Goal: Task Accomplishment & Management: Manage account settings

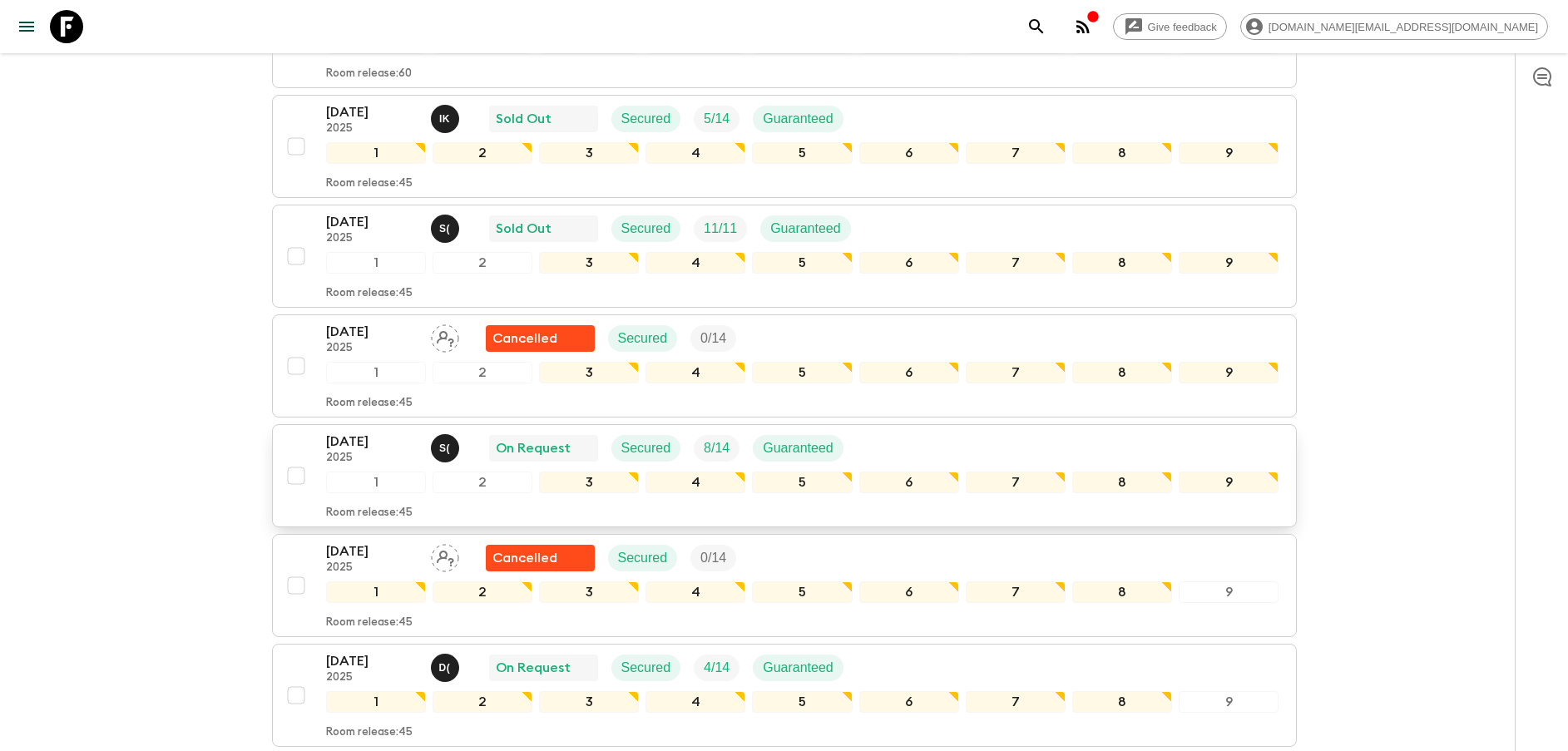
scroll to position [1124, 0]
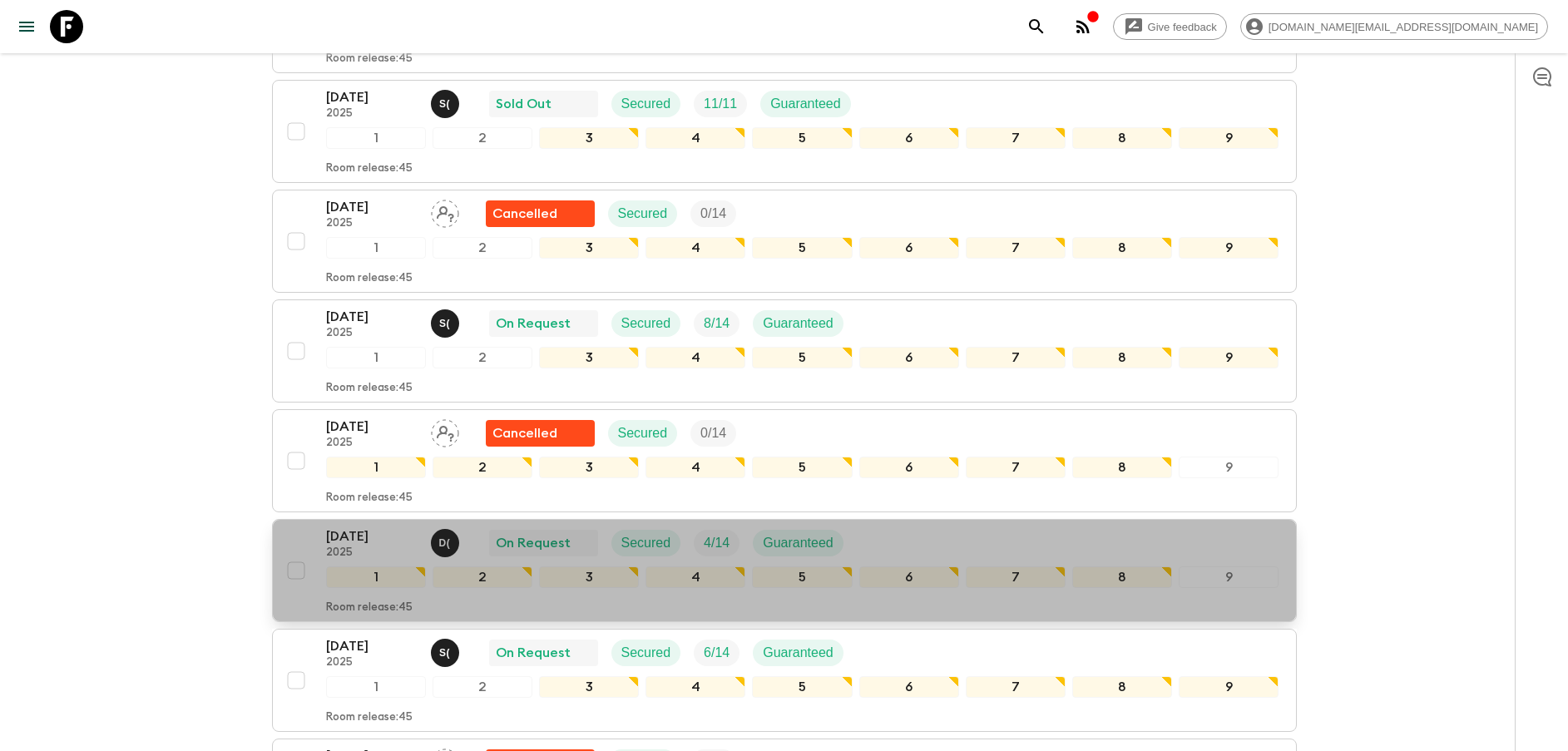
click at [364, 545] on p "[DATE]" at bounding box center [372, 537] width 92 height 20
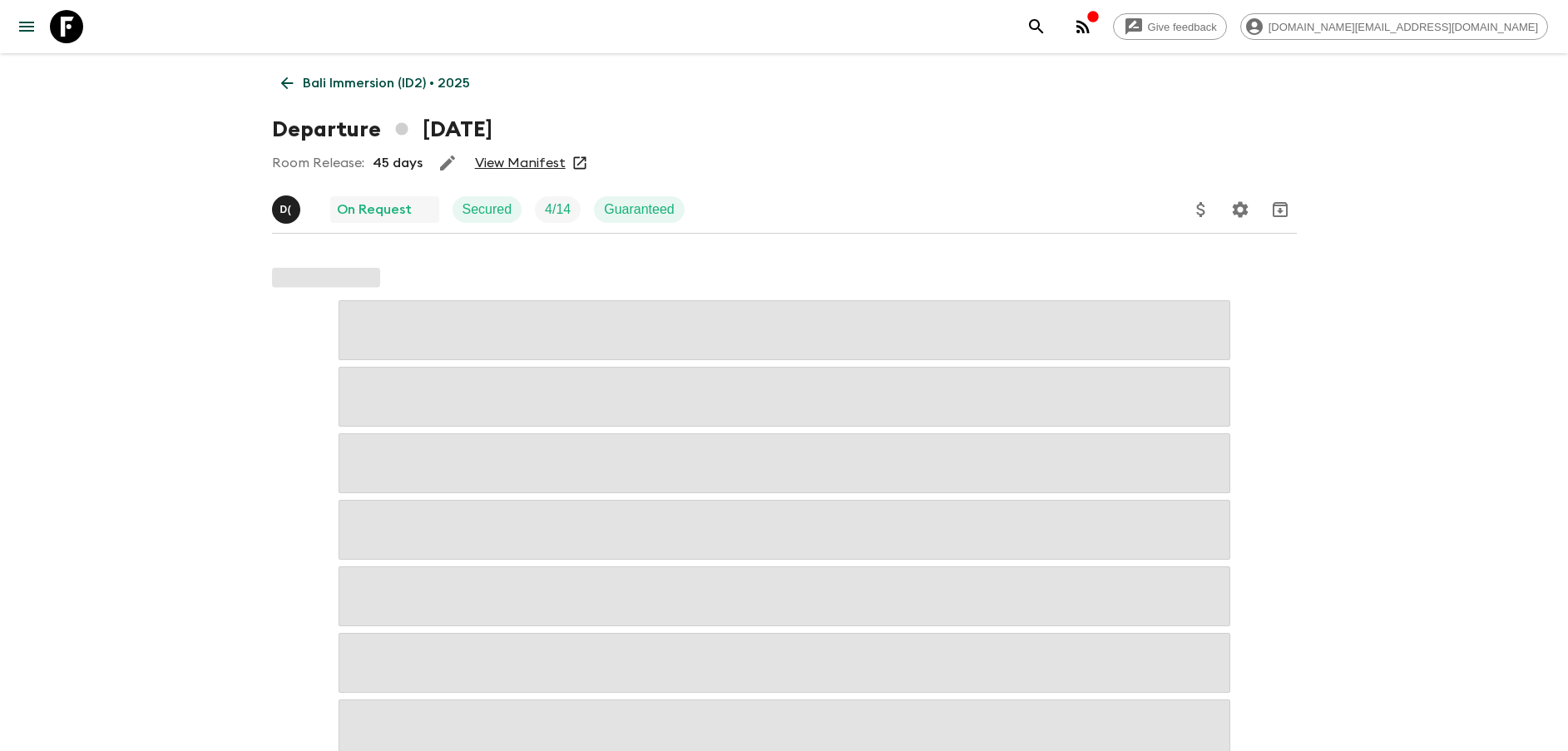
click at [532, 165] on link "View Manifest" at bounding box center [521, 164] width 91 height 17
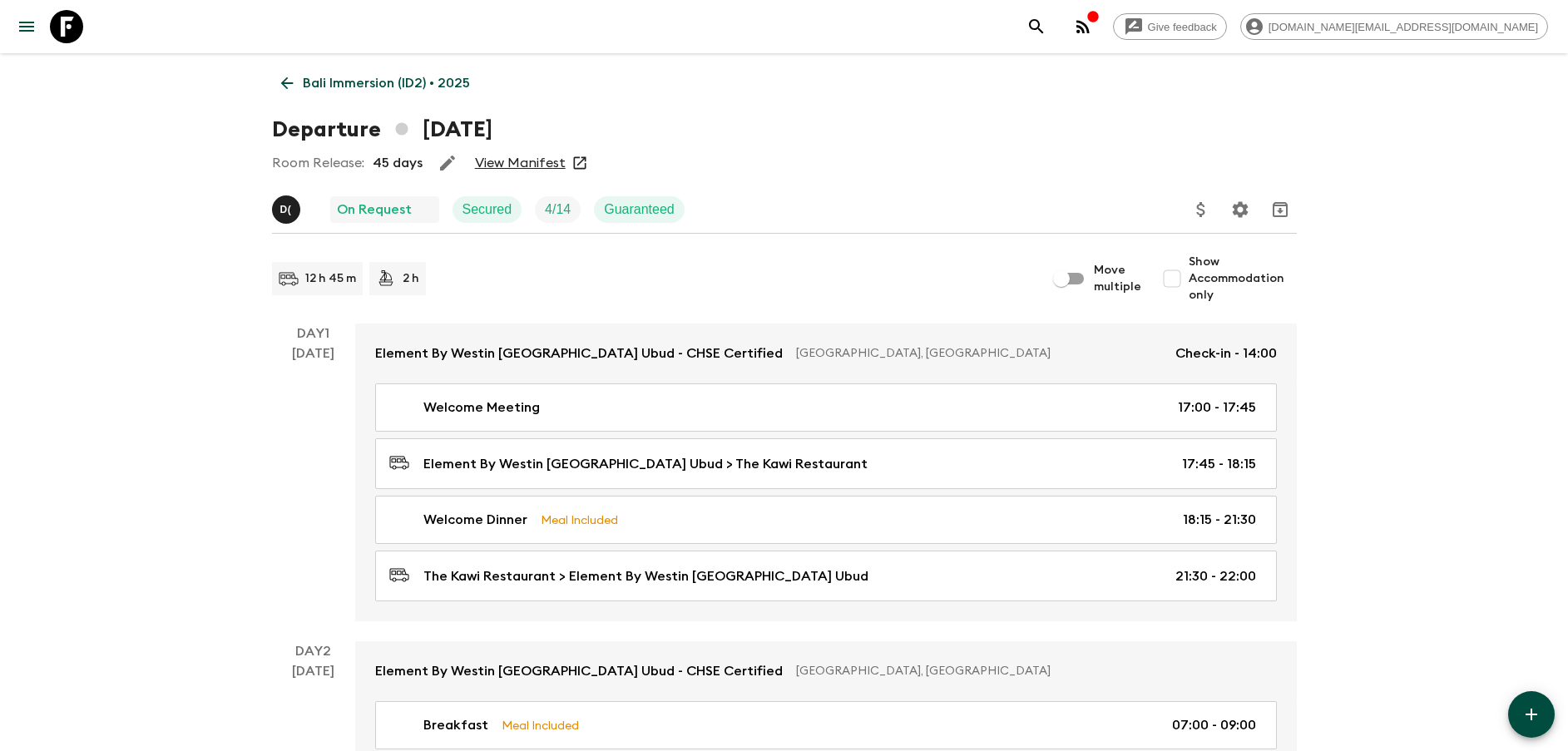
click at [340, 89] on p "Bali Immersion (ID2) • 2025" at bounding box center [386, 83] width 167 height 20
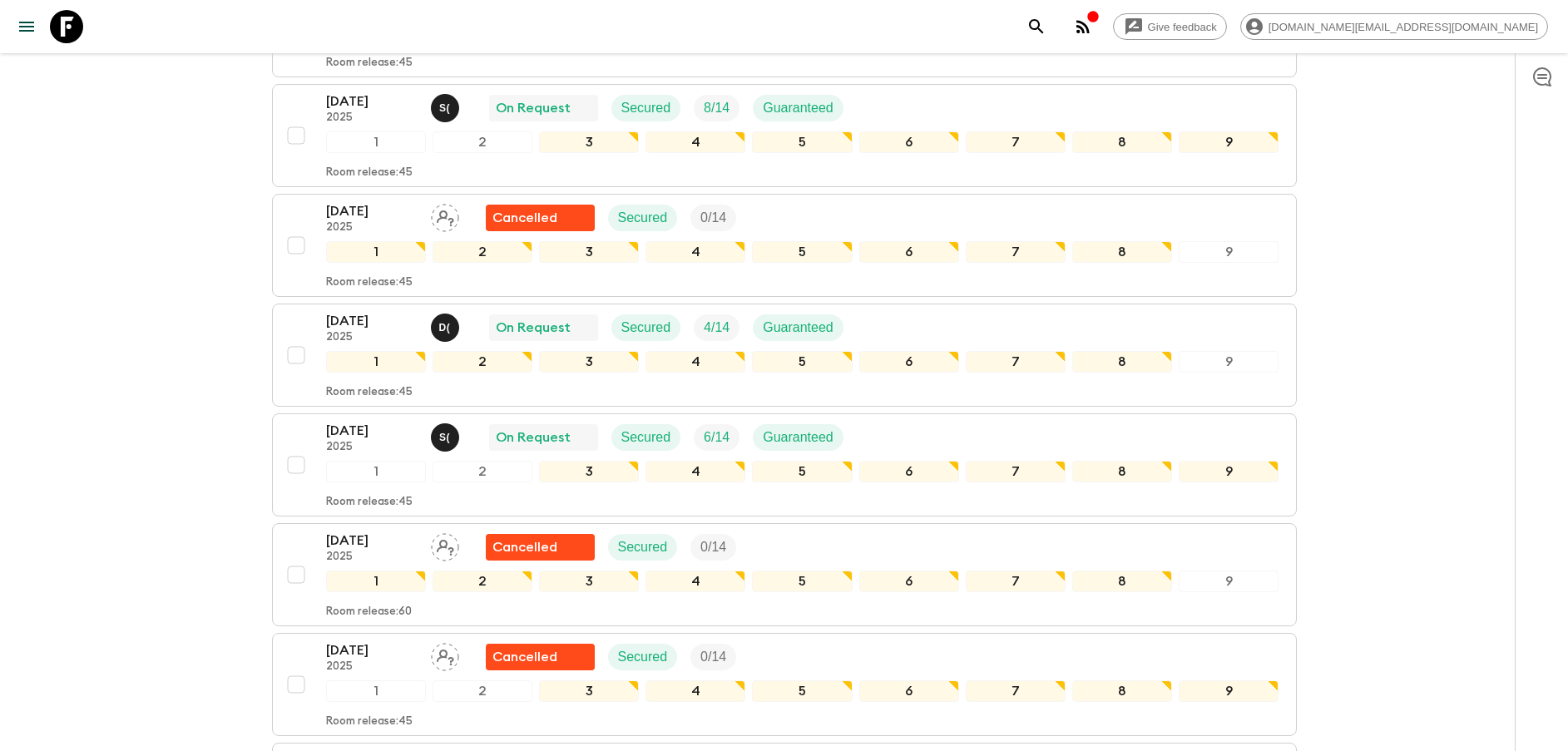
scroll to position [1373, 0]
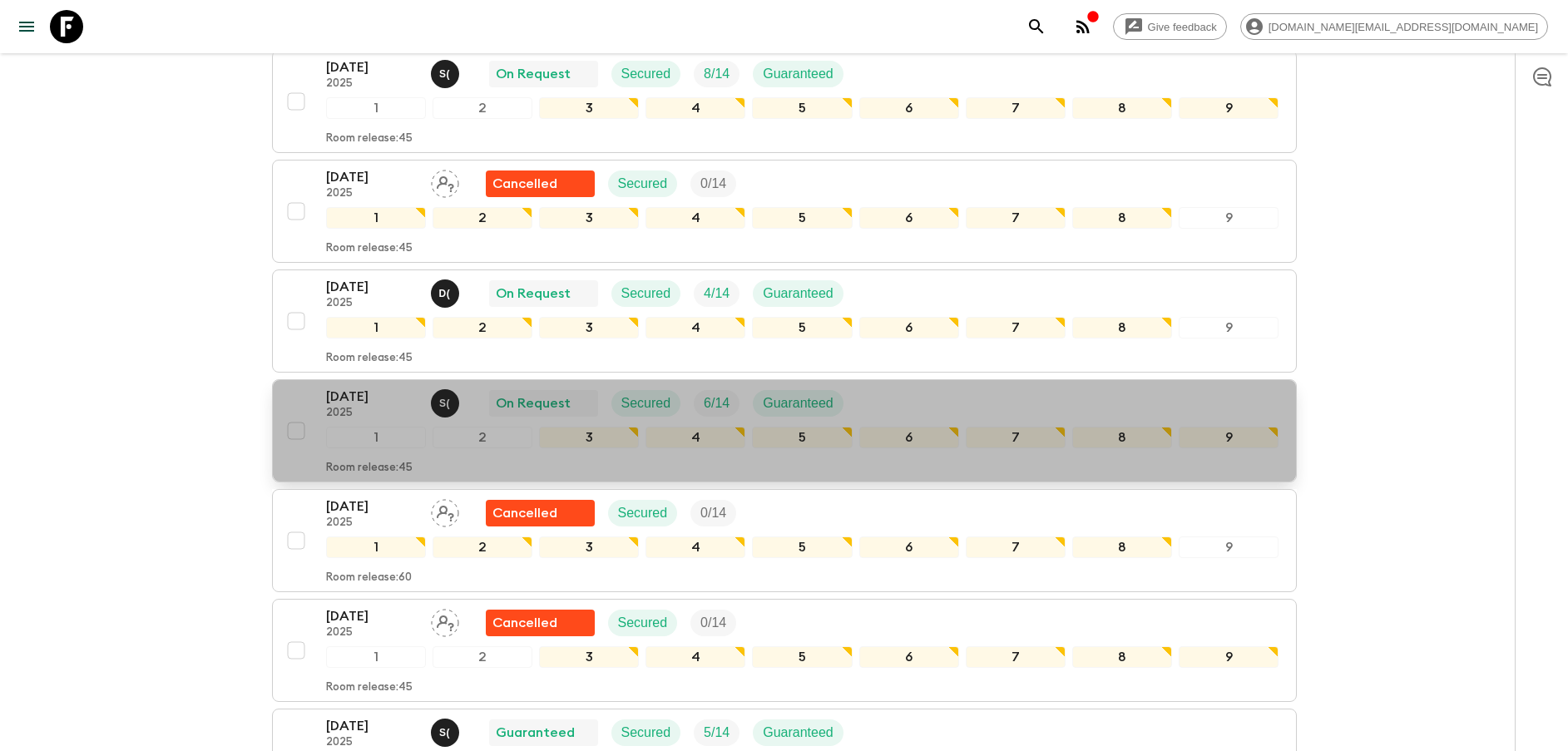
click at [354, 404] on p "[DATE]" at bounding box center [372, 397] width 92 height 20
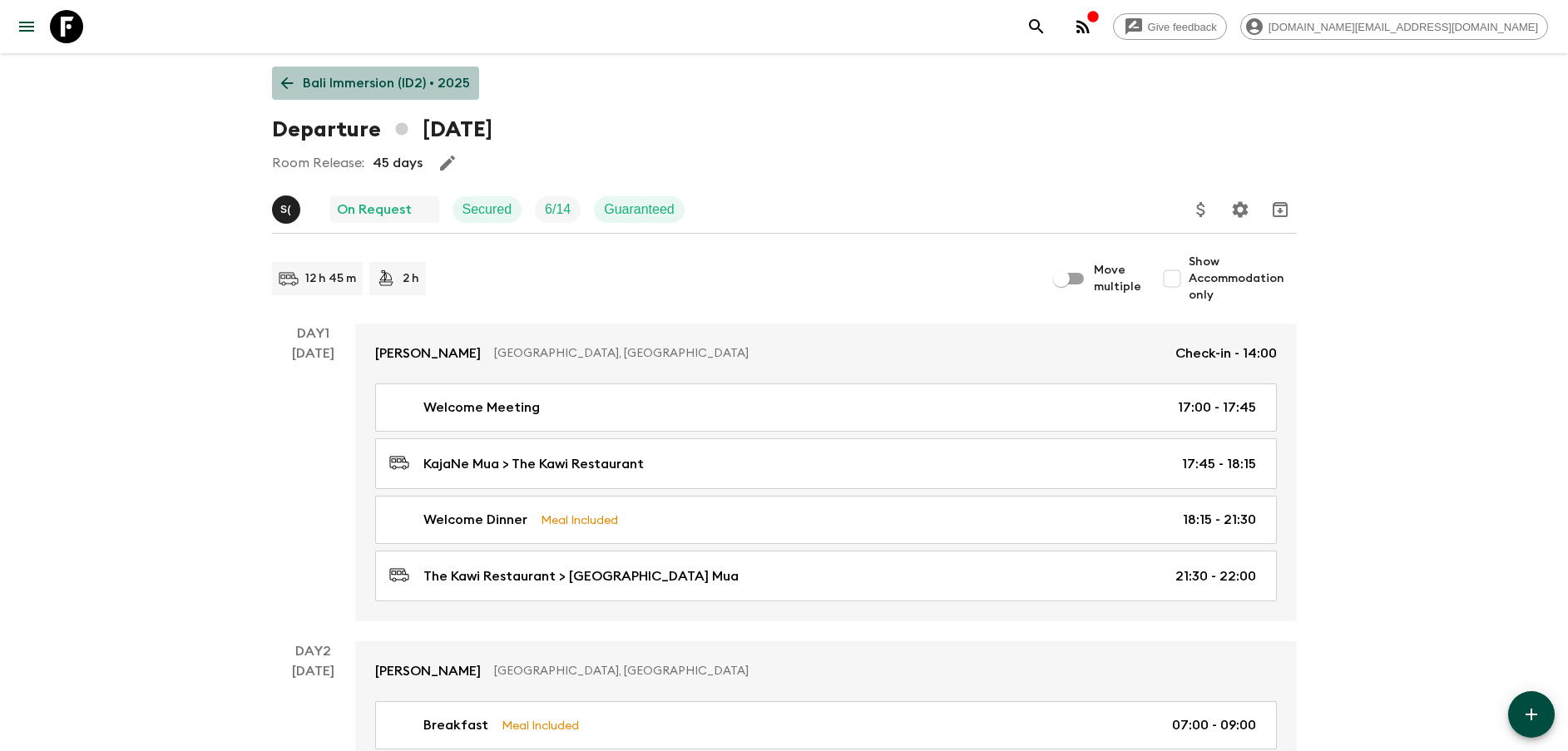
click at [380, 96] on link "Bali Immersion (ID2) • 2025" at bounding box center [376, 83] width 207 height 33
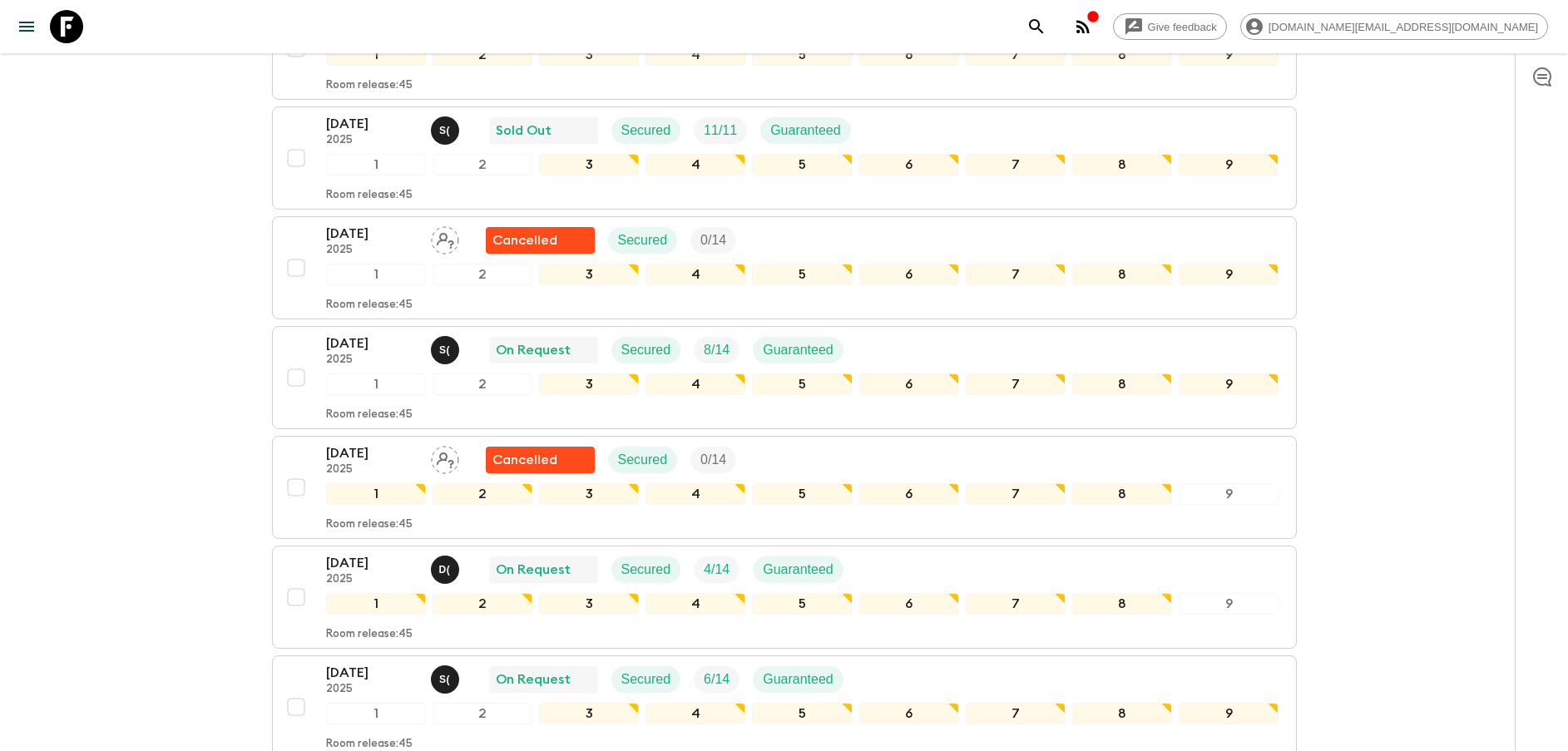
scroll to position [1124, 0]
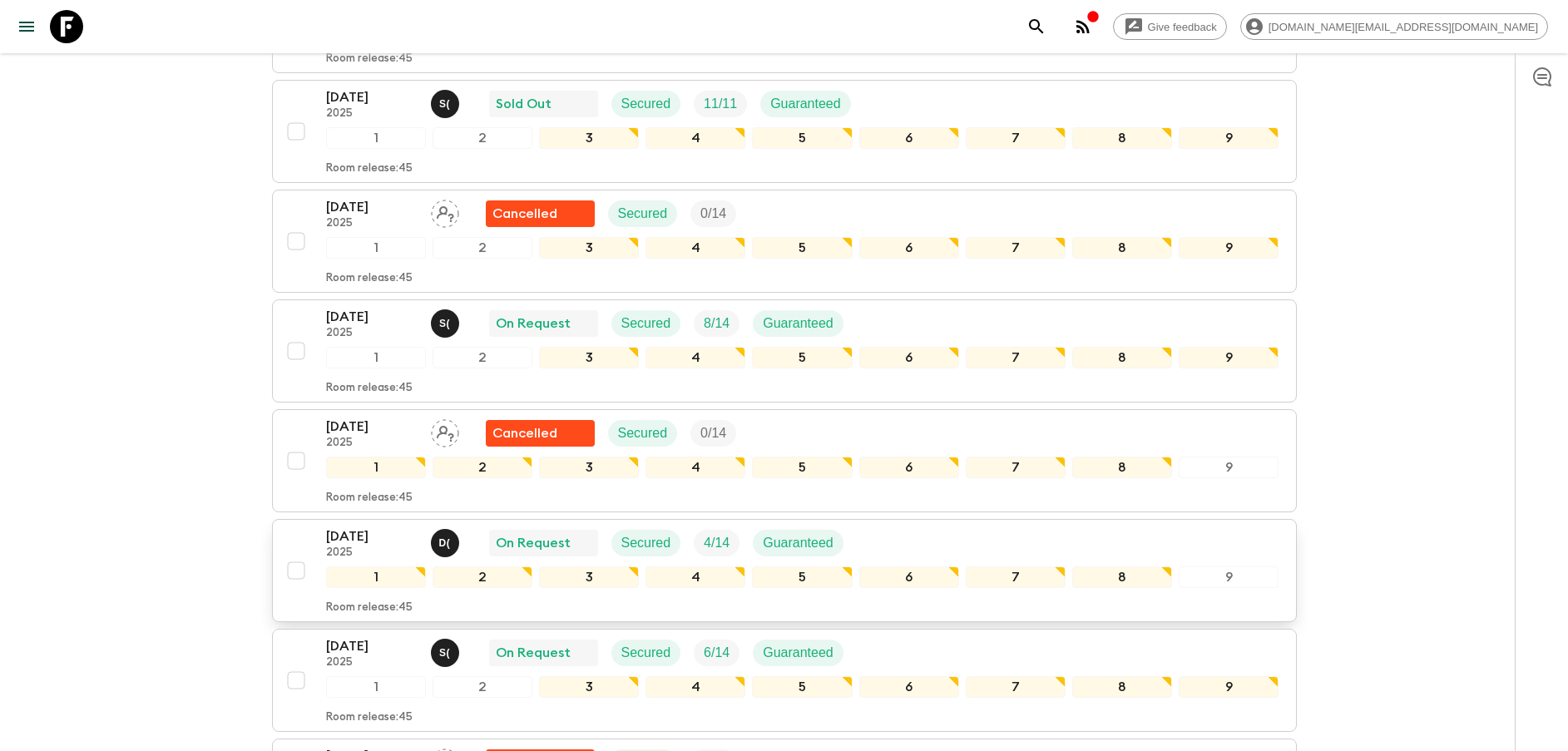
click at [379, 533] on p "[DATE]" at bounding box center [372, 537] width 92 height 20
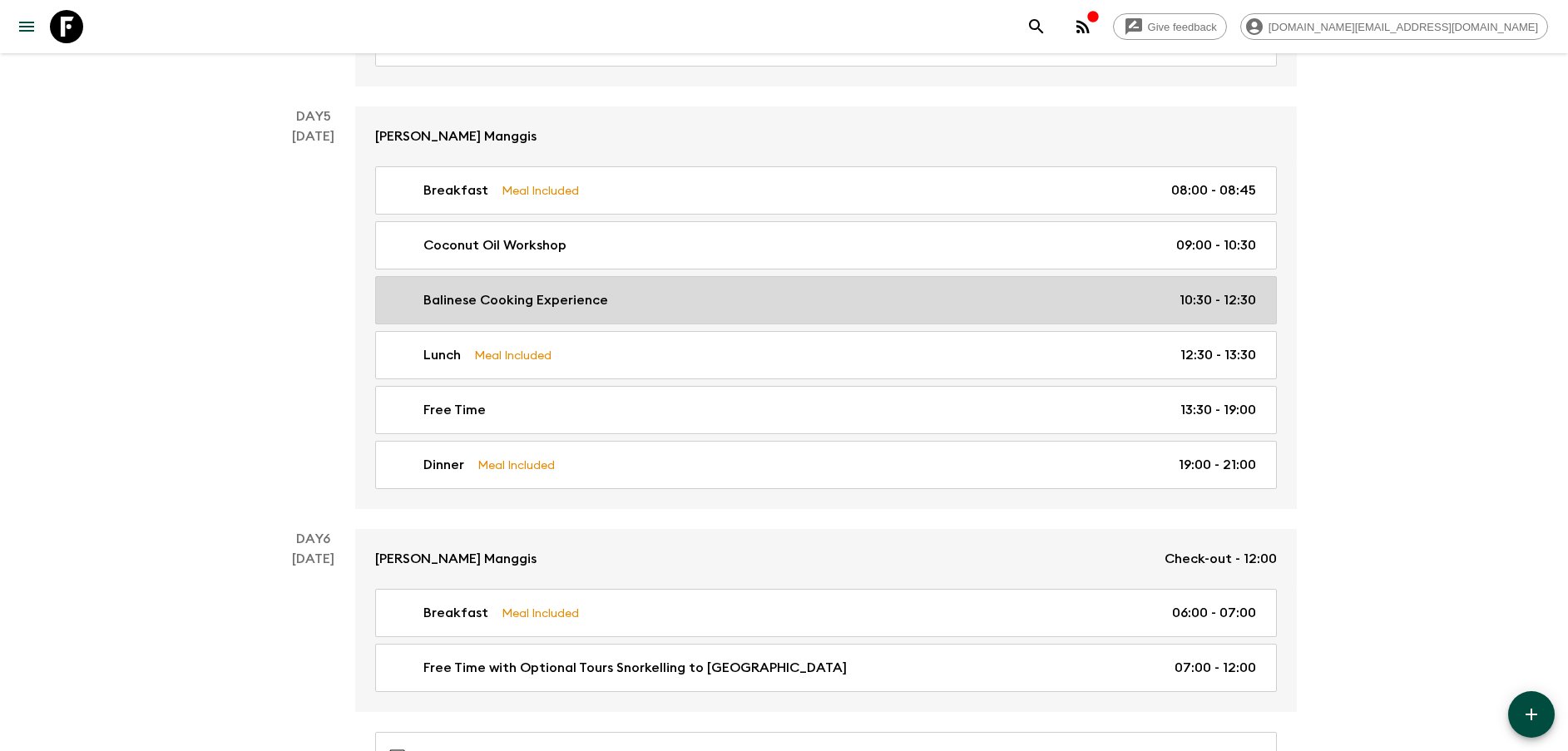
scroll to position [2371, 0]
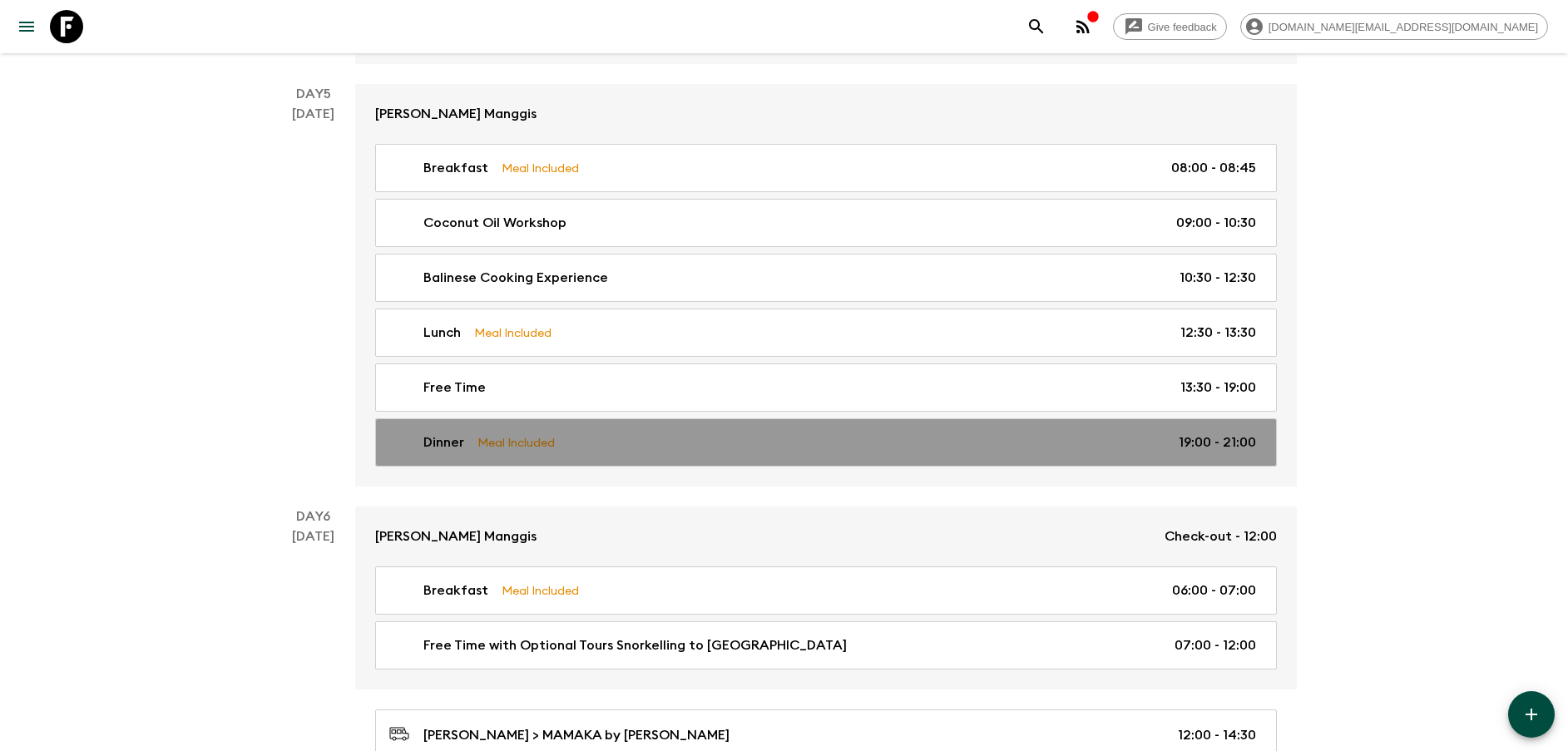
click at [607, 445] on div "Dinner Meal Included 19:00 - 21:00" at bounding box center [822, 443] width 867 height 20
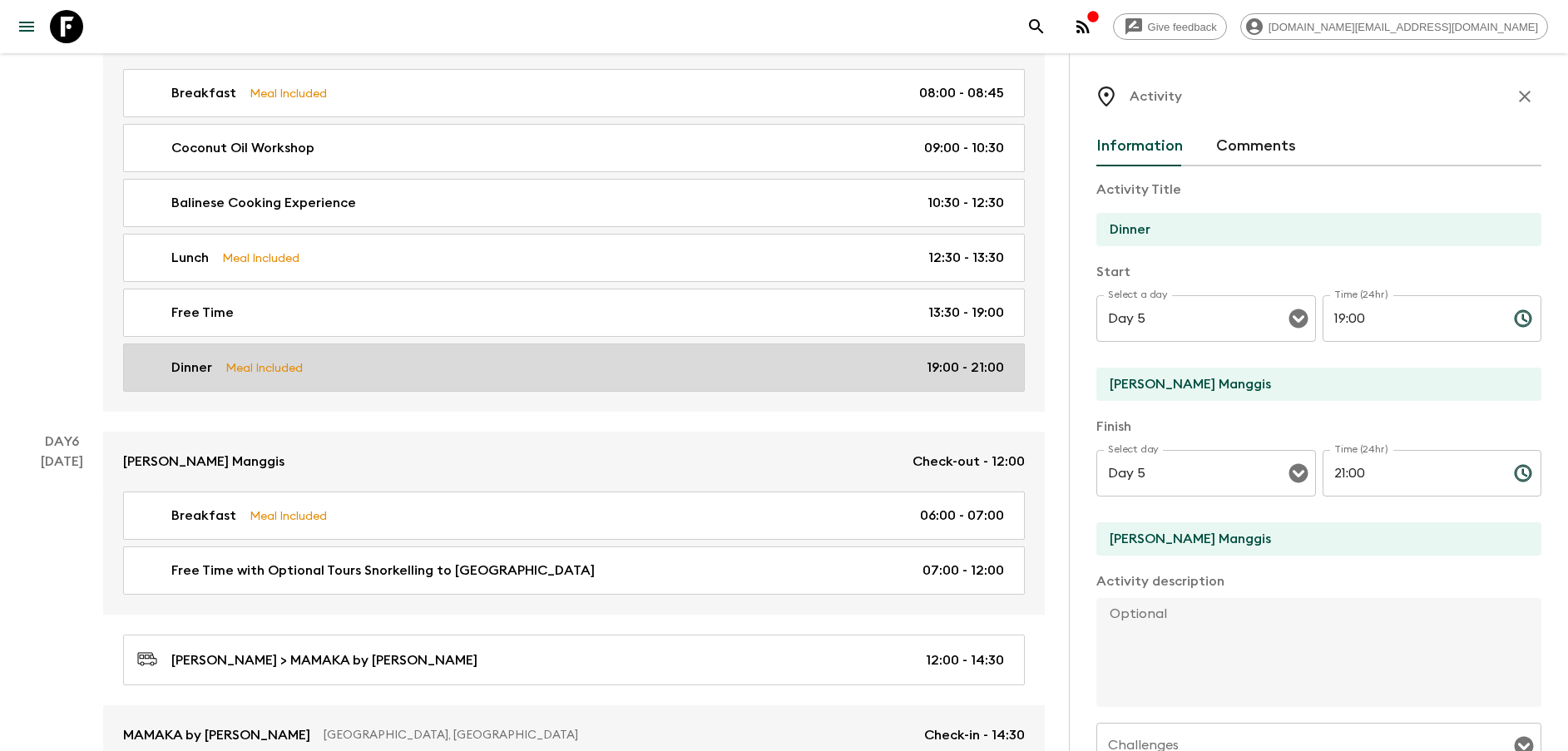
scroll to position [2621, 0]
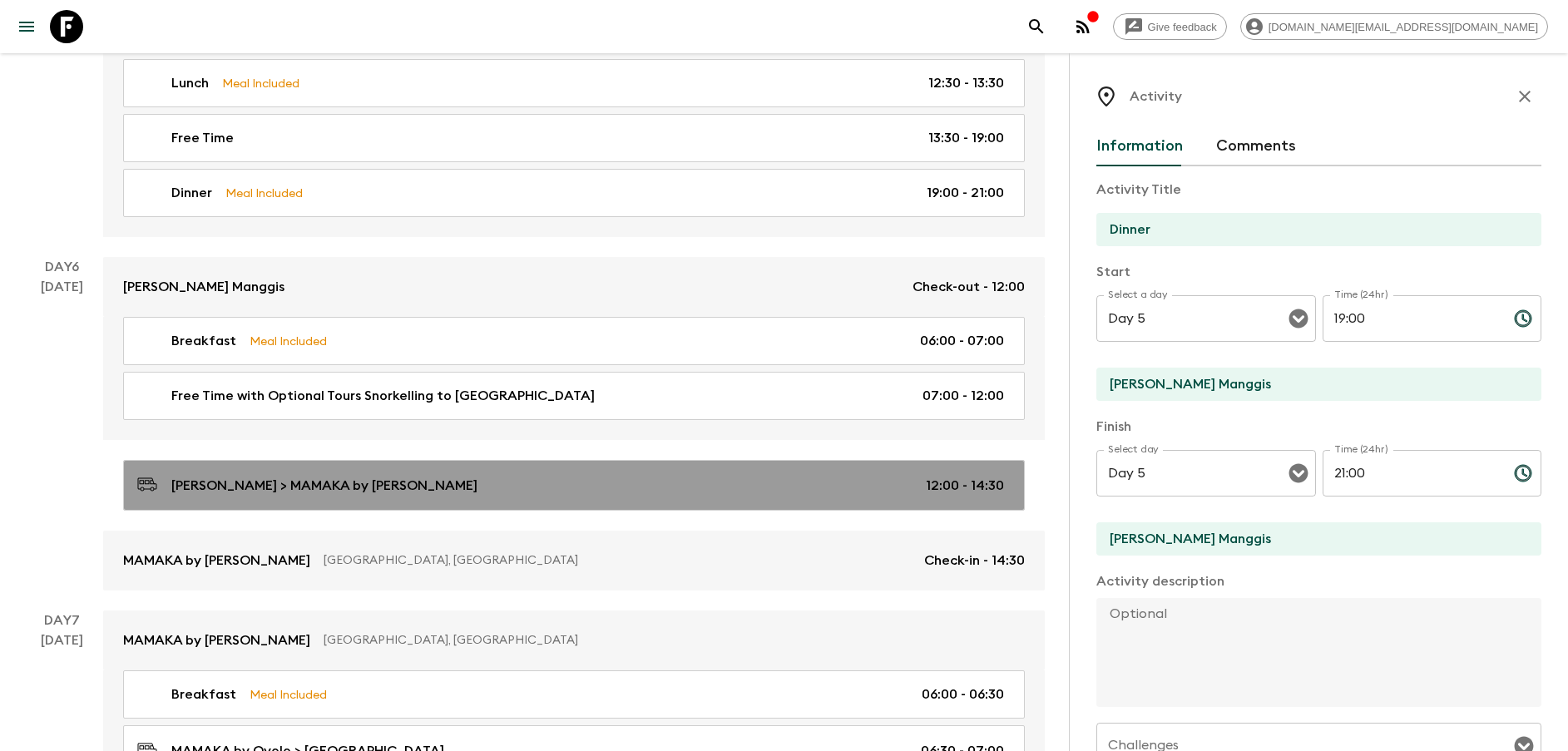
click at [360, 481] on p "[PERSON_NAME] > MAMAKA by [PERSON_NAME]" at bounding box center [324, 486] width 306 height 20
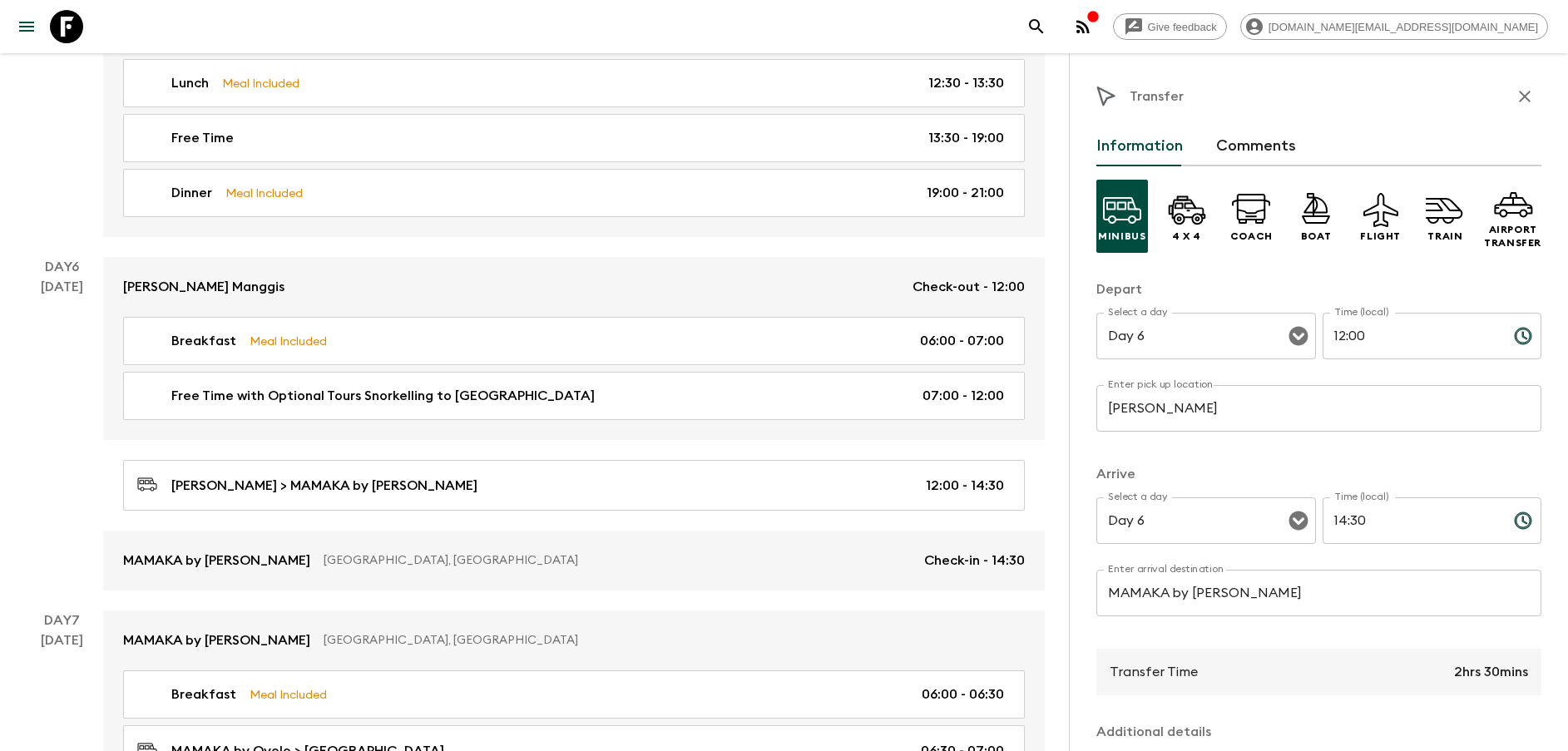
click at [1173, 398] on input "[PERSON_NAME]" at bounding box center [1319, 408] width 445 height 46
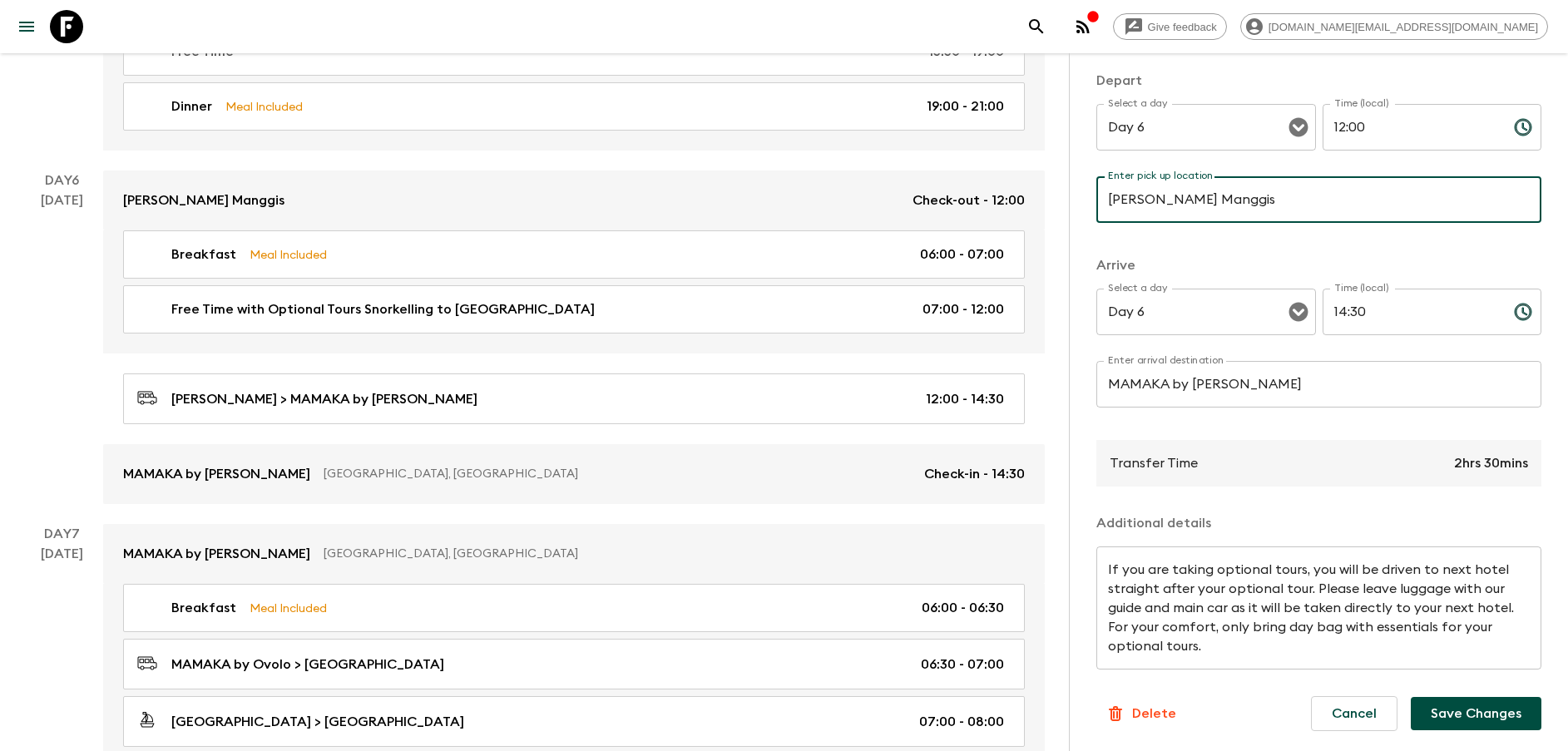
scroll to position [2746, 0]
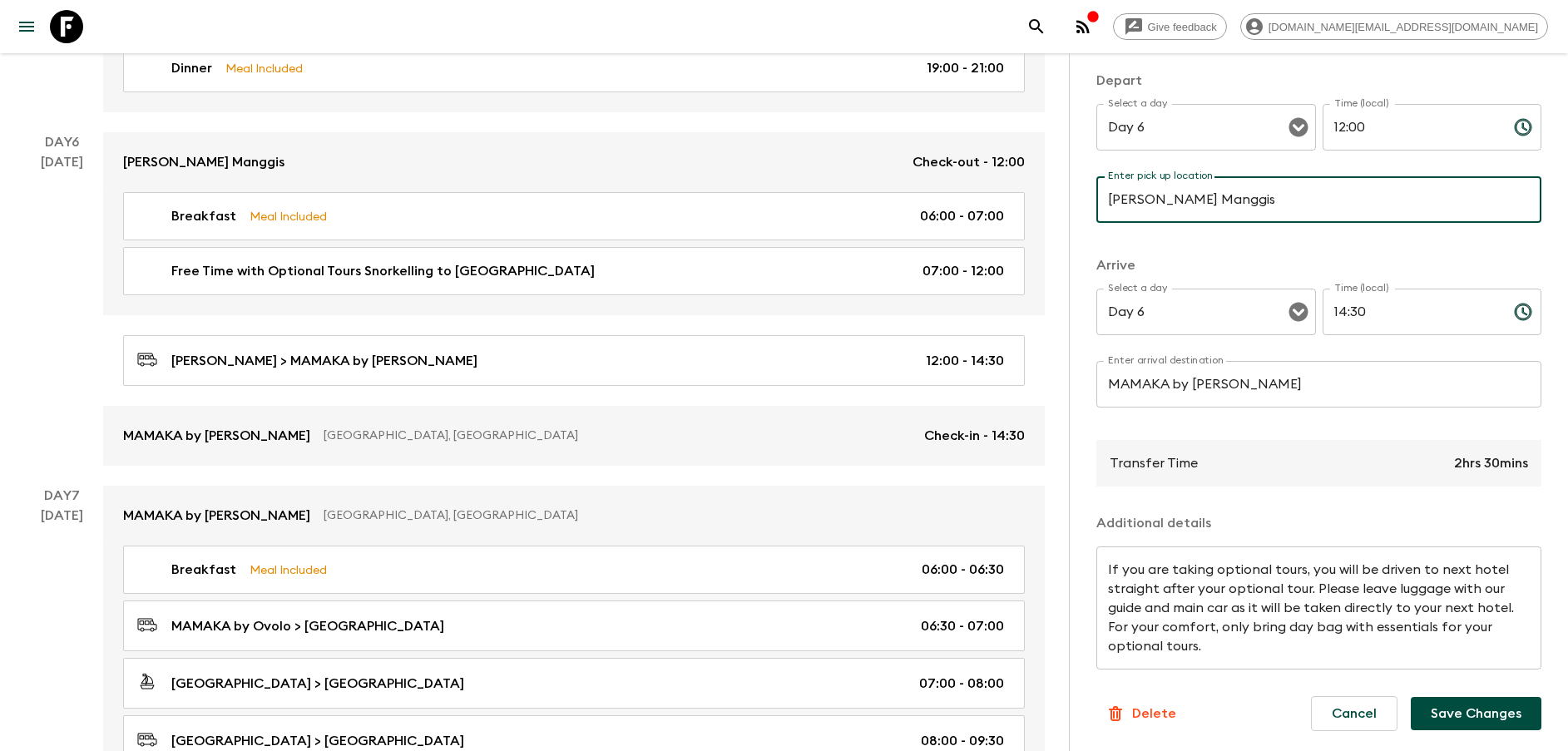
type input "[PERSON_NAME] Manggis"
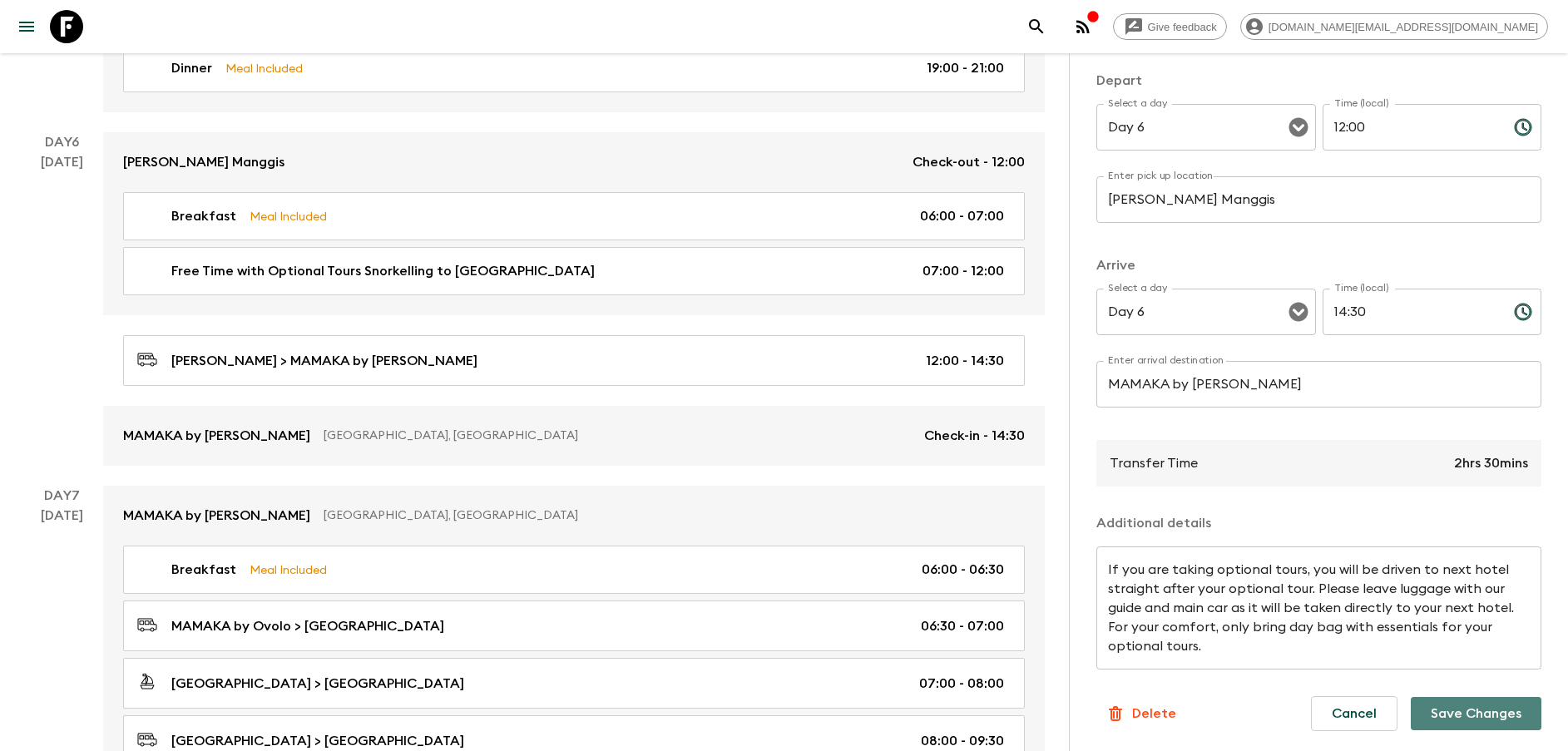
click at [1465, 700] on button "Save Changes" at bounding box center [1475, 713] width 131 height 33
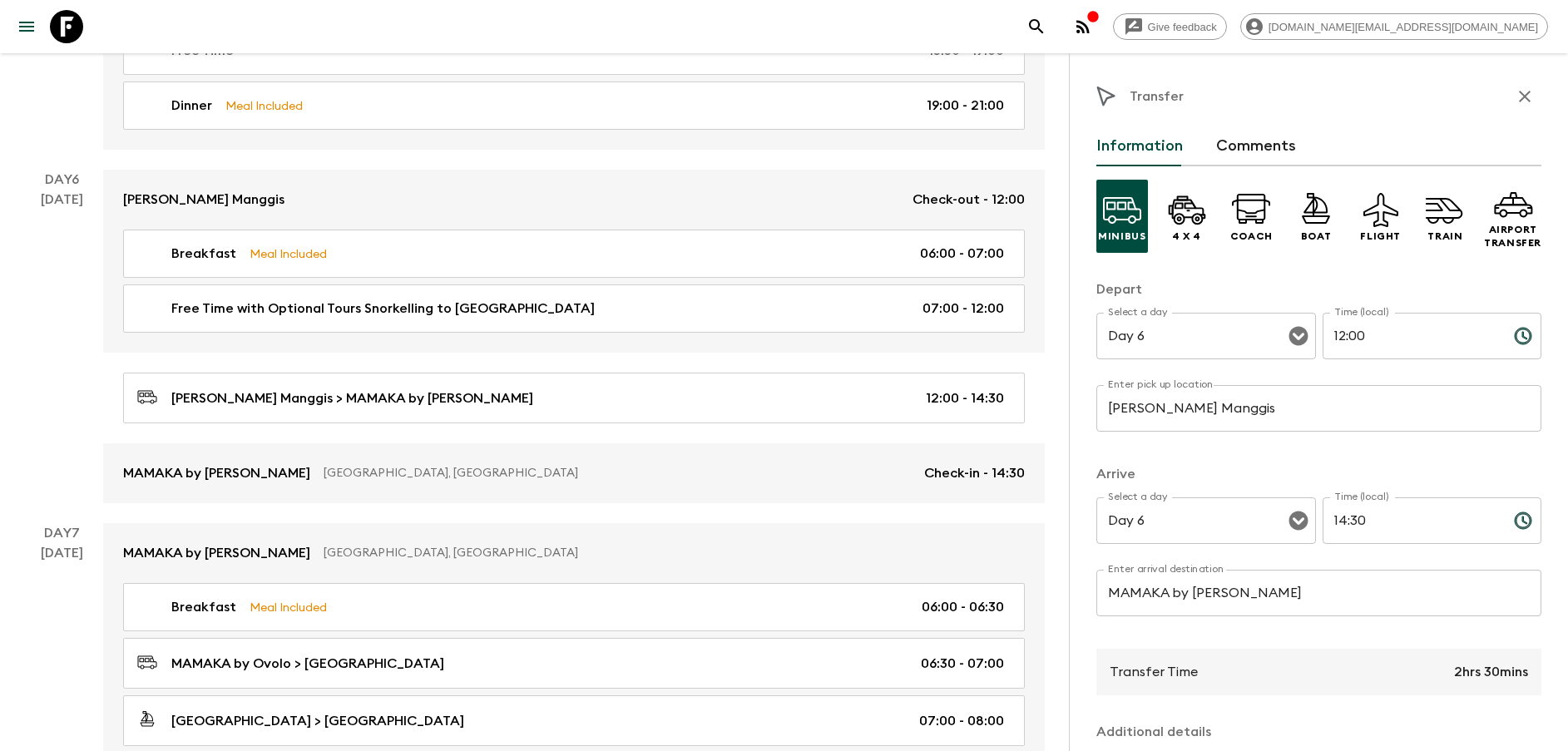
scroll to position [2621, 0]
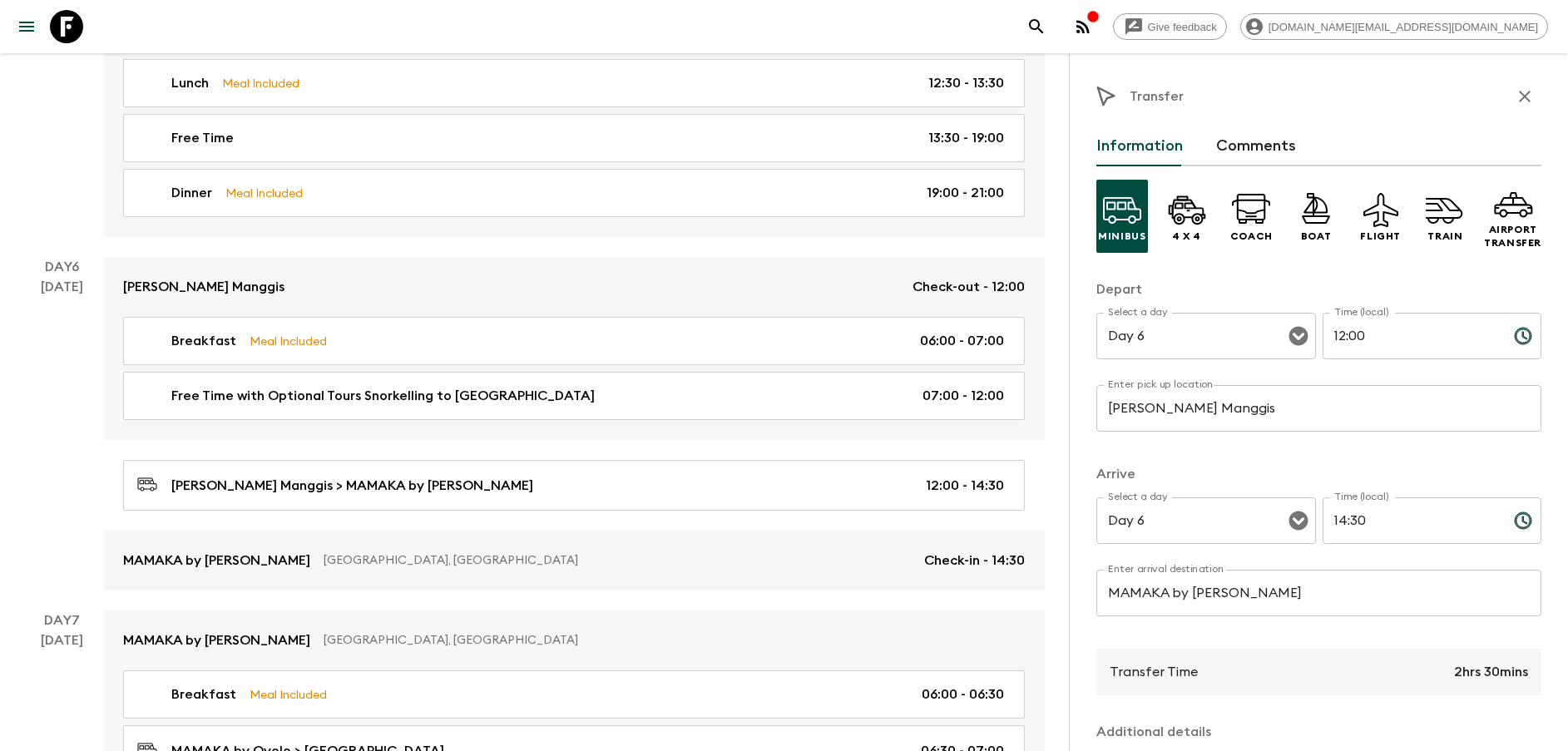
click at [1508, 113] on div "Transfer Information Comments Minibus 4 x 4 Coach Boat Flight Train Airport Tra…" at bounding box center [1319, 534] width 445 height 907
click at [1515, 100] on icon "button" at bounding box center [1525, 97] width 20 height 20
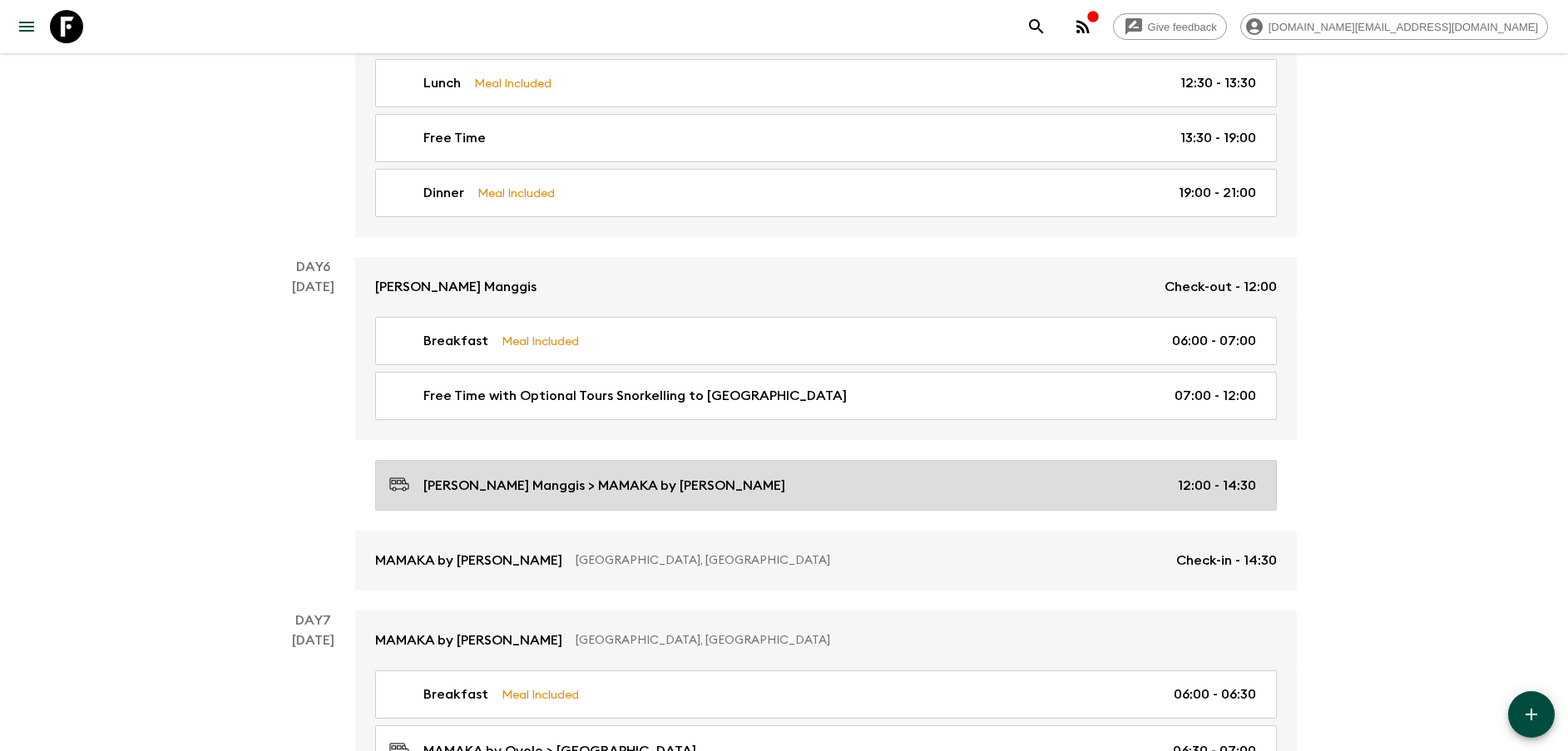
click at [680, 495] on div "[PERSON_NAME] > MAMAKA by [PERSON_NAME] 12:00 - 14:30" at bounding box center [822, 485] width 867 height 23
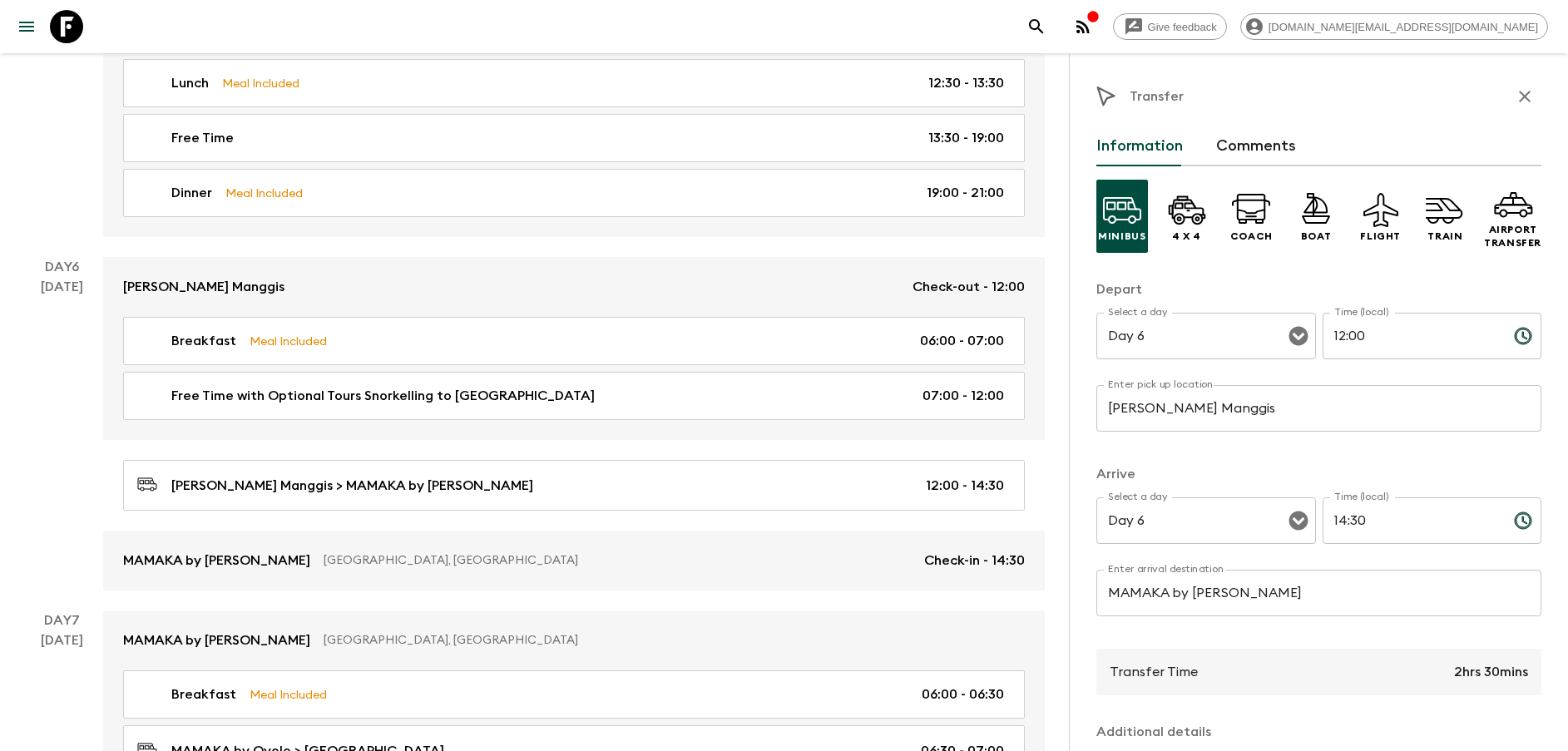
click at [1278, 415] on input "[PERSON_NAME] Manggis" at bounding box center [1319, 408] width 445 height 46
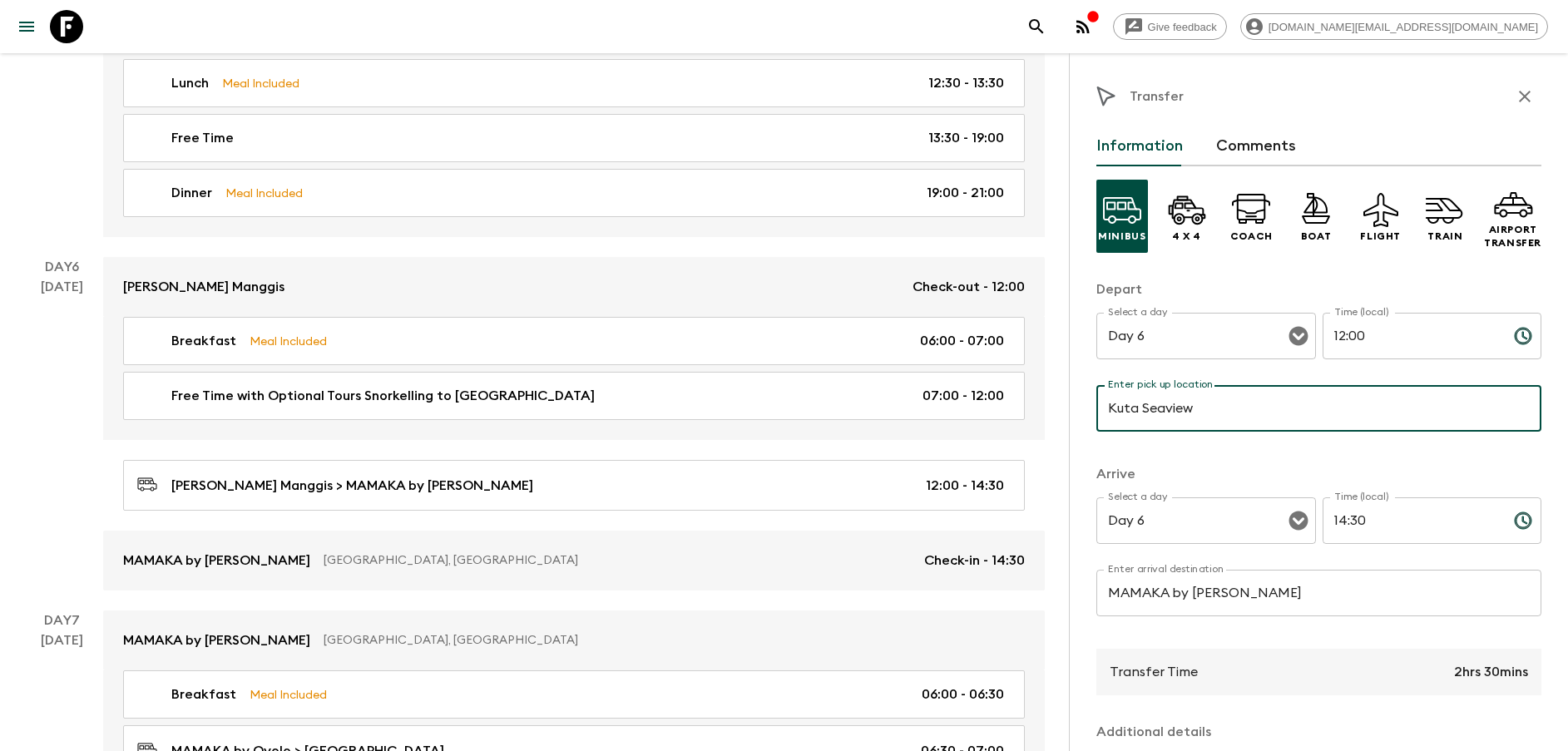
click at [1193, 414] on input "Kuta Seaview" at bounding box center [1319, 408] width 445 height 46
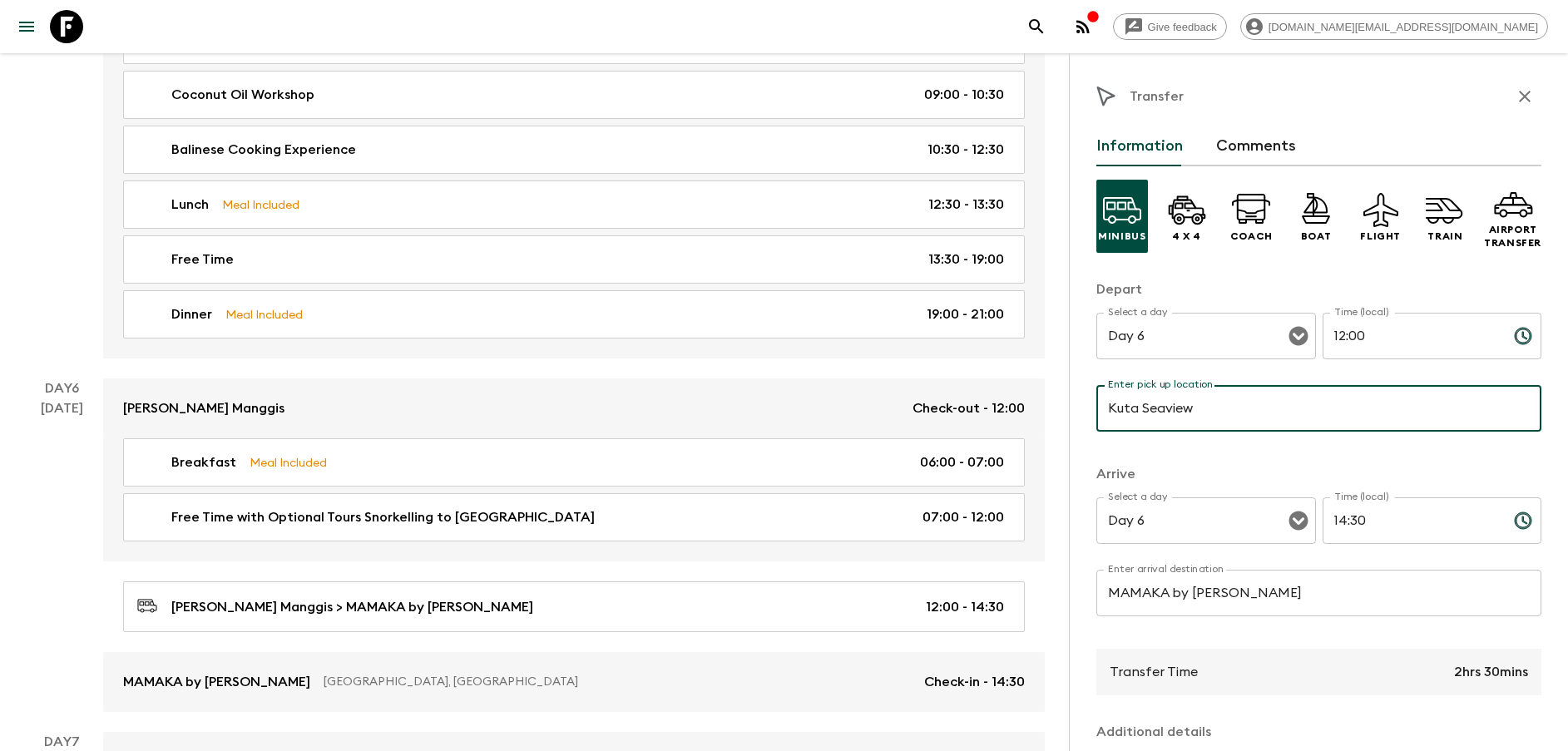
scroll to position [2371, 0]
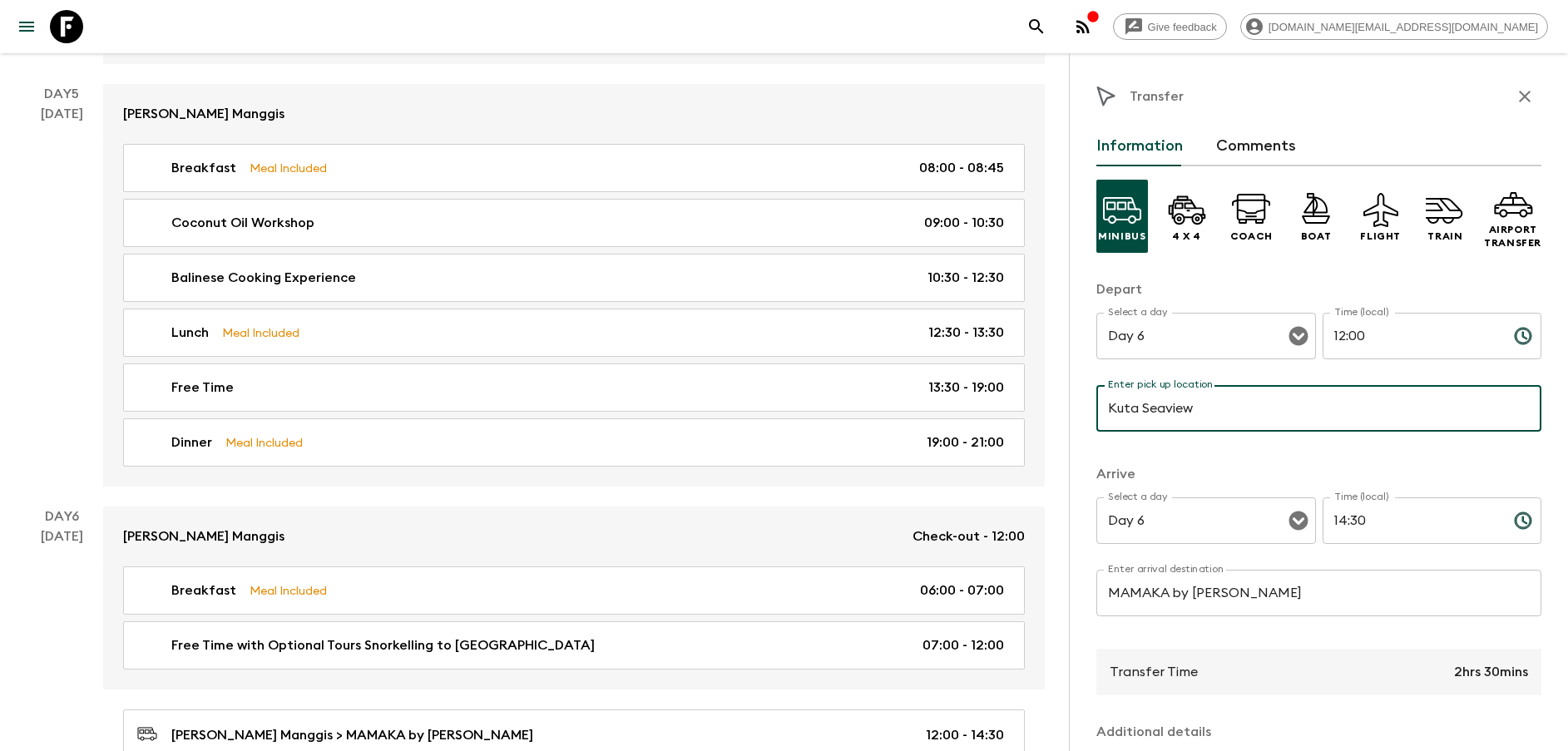
type input "Kuta Seaview"
click at [1515, 87] on icon "button" at bounding box center [1525, 97] width 20 height 20
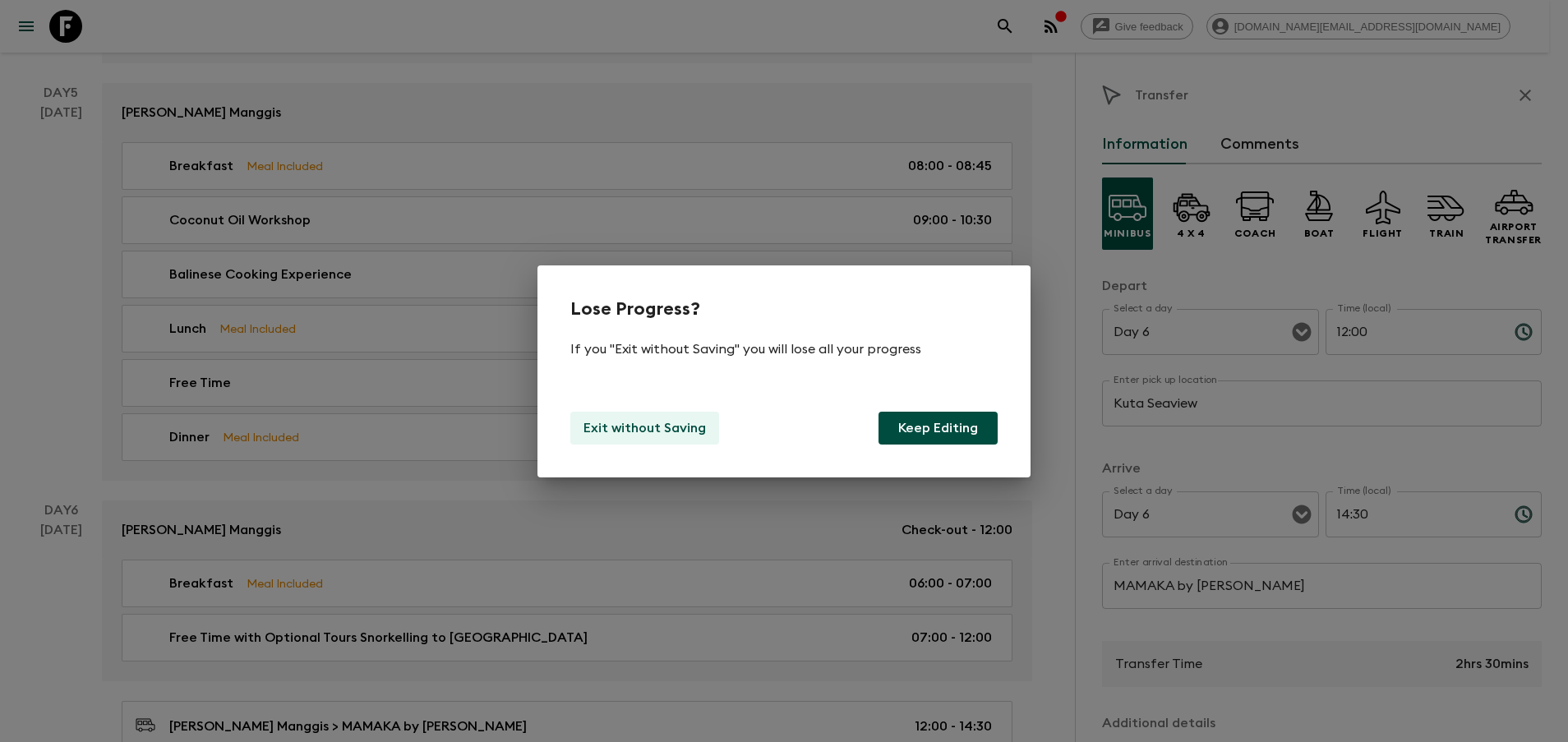
click at [668, 418] on p "Exit without Saving" at bounding box center [644, 428] width 122 height 20
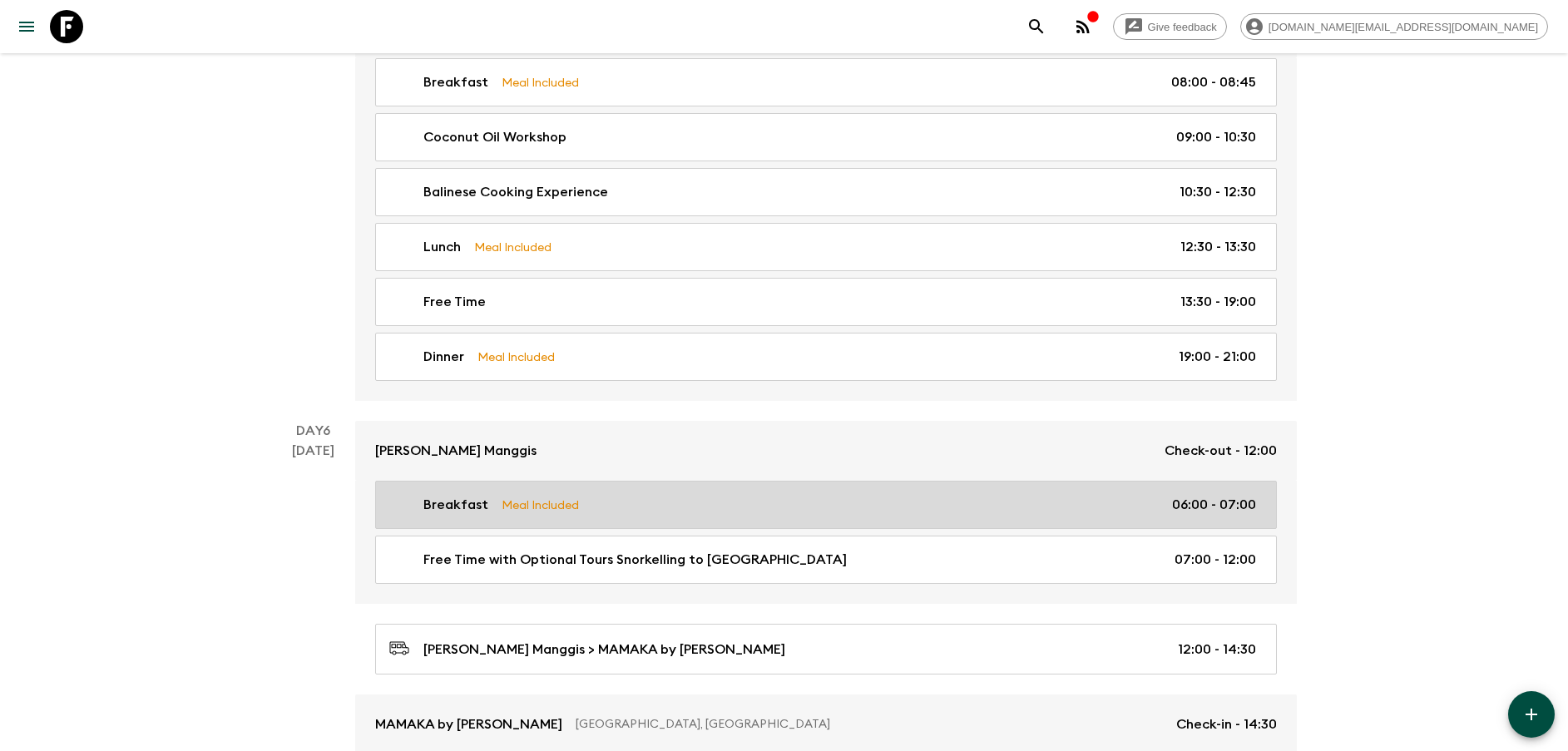
scroll to position [2497, 0]
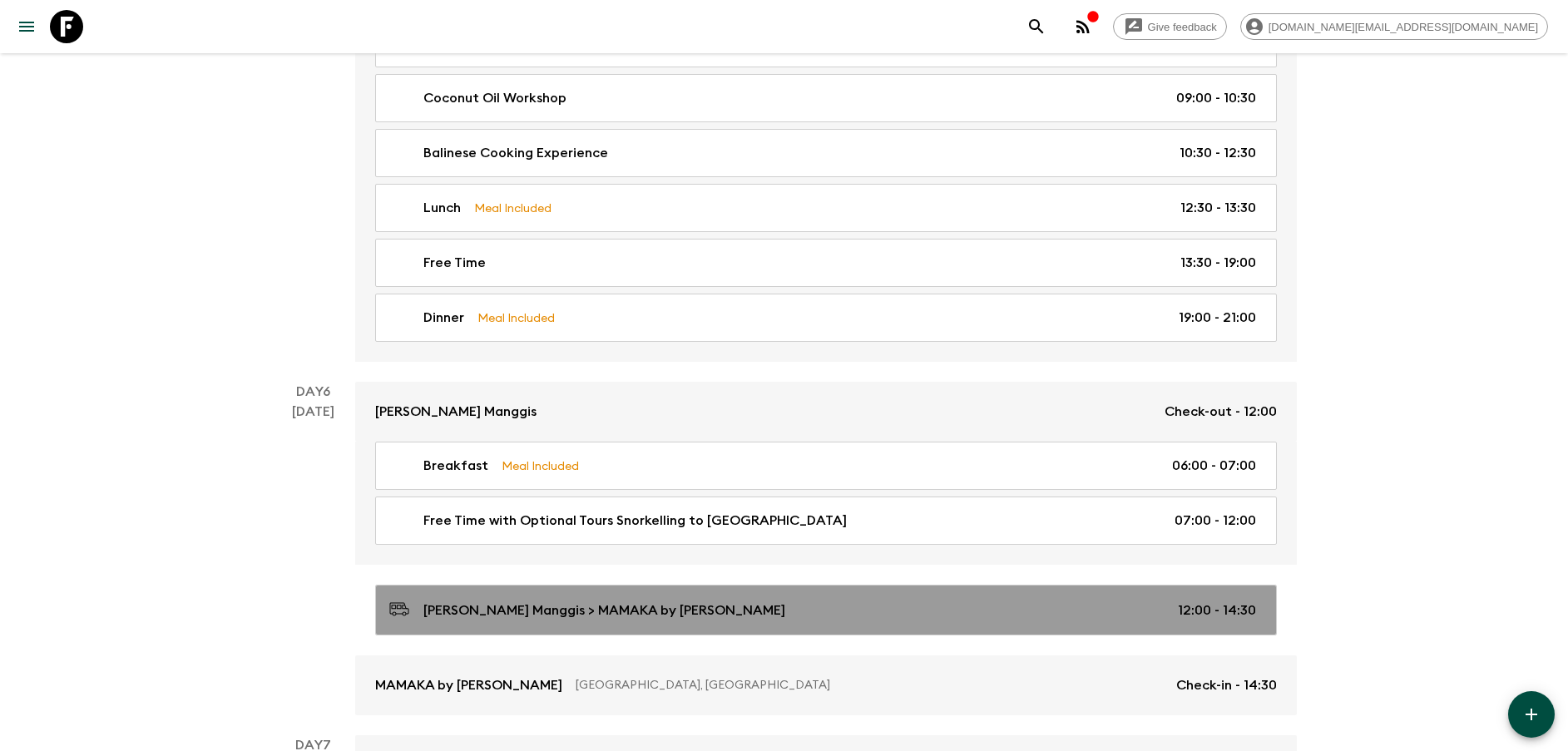
click at [531, 622] on link "[PERSON_NAME] > MAMAKA by [PERSON_NAME] 12:00 - 14:30" at bounding box center [826, 610] width 902 height 51
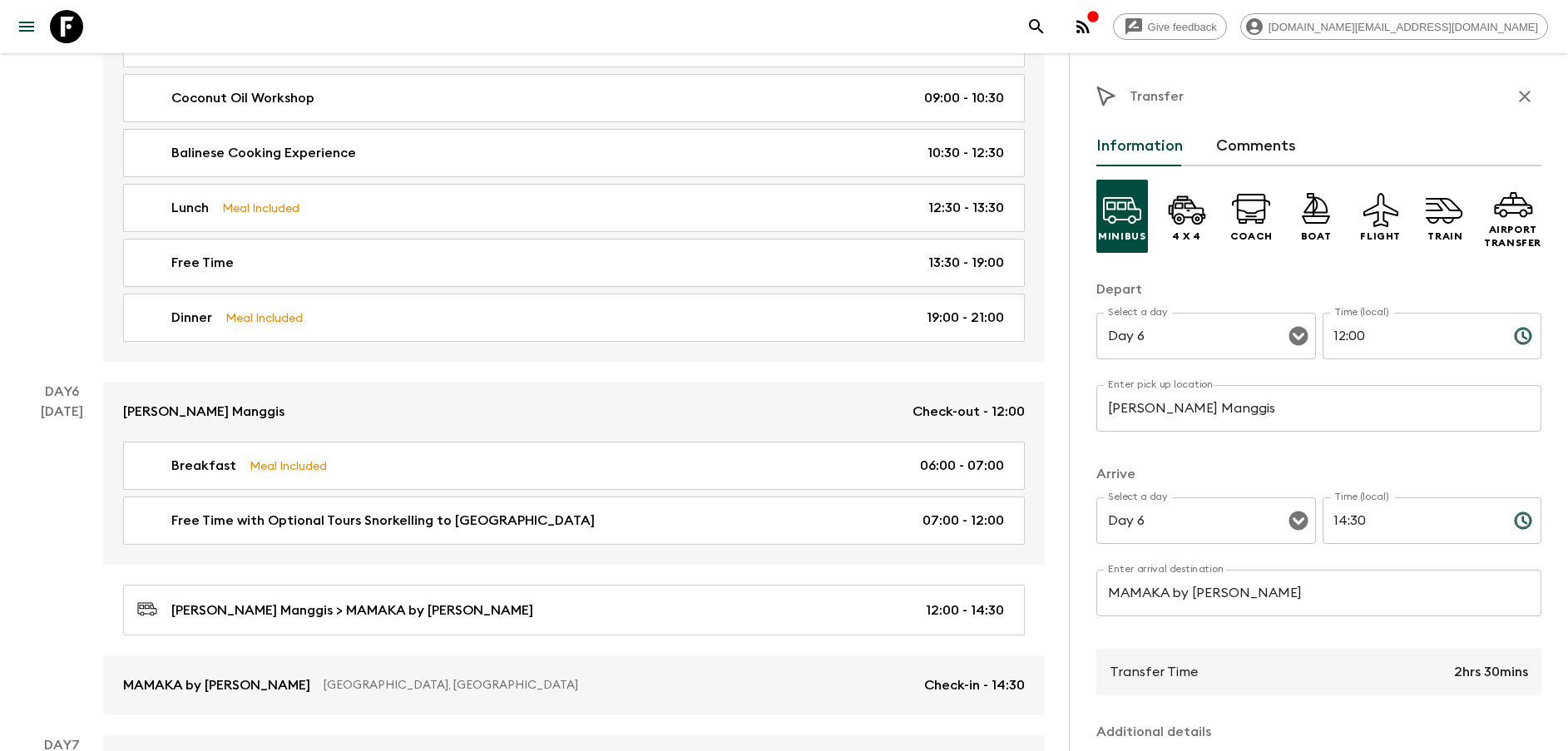
click at [1508, 108] on button "button" at bounding box center [1524, 96] width 33 height 33
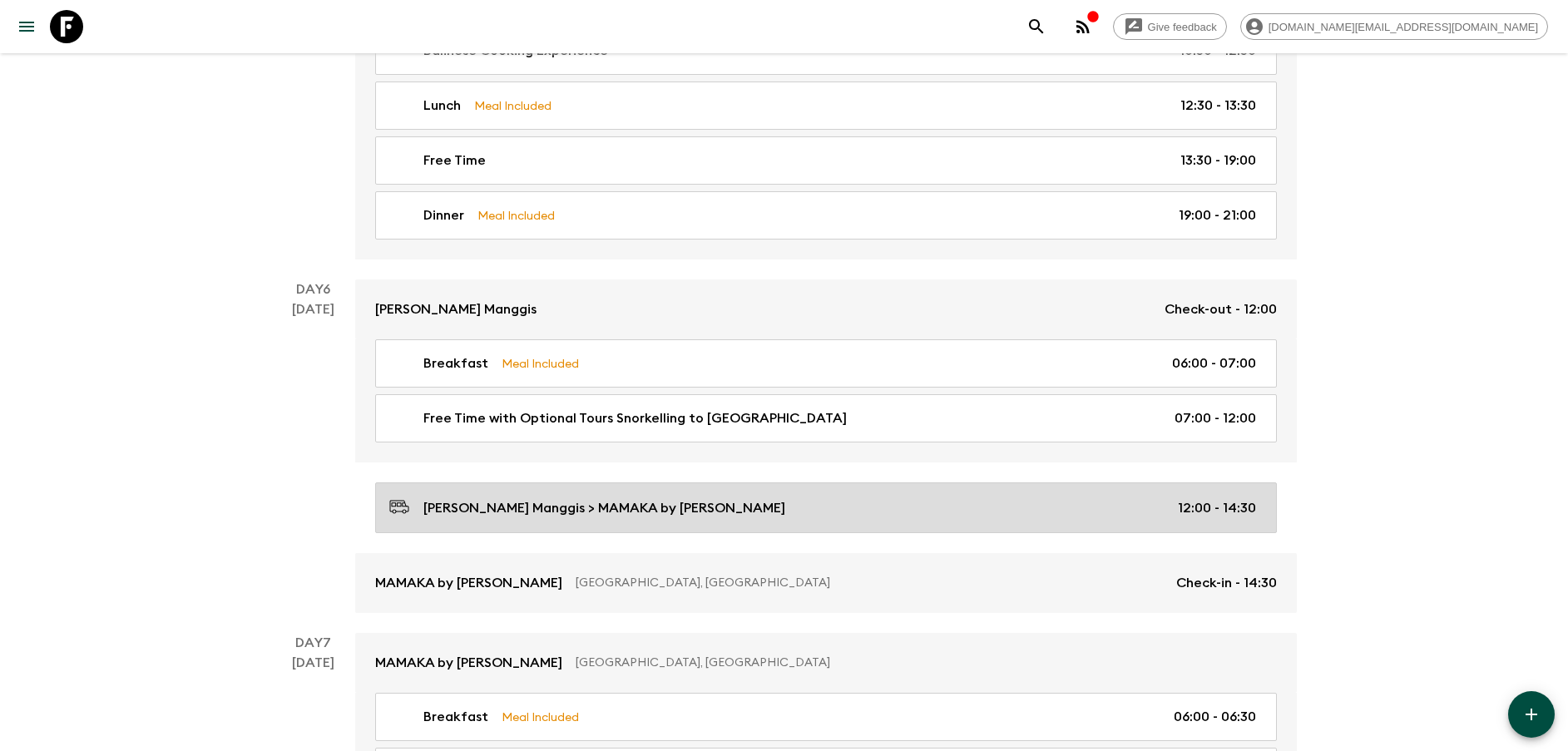
scroll to position [2621, 0]
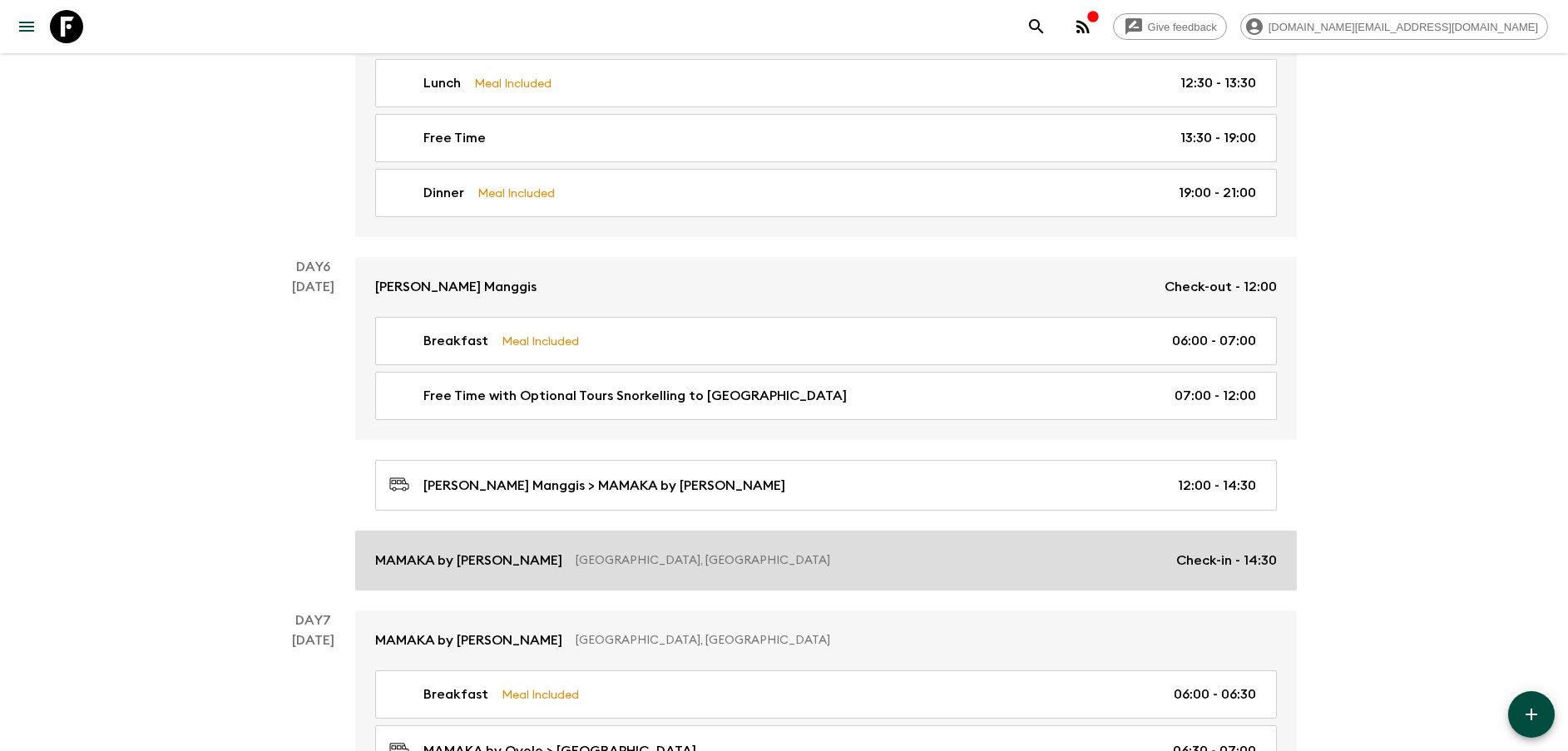
click at [516, 548] on link "MAMAKA by [PERSON_NAME], [GEOGRAPHIC_DATA] Check-in - 14:30" at bounding box center [826, 561] width 941 height 60
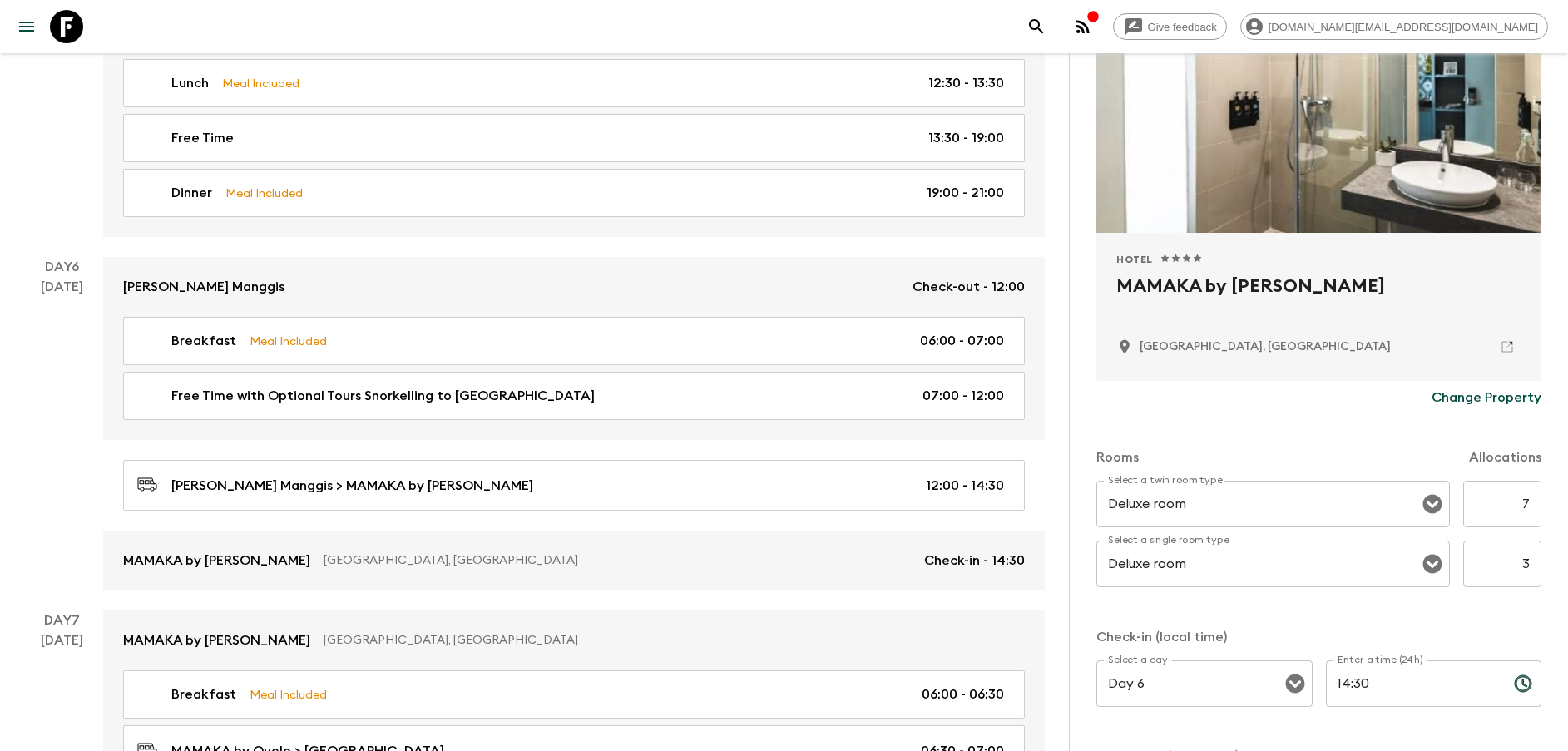
scroll to position [249, 0]
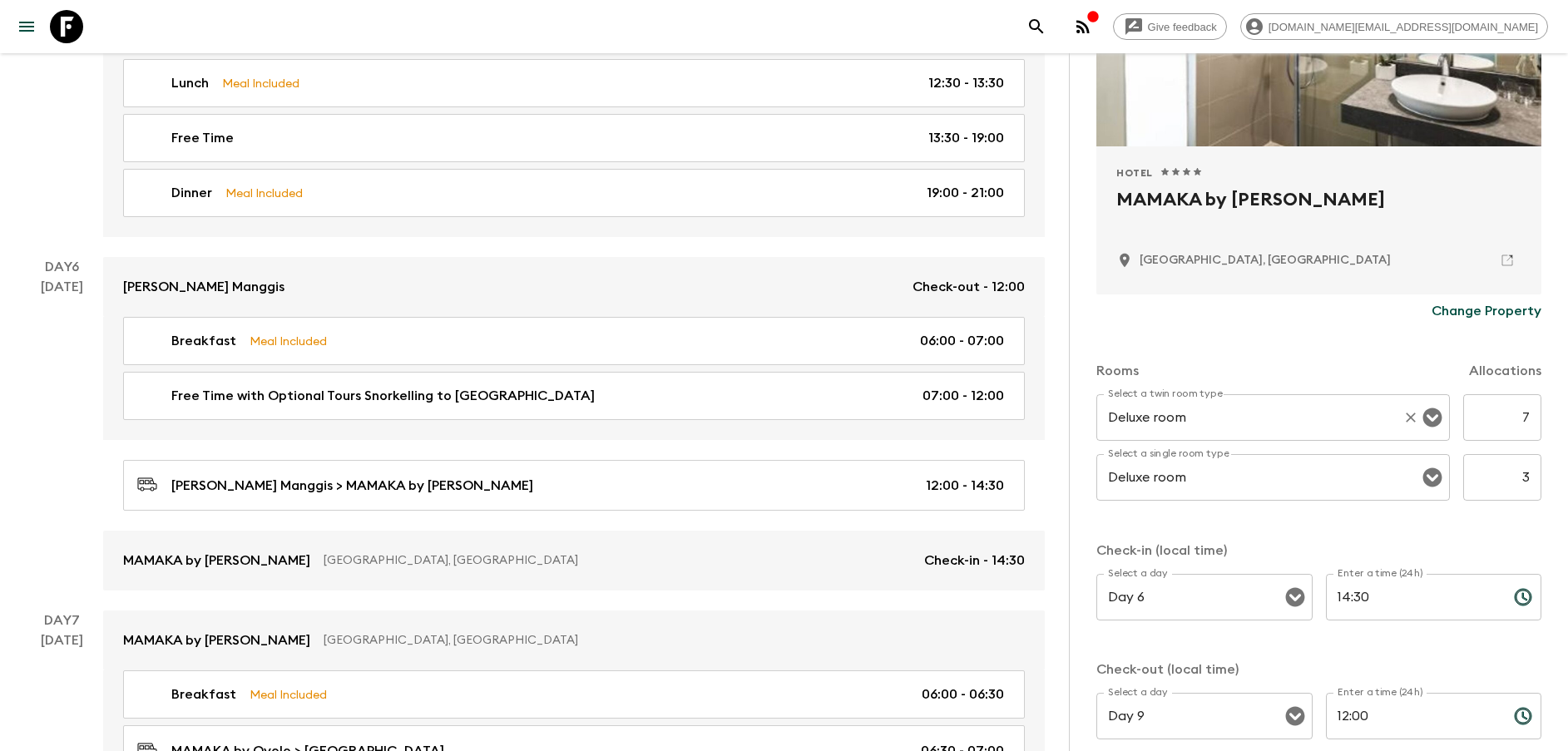
click at [1255, 412] on input "Deluxe room" at bounding box center [1250, 418] width 292 height 32
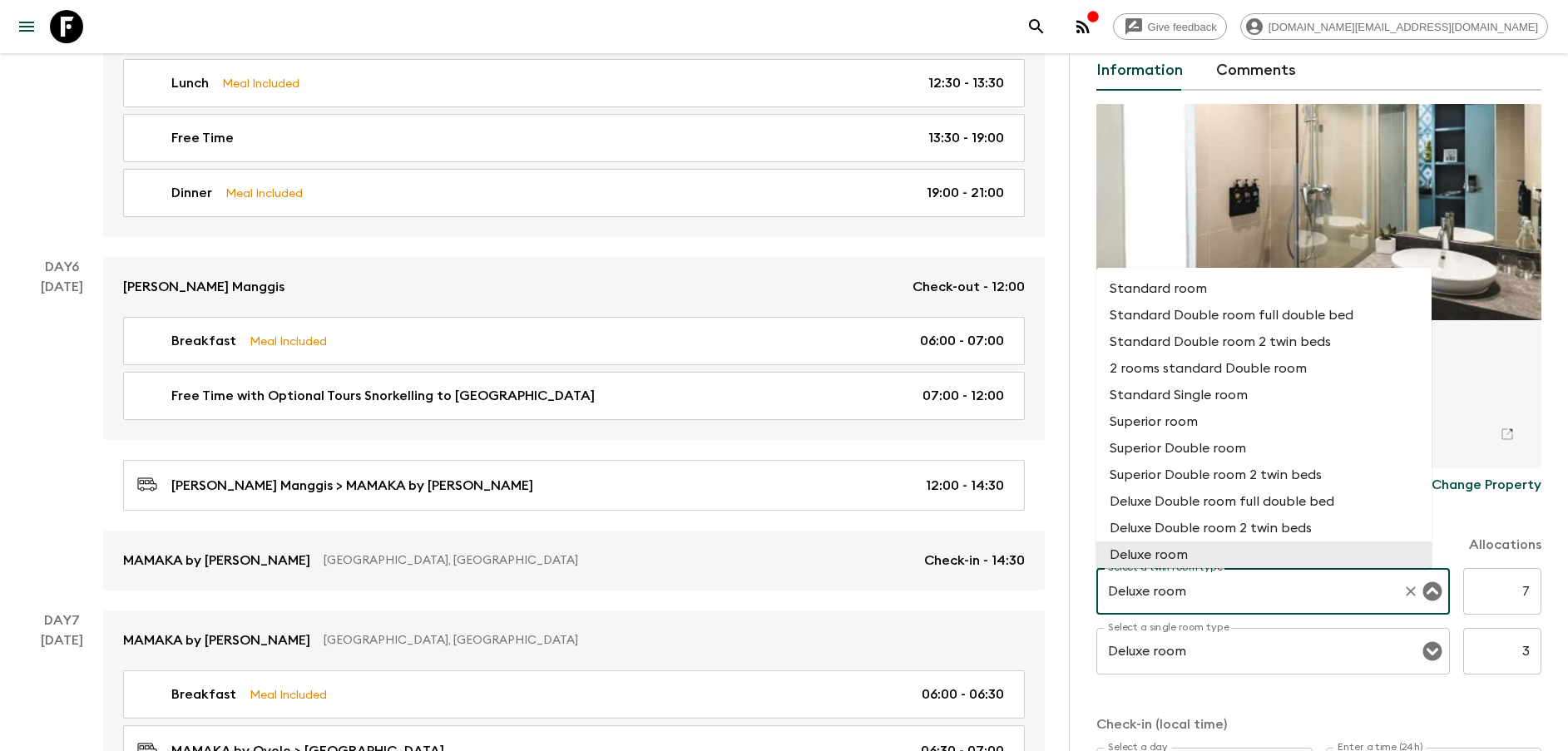
scroll to position [0, 0]
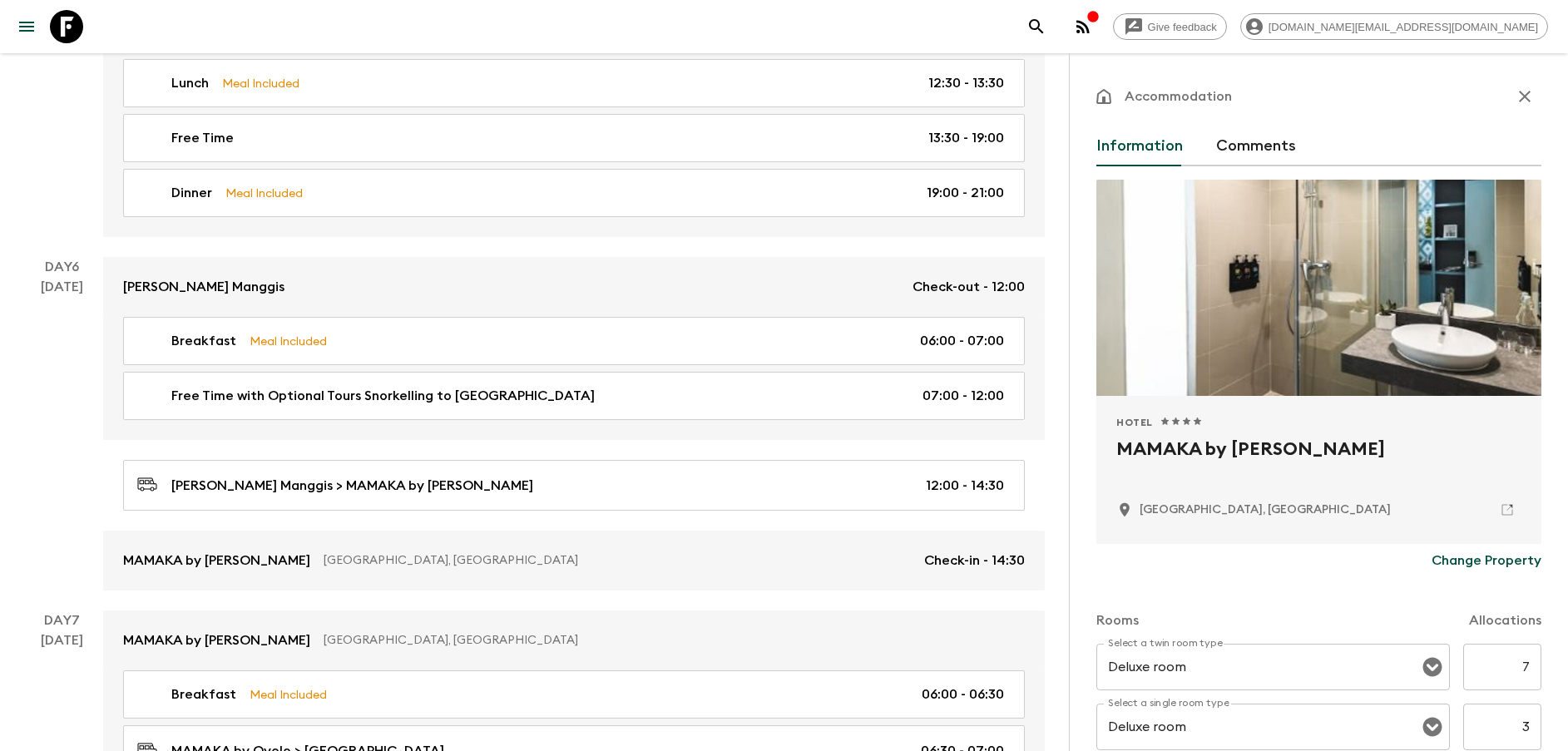
click at [1359, 118] on div "Accommodation Information Comments Hotel 1 Star 2 Stars 3 Stars 4 Stars 5 Stars…" at bounding box center [1319, 601] width 445 height 1042
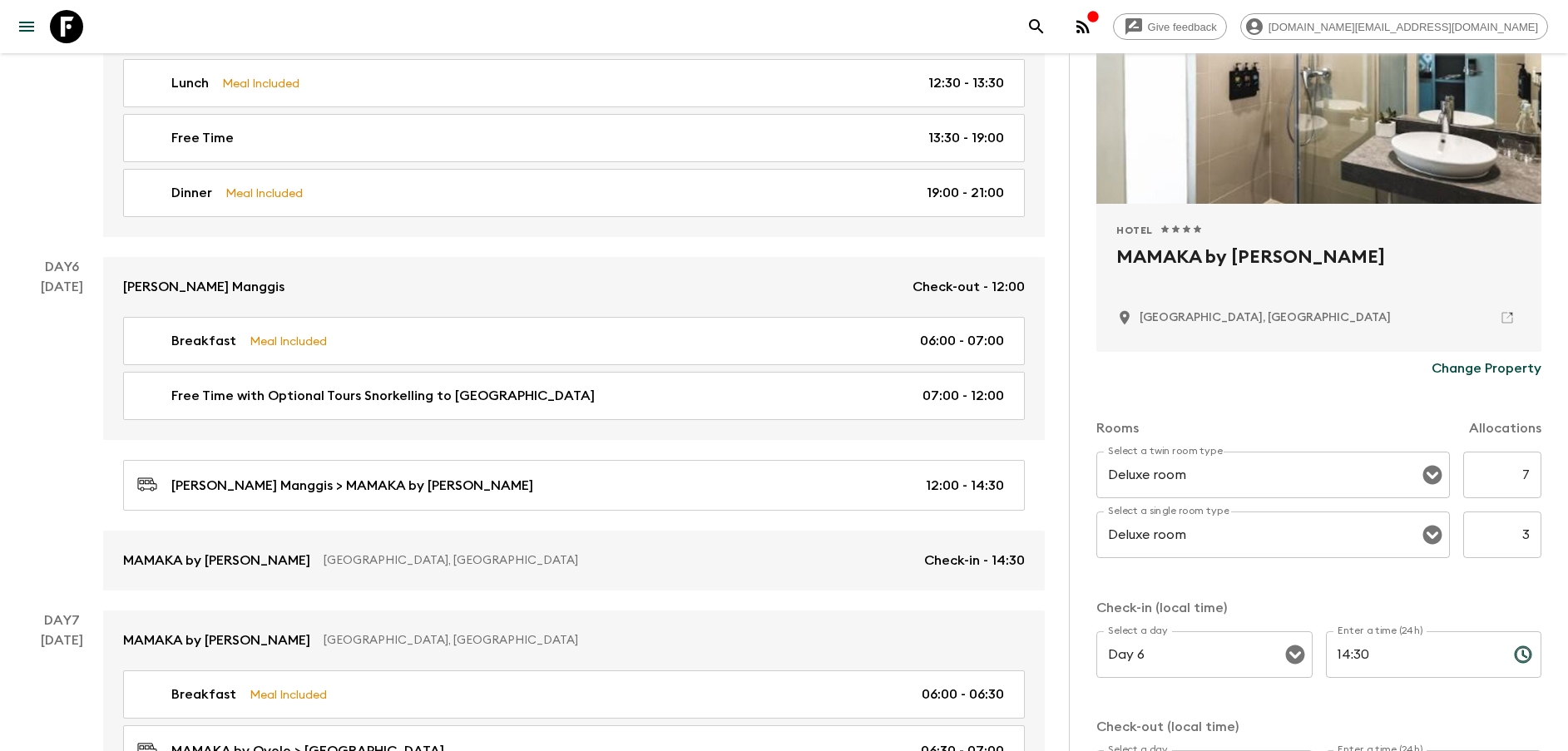
scroll to position [249, 0]
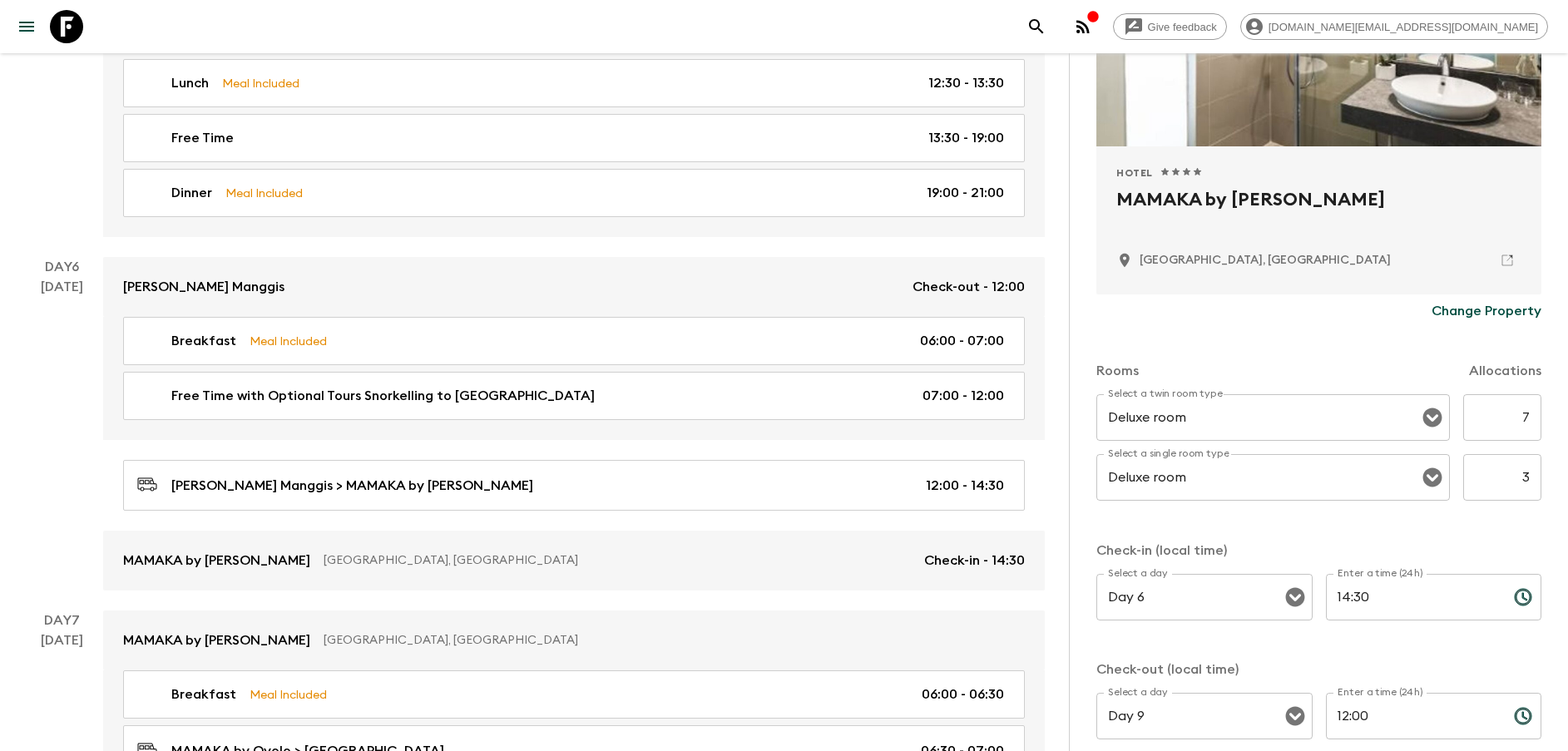
click at [1442, 311] on p "Change Property" at bounding box center [1486, 311] width 110 height 20
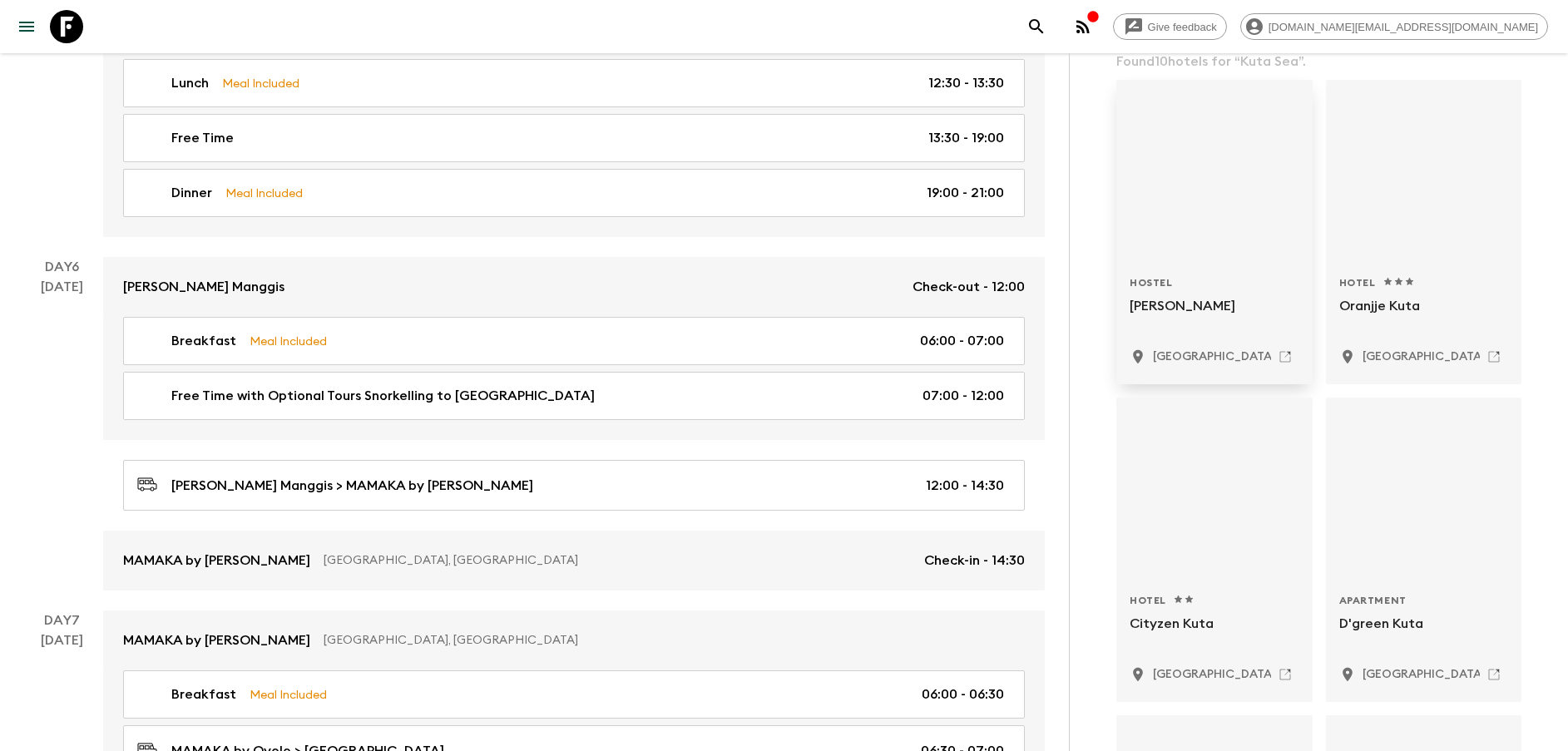
scroll to position [0, 0]
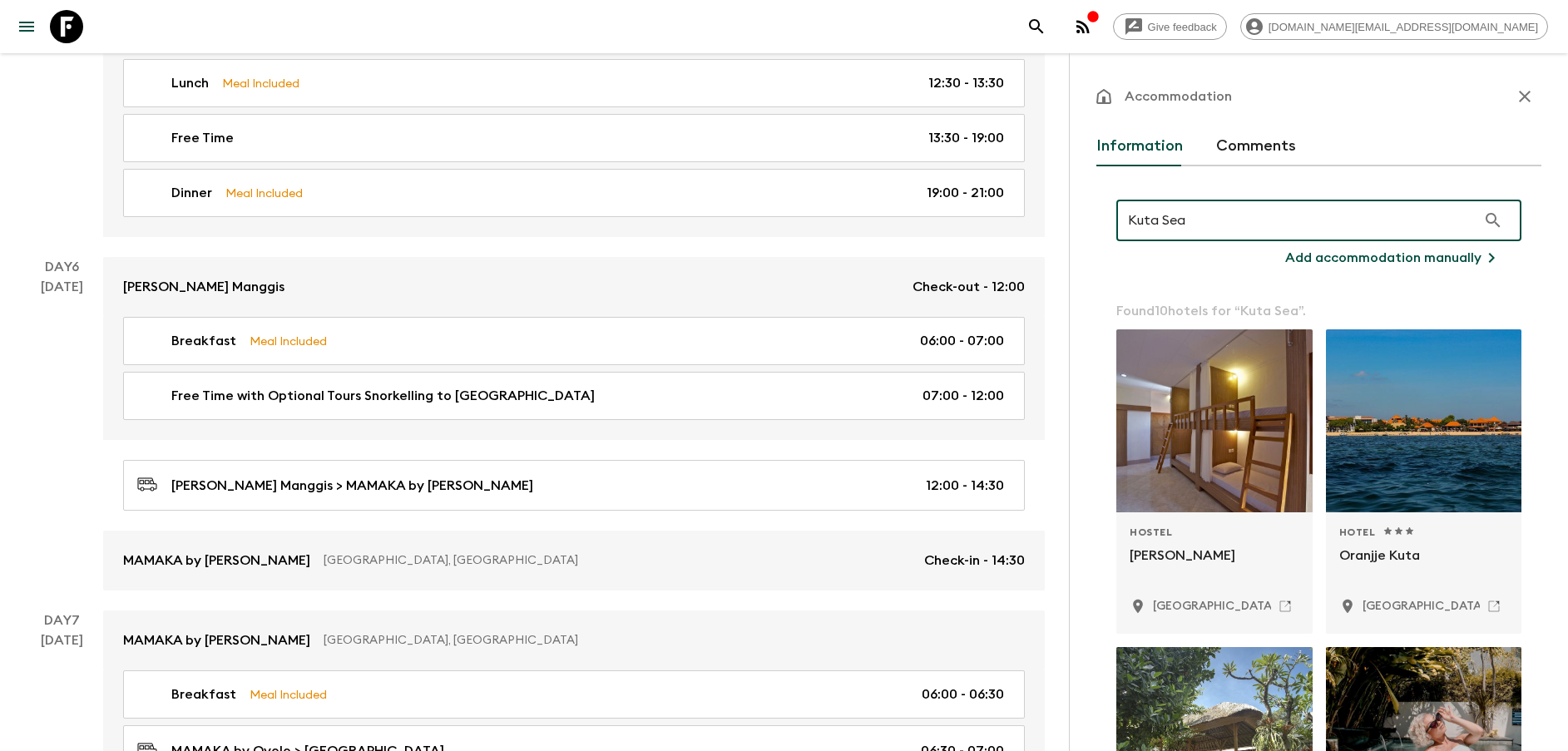
click at [1219, 219] on input "Kuta Sea" at bounding box center [1296, 220] width 360 height 46
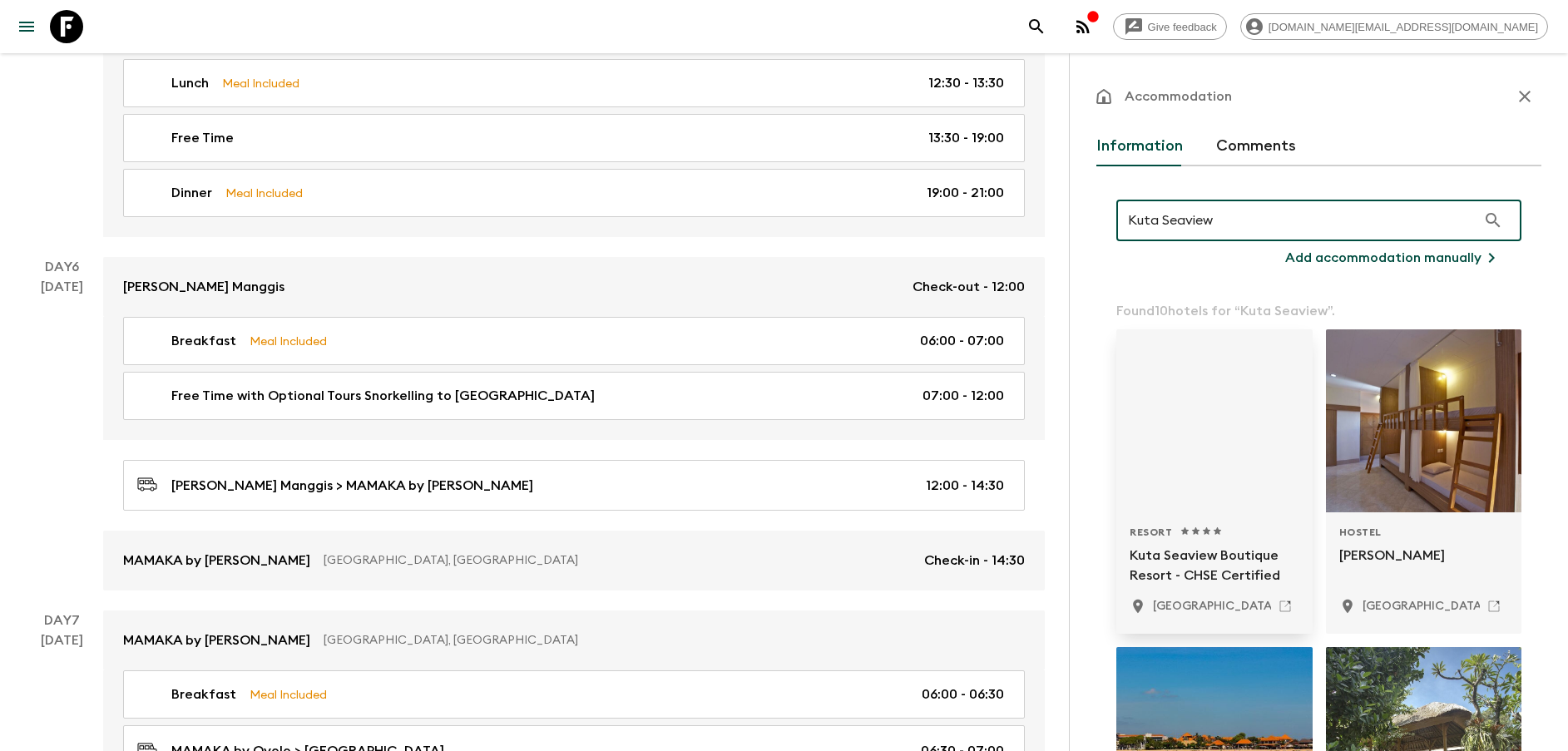
type input "Kuta Seaview"
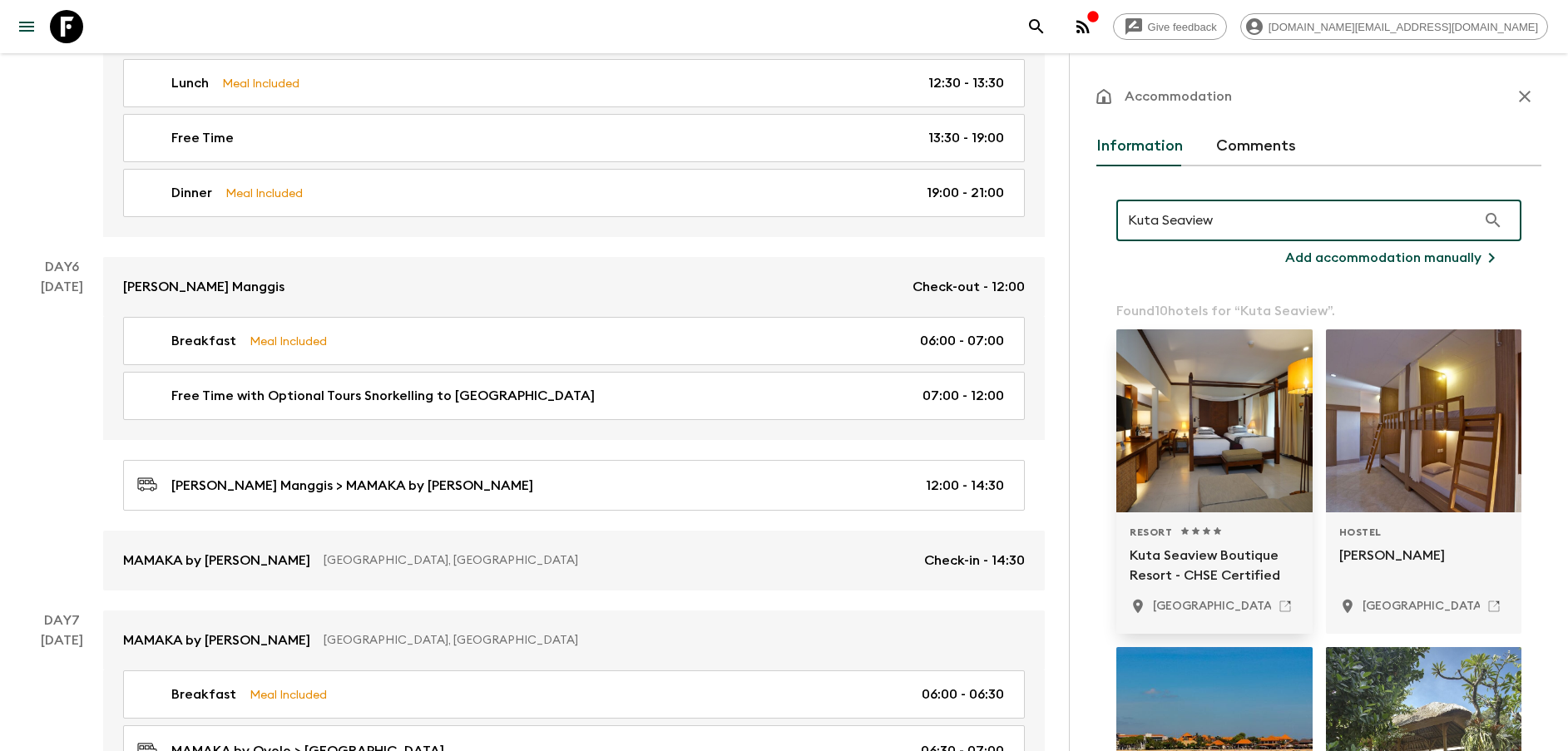
click at [1205, 519] on div "Resort 1 Star 2 Stars 3 Stars 4 Stars 5 Stars Kuta Seaview Boutique Resort - CH…" at bounding box center [1214, 573] width 196 height 121
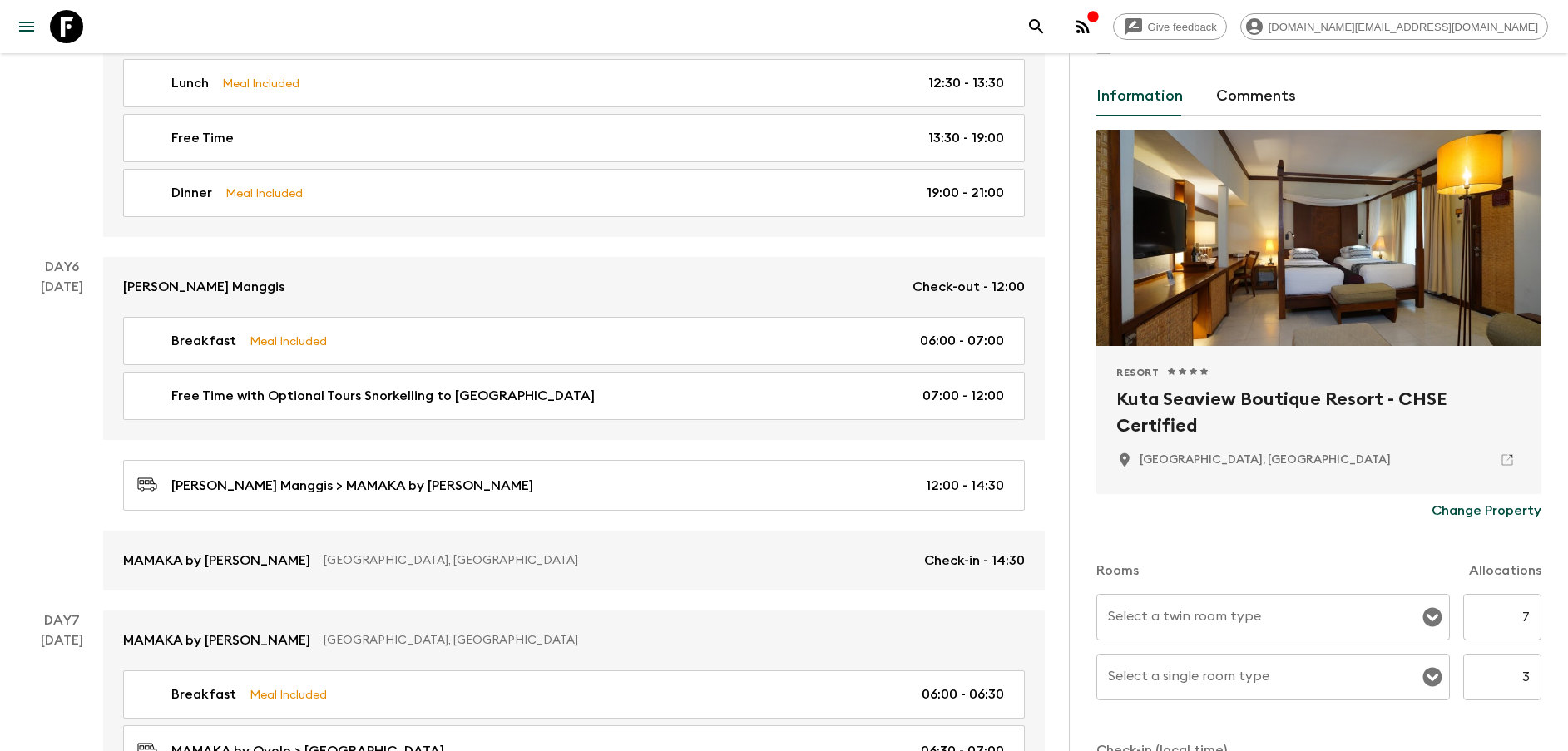
scroll to position [125, 0]
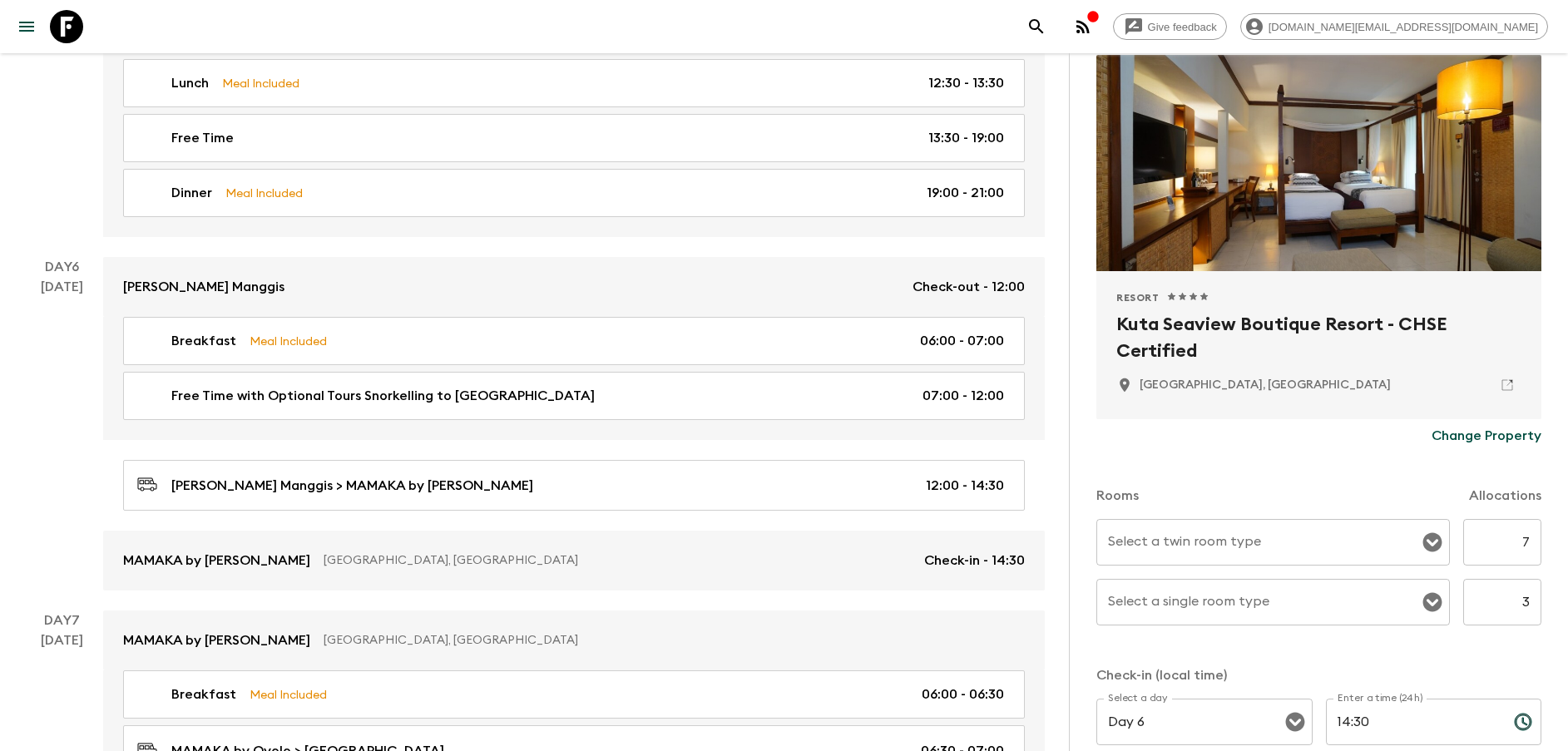
click at [1274, 562] on div "Select a twin room type" at bounding box center [1273, 542] width 354 height 46
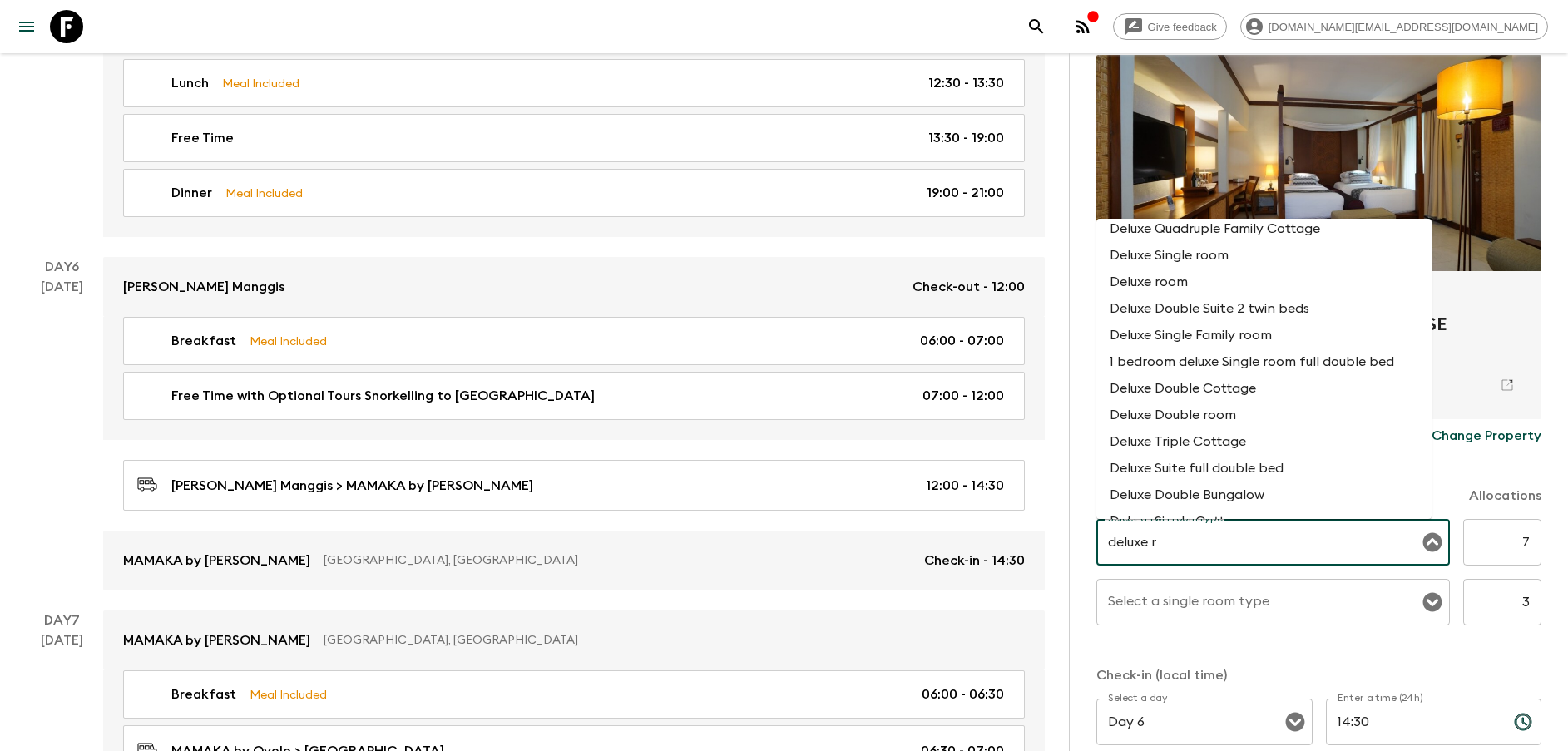
scroll to position [0, 0]
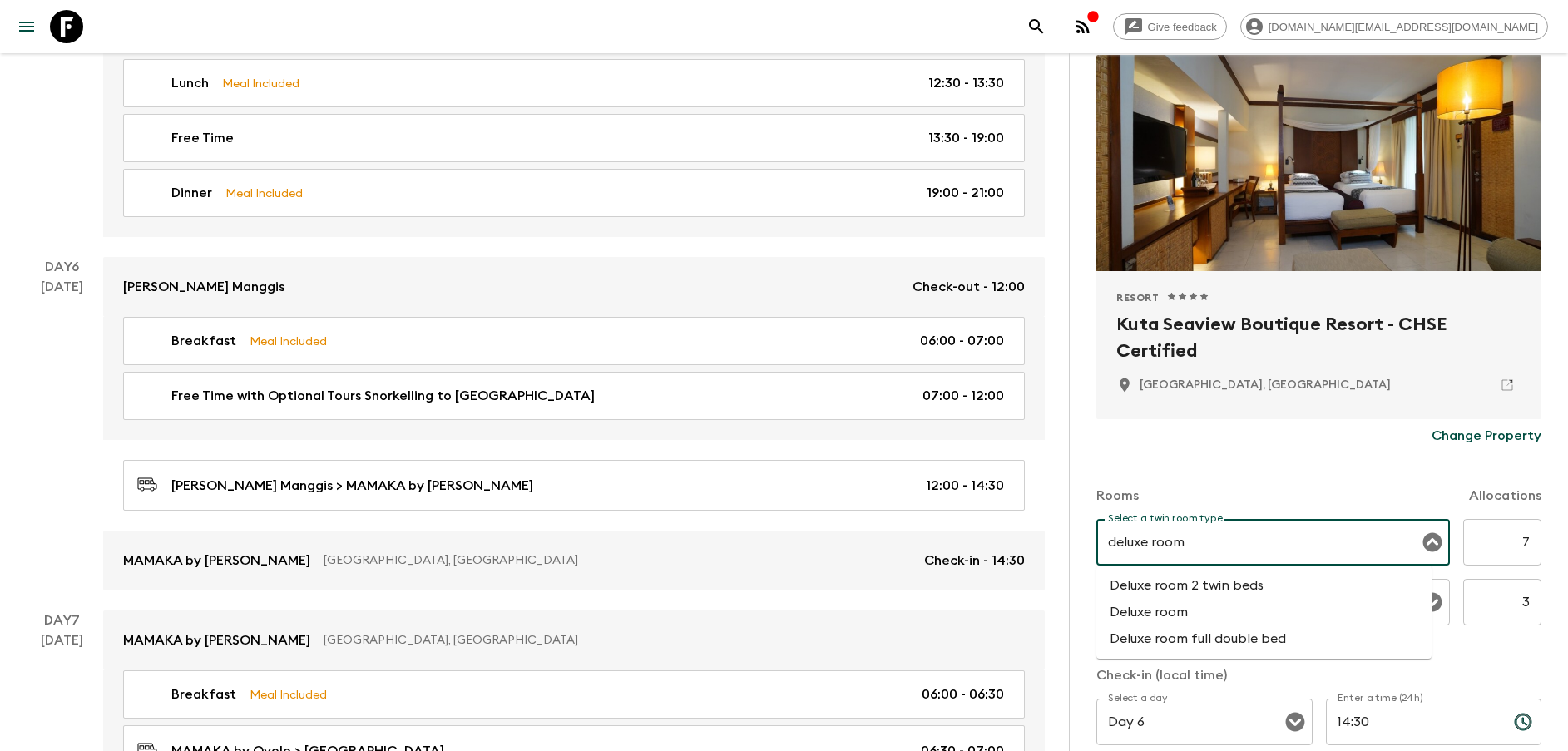
click at [1199, 589] on li "Deluxe room 2 twin beds" at bounding box center [1264, 586] width 335 height 27
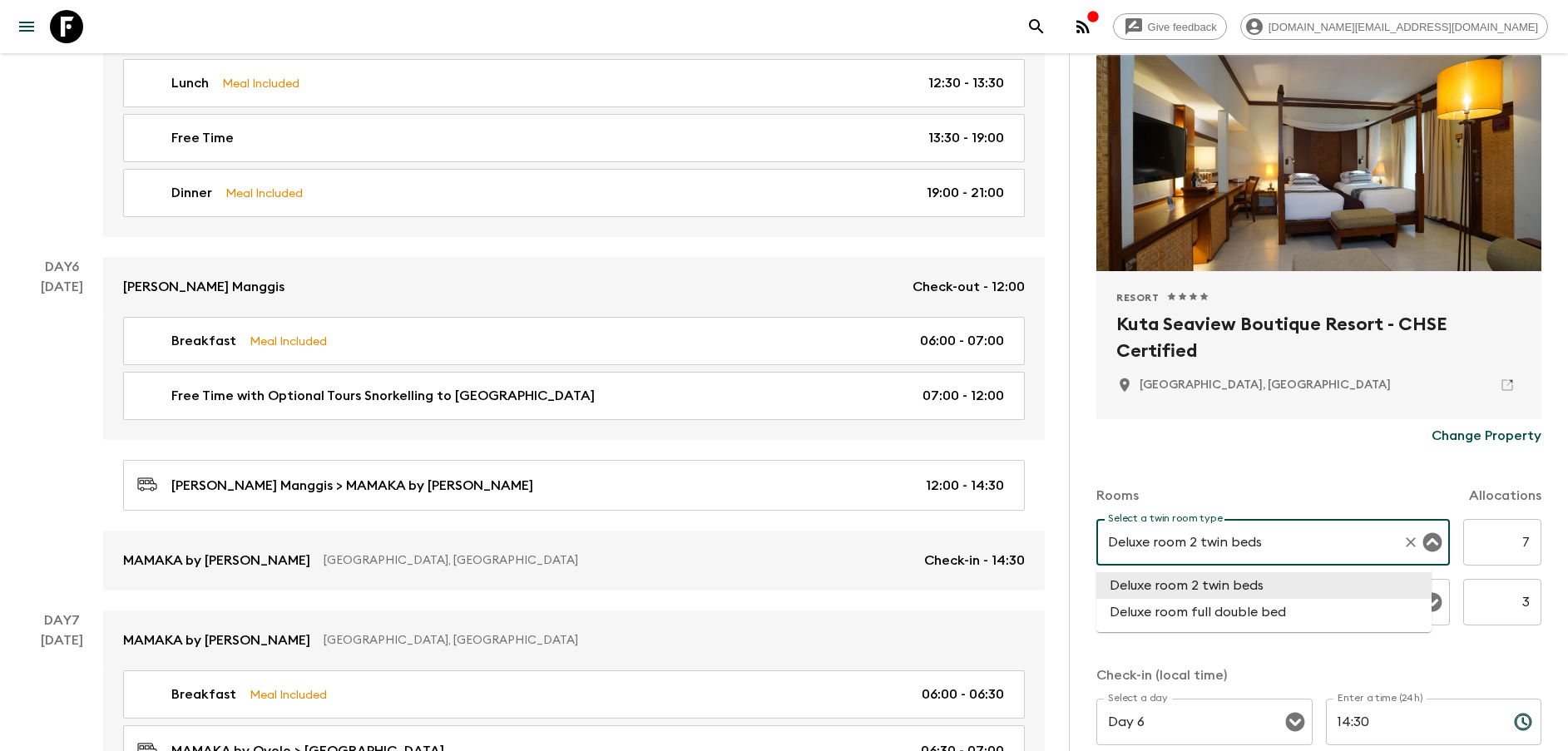
click at [1285, 438] on div "Change Property" at bounding box center [1319, 436] width 445 height 33
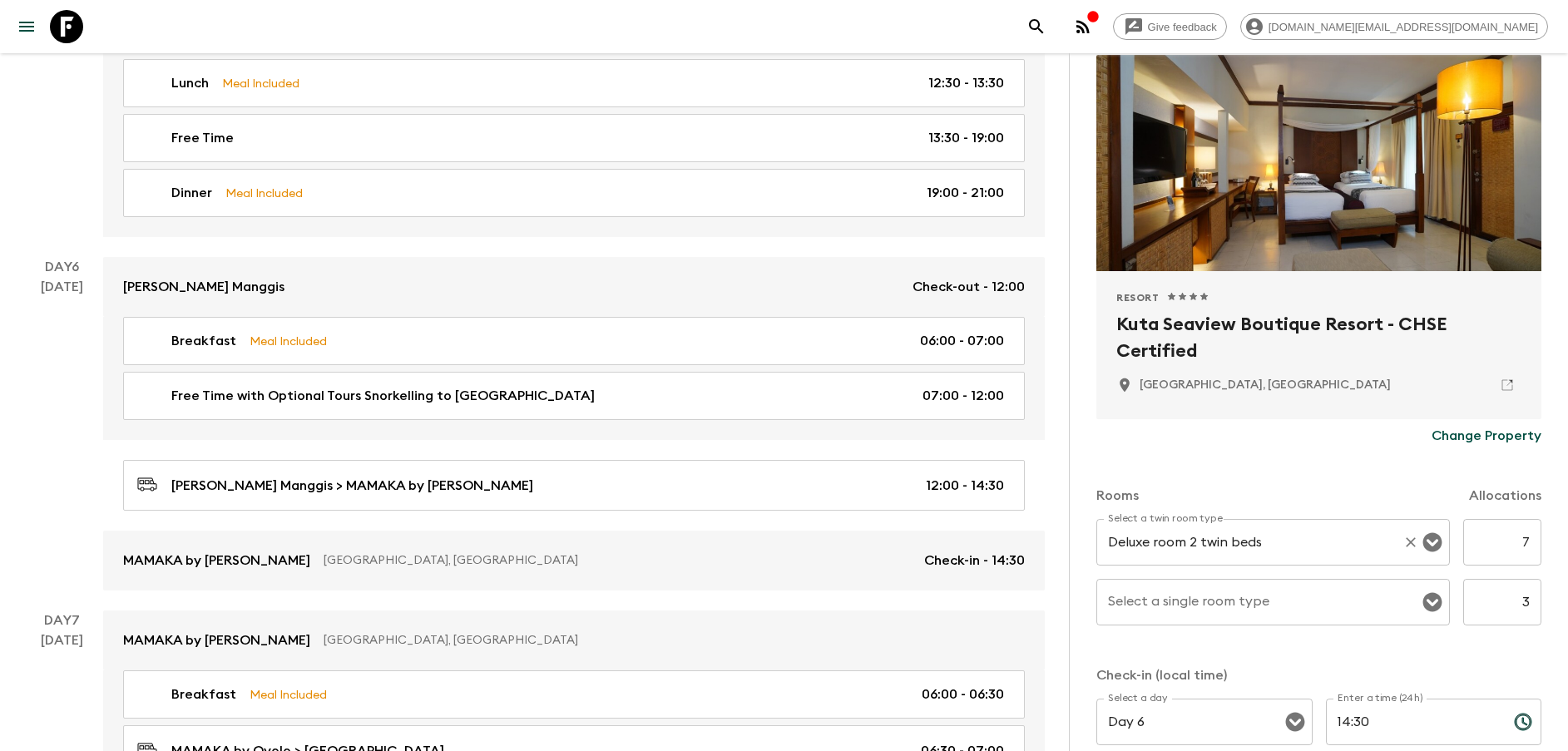
click at [1253, 551] on input "Deluxe room 2 twin beds" at bounding box center [1250, 543] width 292 height 32
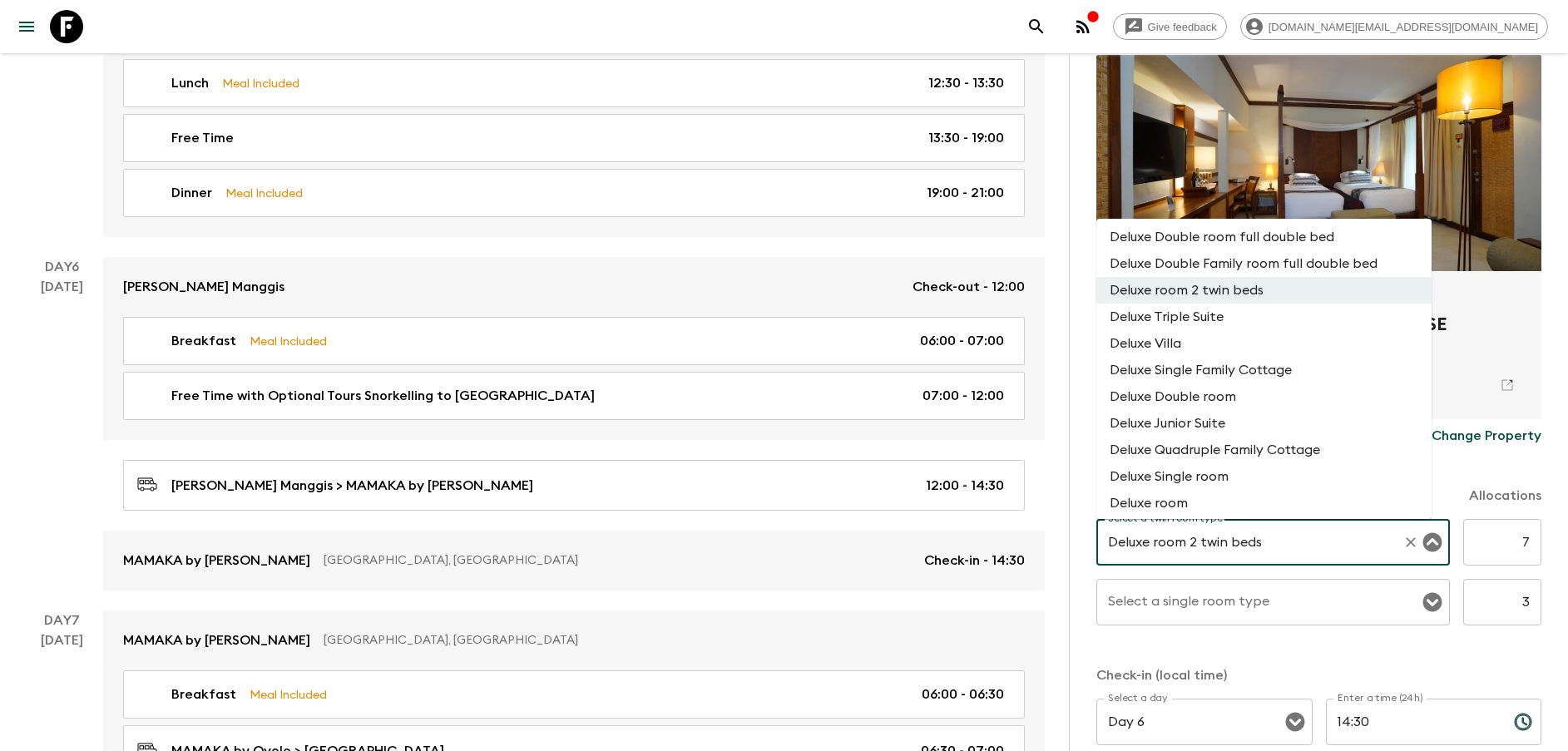
scroll to position [2245, 0]
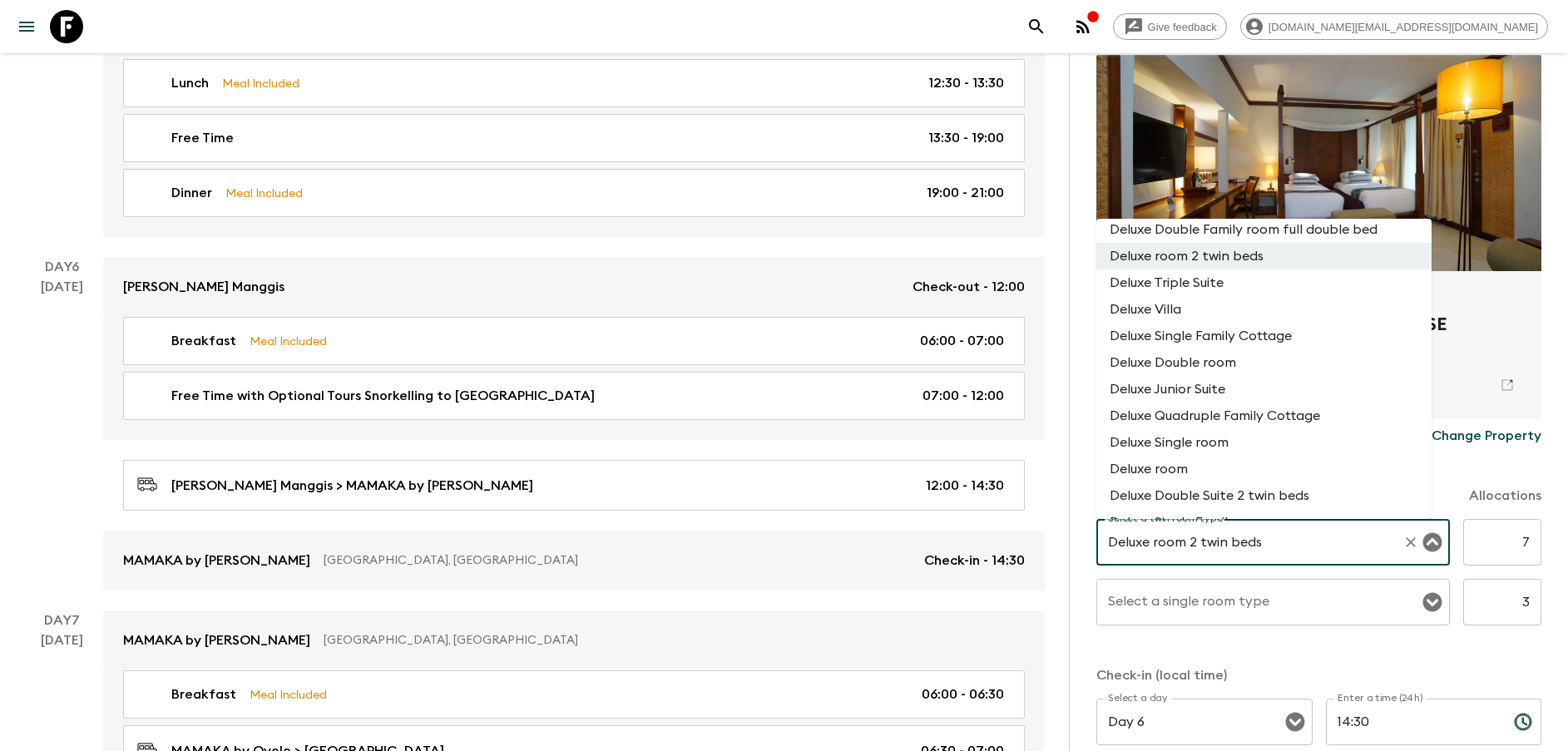
click at [1202, 468] on li "Deluxe room" at bounding box center [1264, 469] width 335 height 27
type input "Deluxe room"
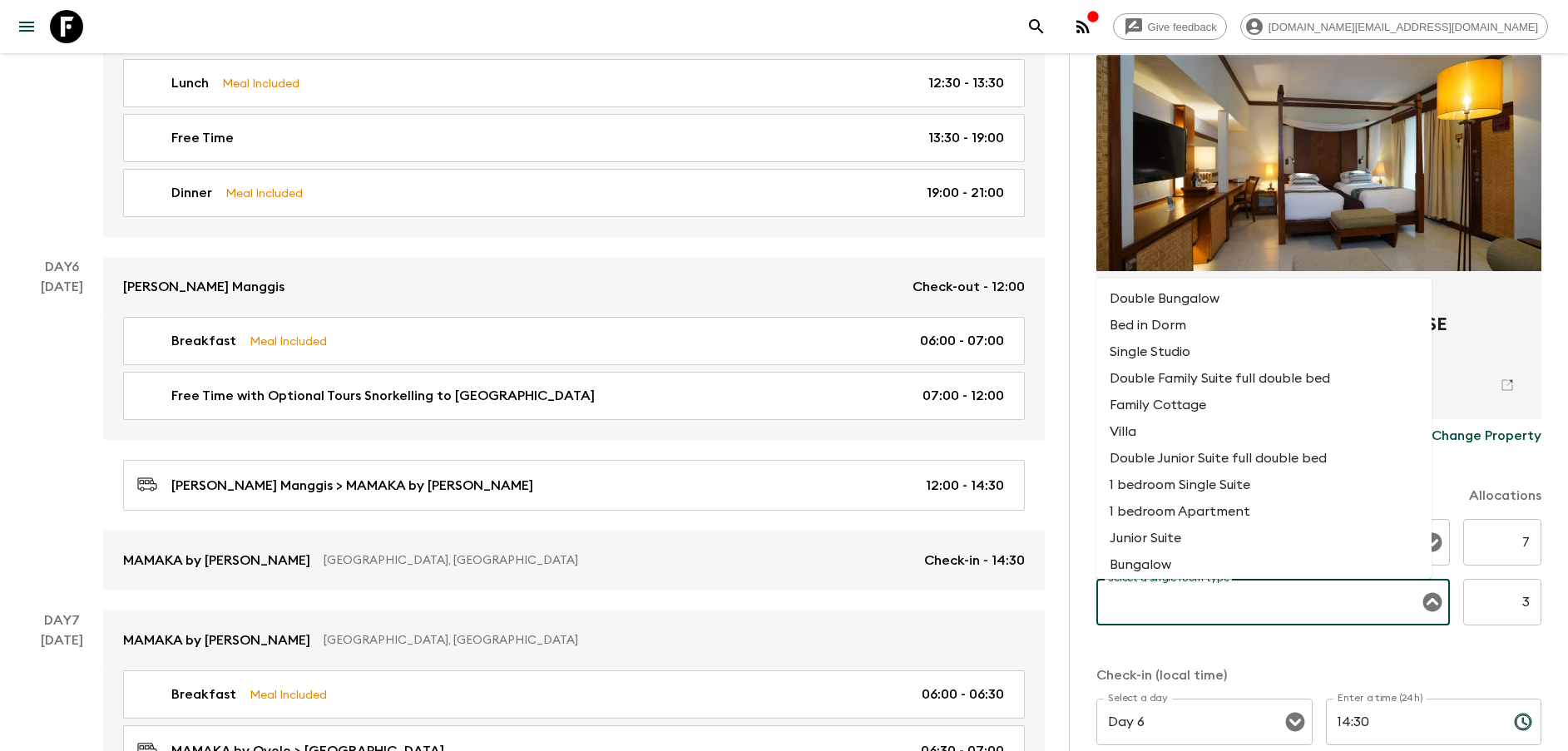
click at [1217, 603] on input "Select a single room type" at bounding box center [1260, 603] width 313 height 32
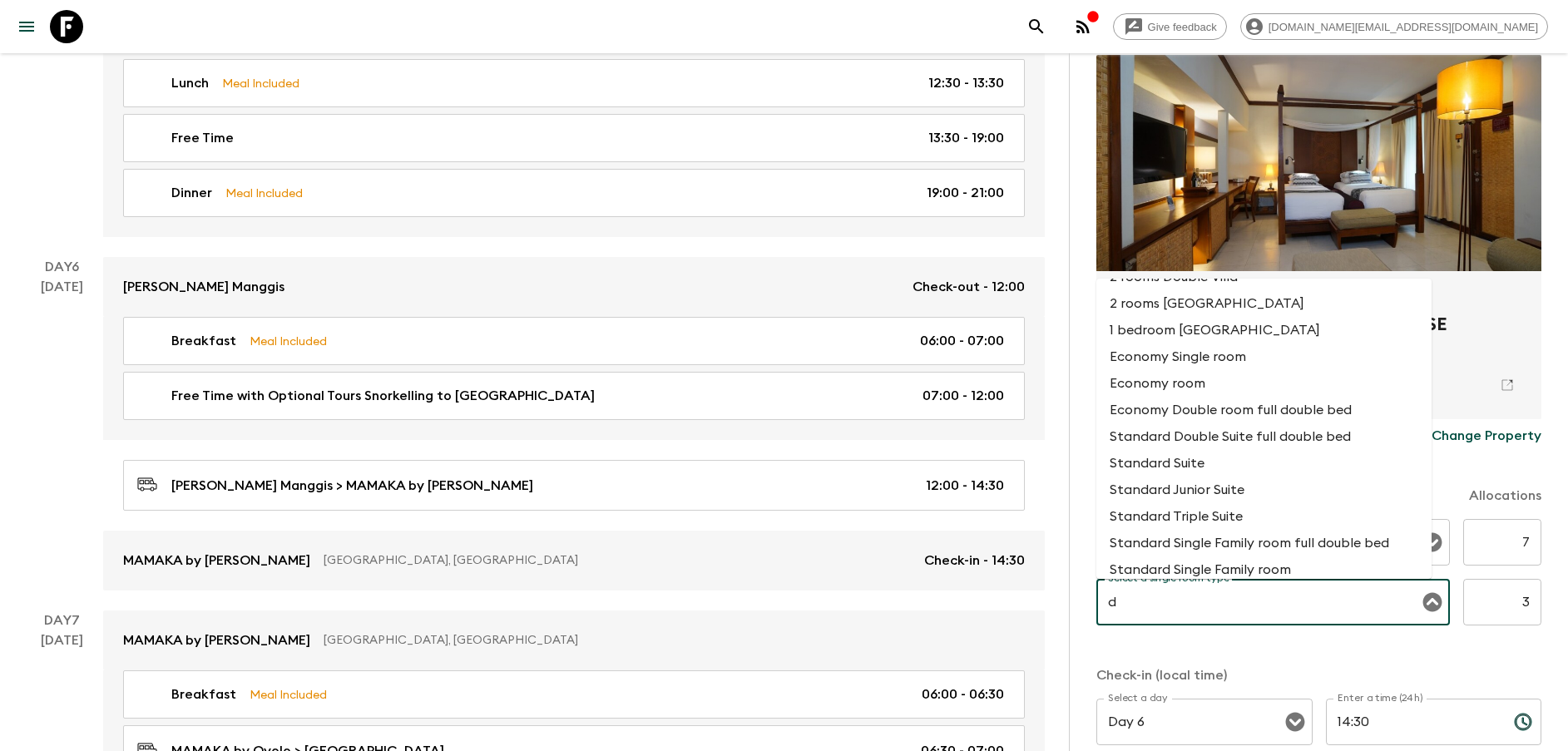
scroll to position [0, 0]
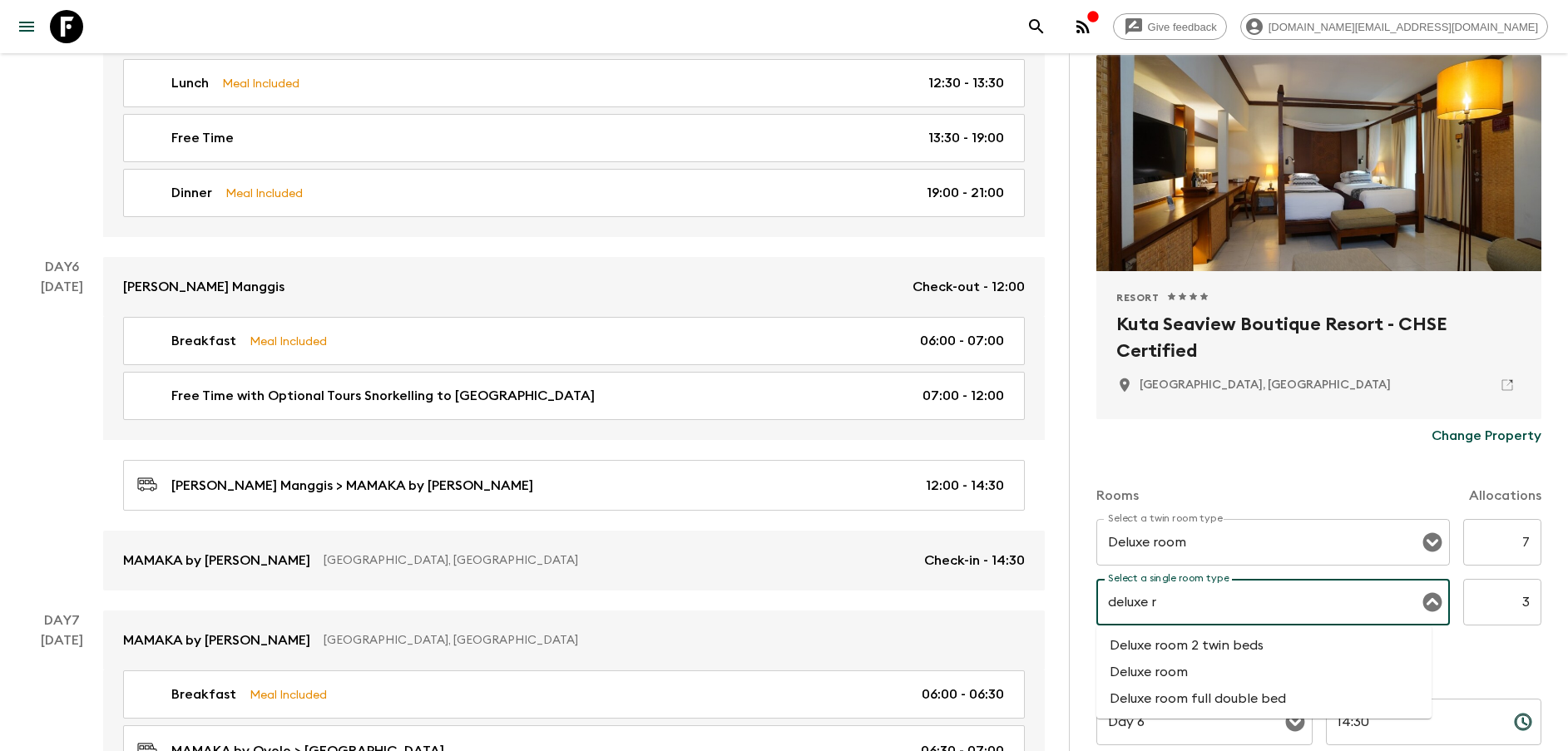
click at [1186, 670] on li "Deluxe room" at bounding box center [1264, 673] width 335 height 27
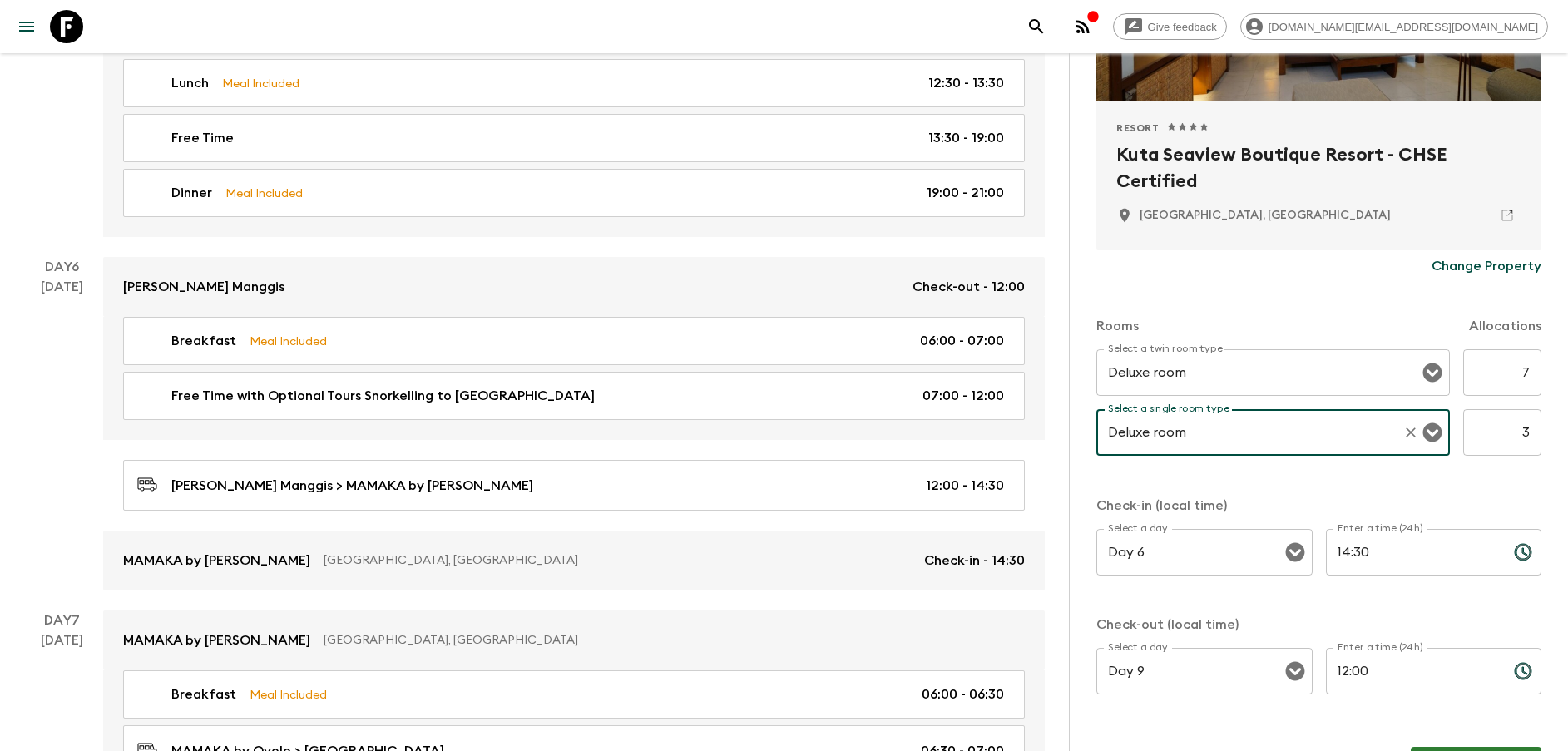
scroll to position [344, 0]
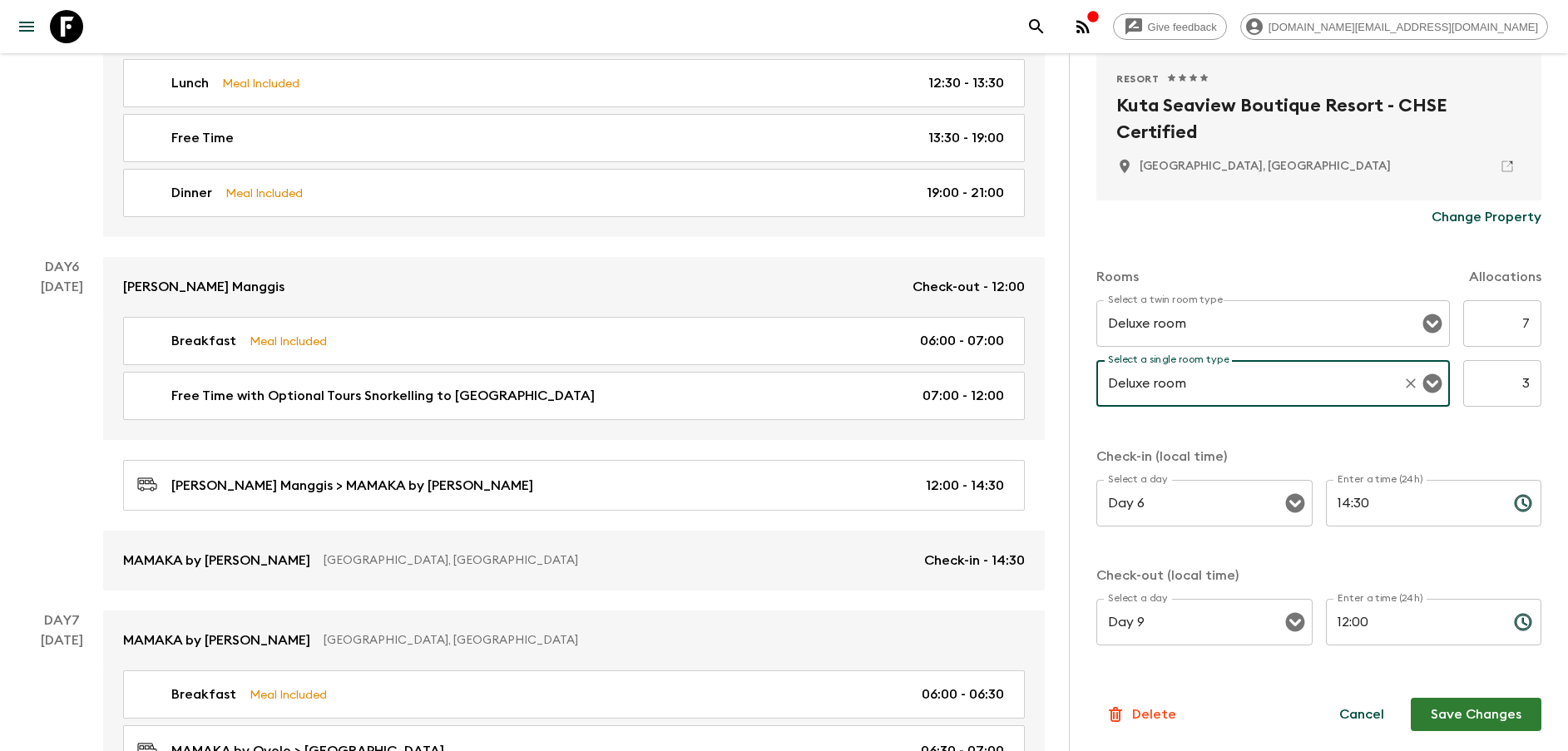
type input "Deluxe room"
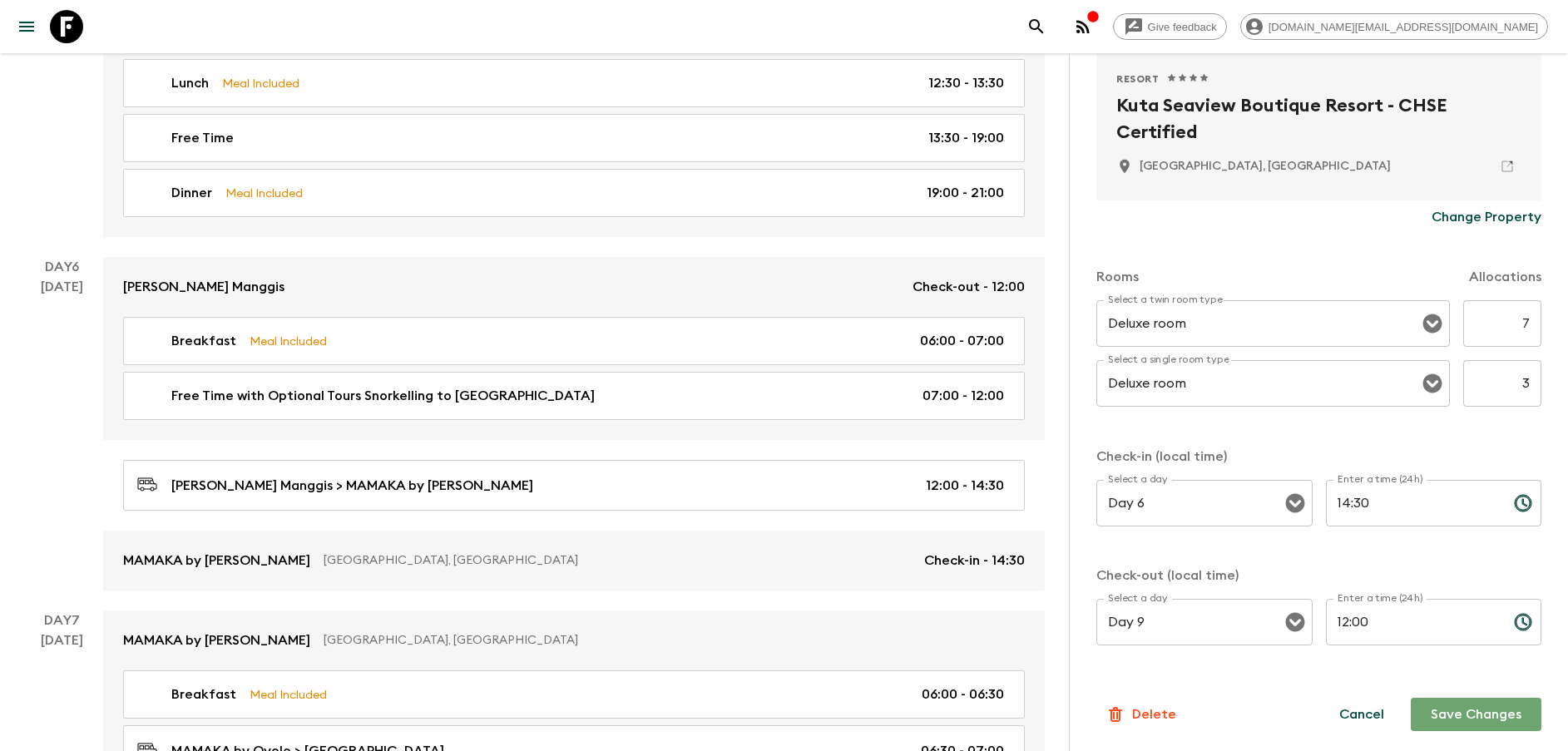
click at [1443, 711] on button "Save Changes" at bounding box center [1475, 714] width 131 height 33
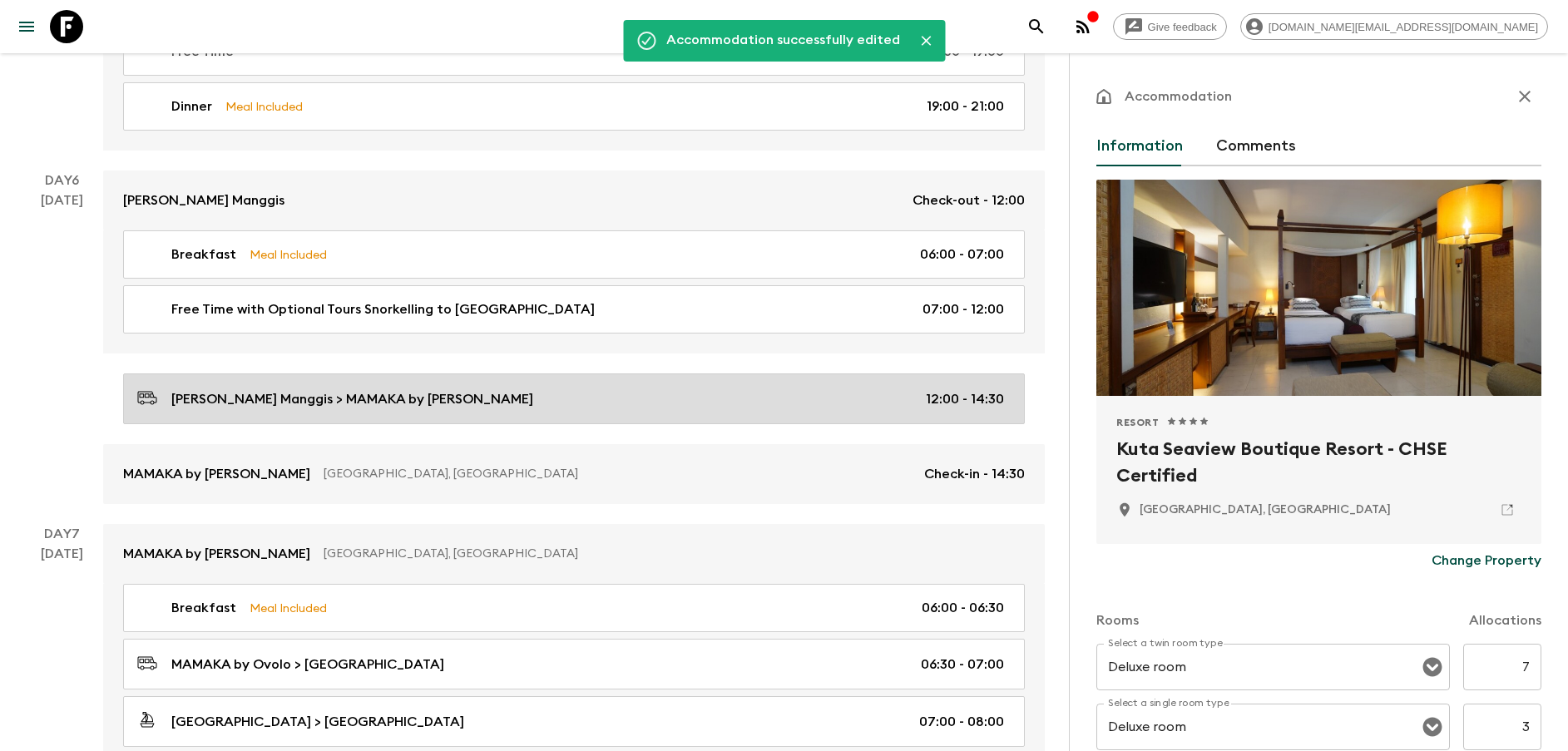
scroll to position [2746, 0]
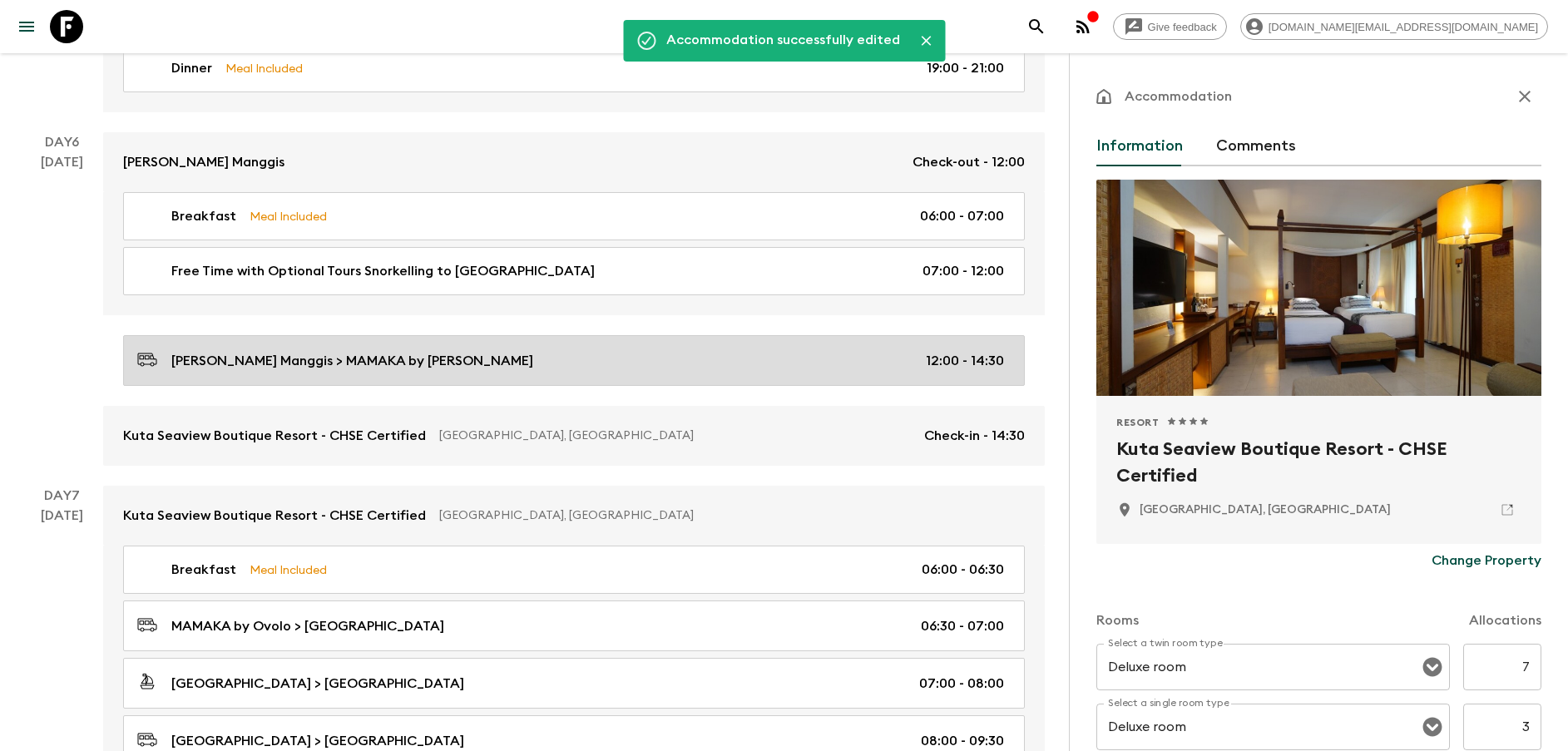
click at [441, 362] on div "[PERSON_NAME] > MAMAKA by [PERSON_NAME] 12:00 - 14:30" at bounding box center [570, 361] width 867 height 23
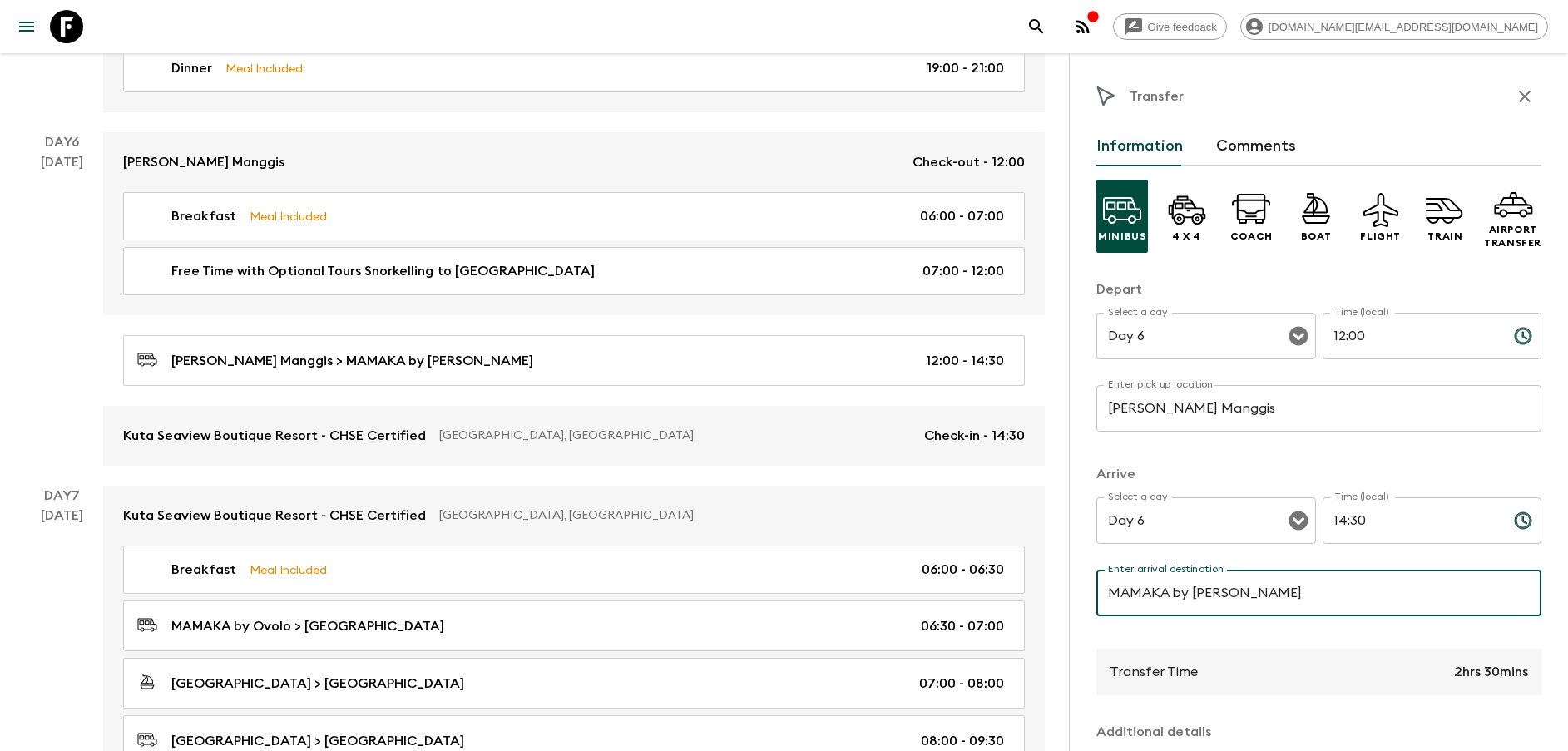
click at [1235, 593] on input "MAMAKA by [PERSON_NAME]" at bounding box center [1319, 593] width 445 height 46
type input "[GEOGRAPHIC_DATA]"
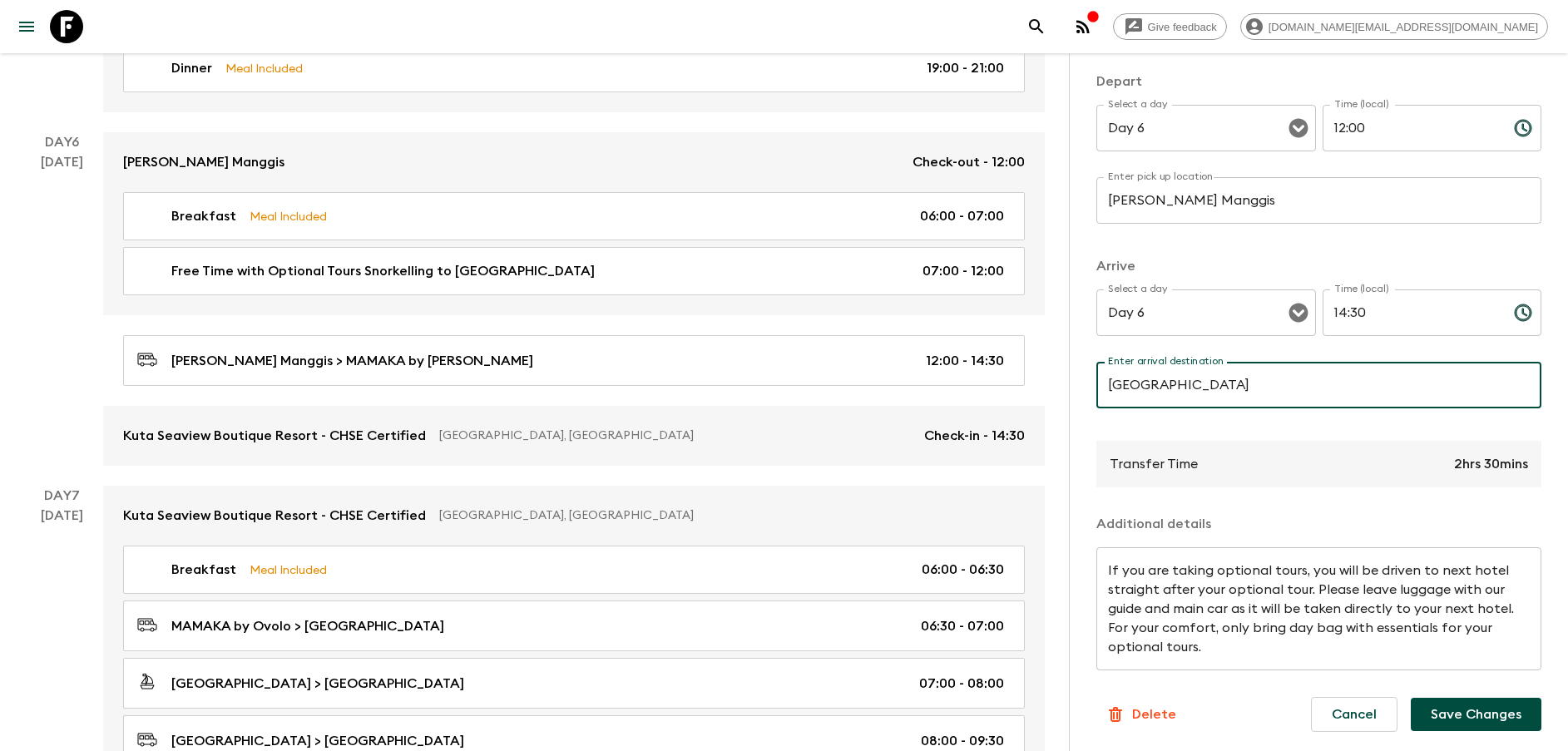
scroll to position [209, 0]
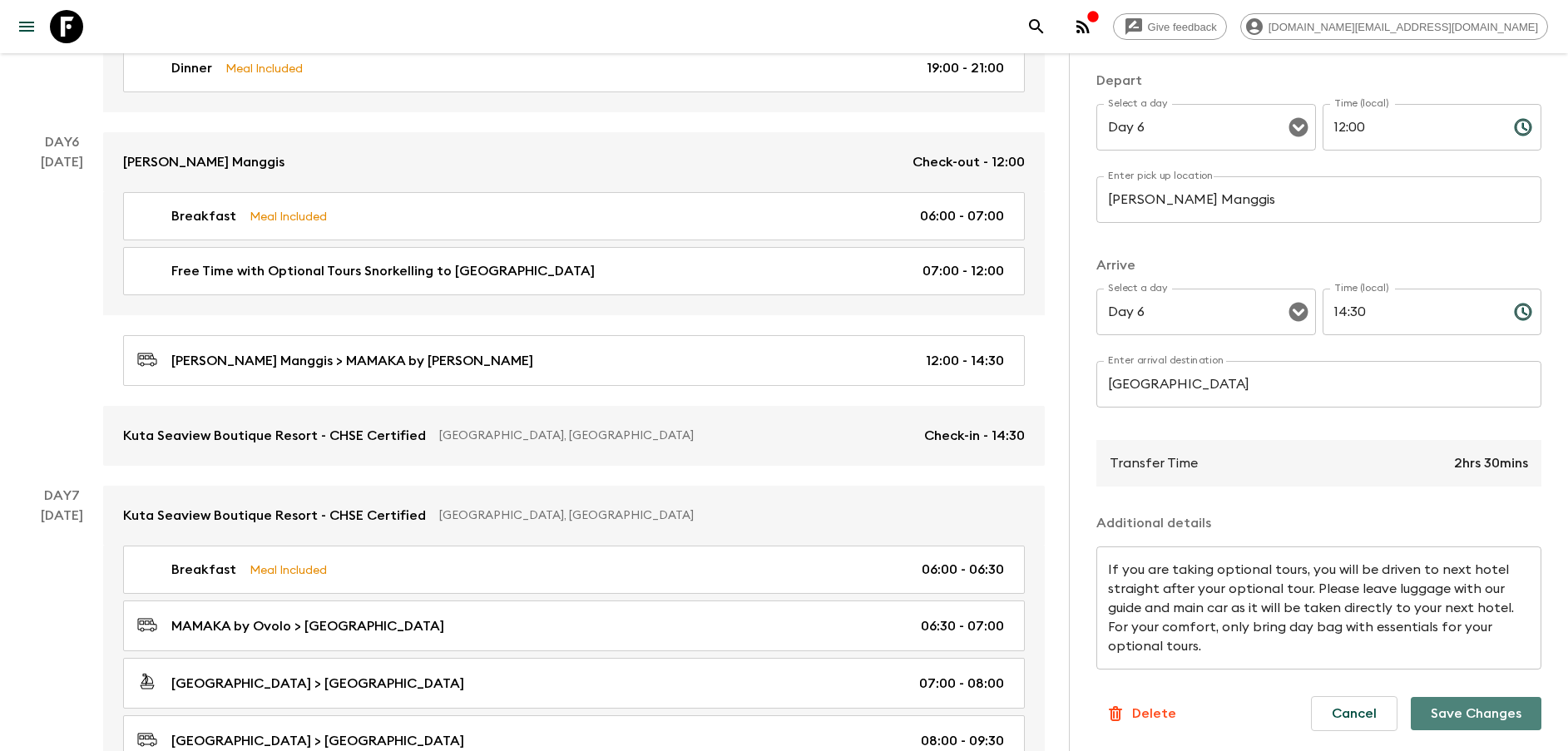
click at [1454, 702] on button "Save Changes" at bounding box center [1475, 713] width 131 height 33
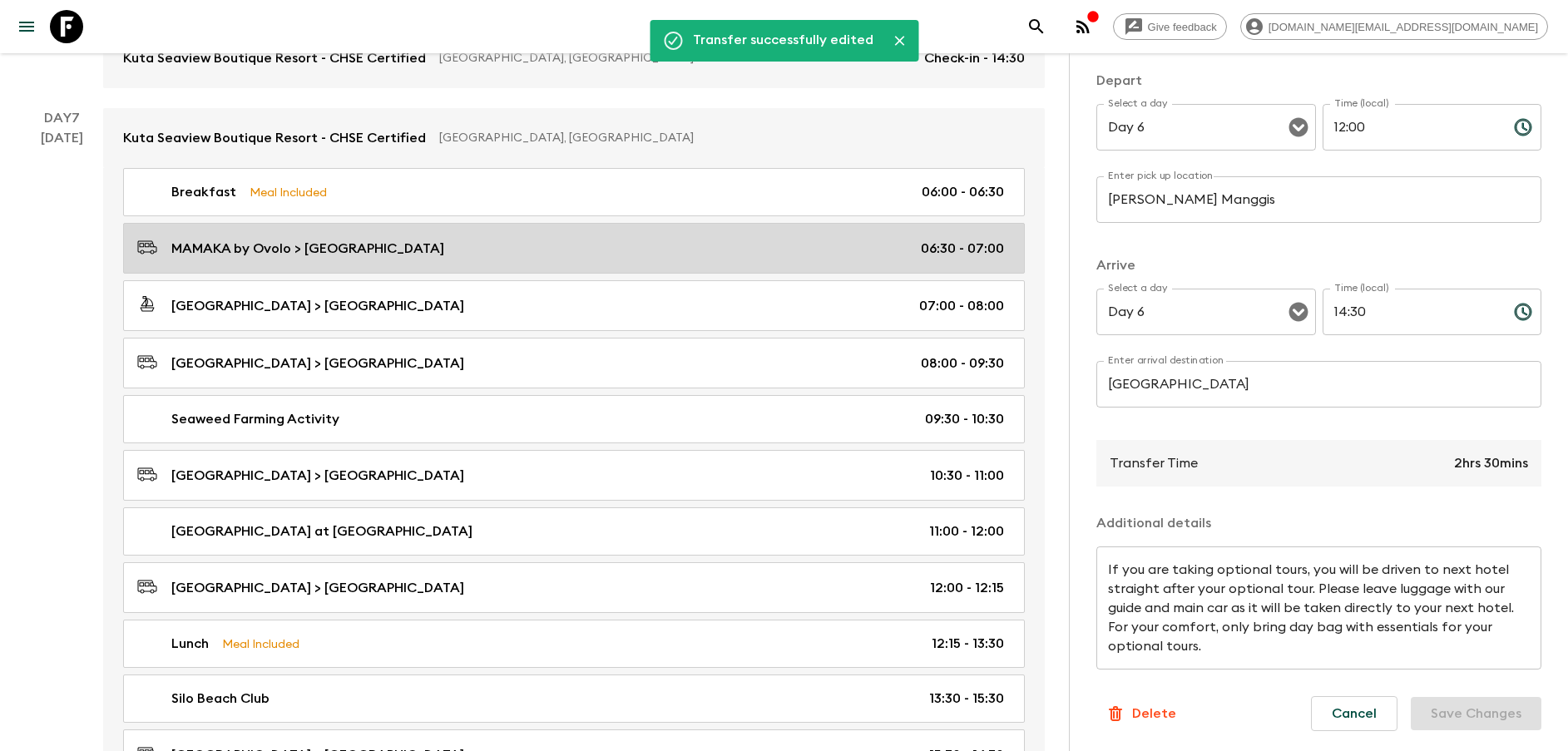
scroll to position [3120, 0]
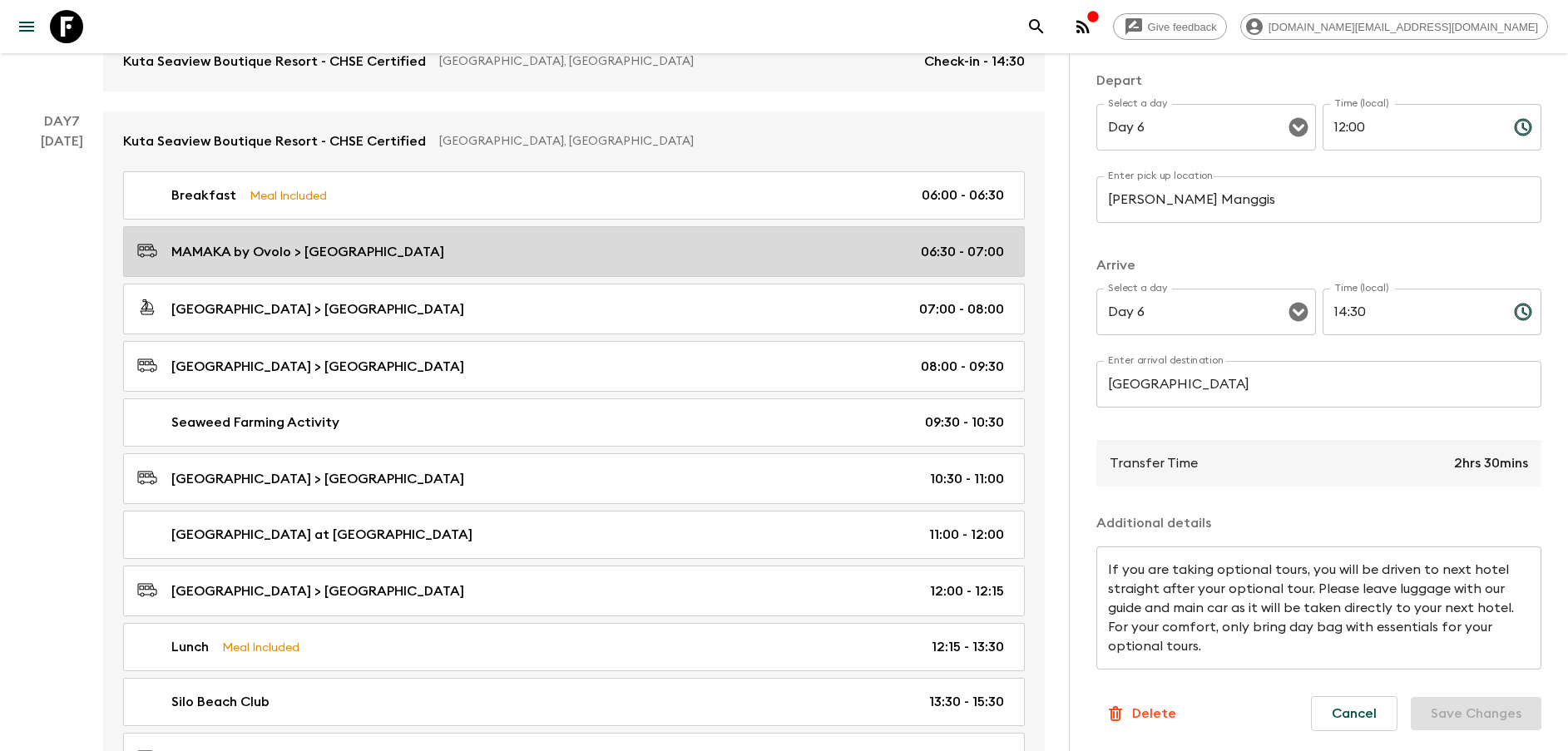
click at [313, 249] on p "MAMAKA by Ovolo > [GEOGRAPHIC_DATA]" at bounding box center [308, 252] width 273 height 20
type input "MAMAKA by [PERSON_NAME]"
type input "[GEOGRAPHIC_DATA]"
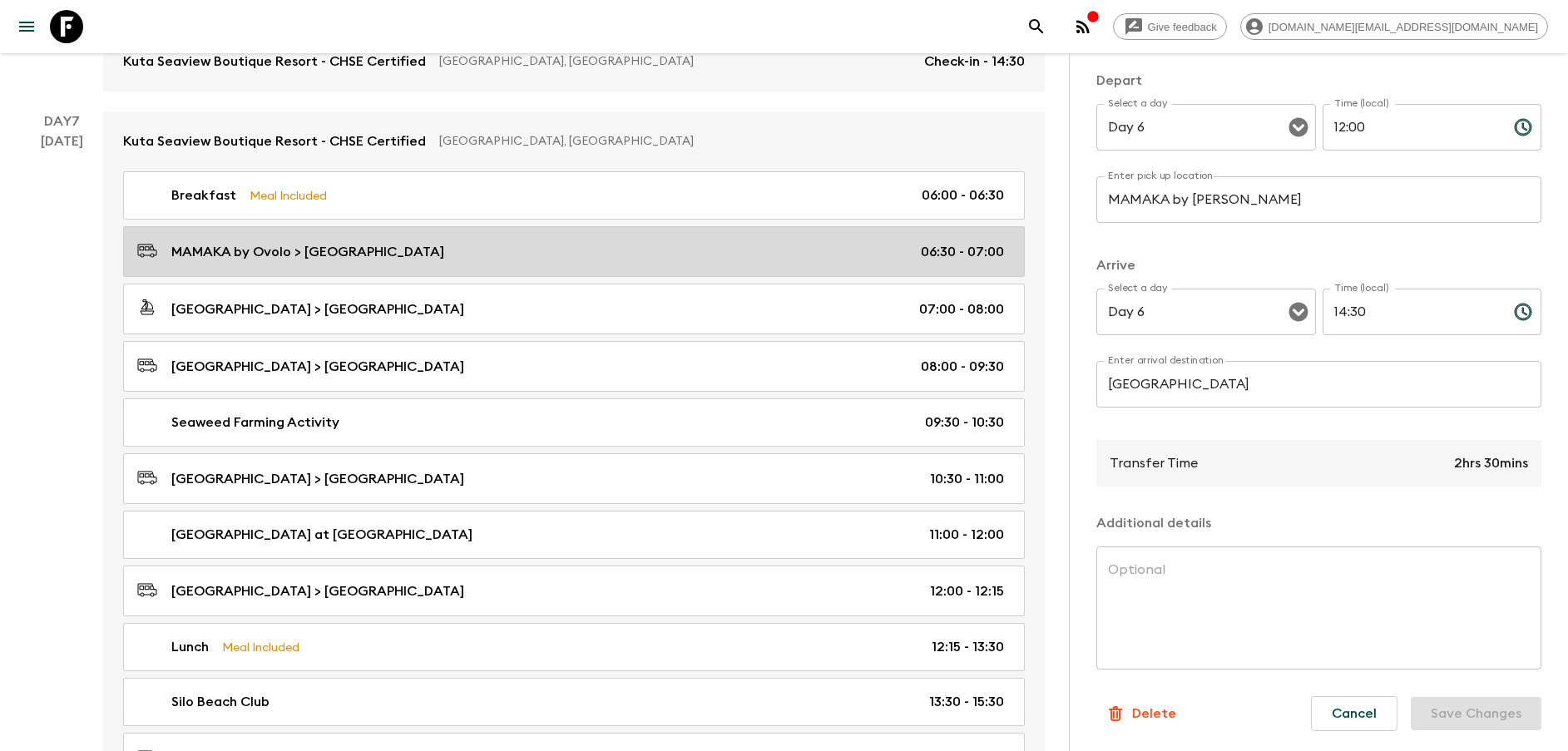
type input "Day 7"
type input "06:30"
type input "Day 7"
type input "07:00"
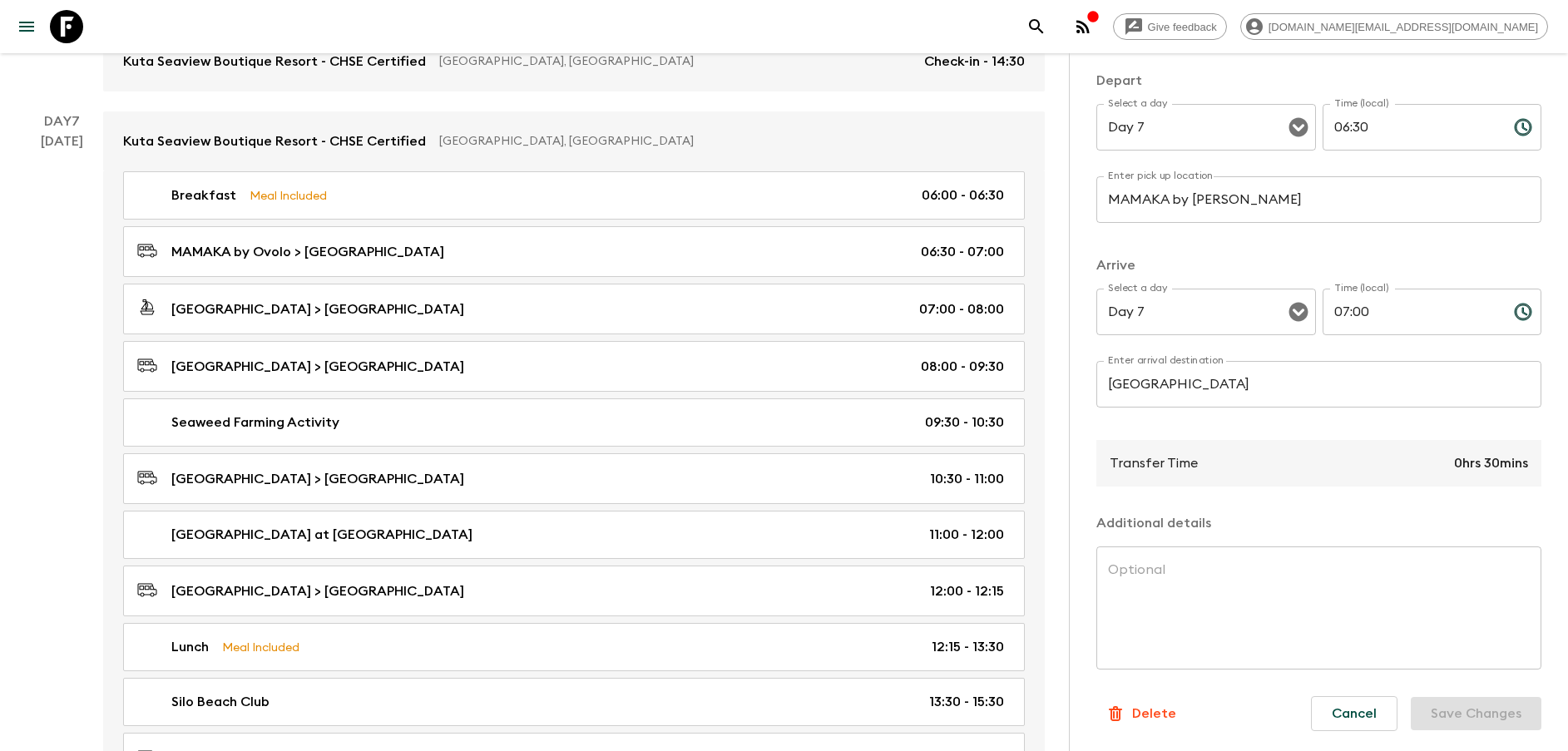
click at [1214, 212] on input "MAMAKA by [PERSON_NAME]" at bounding box center [1319, 199] width 445 height 46
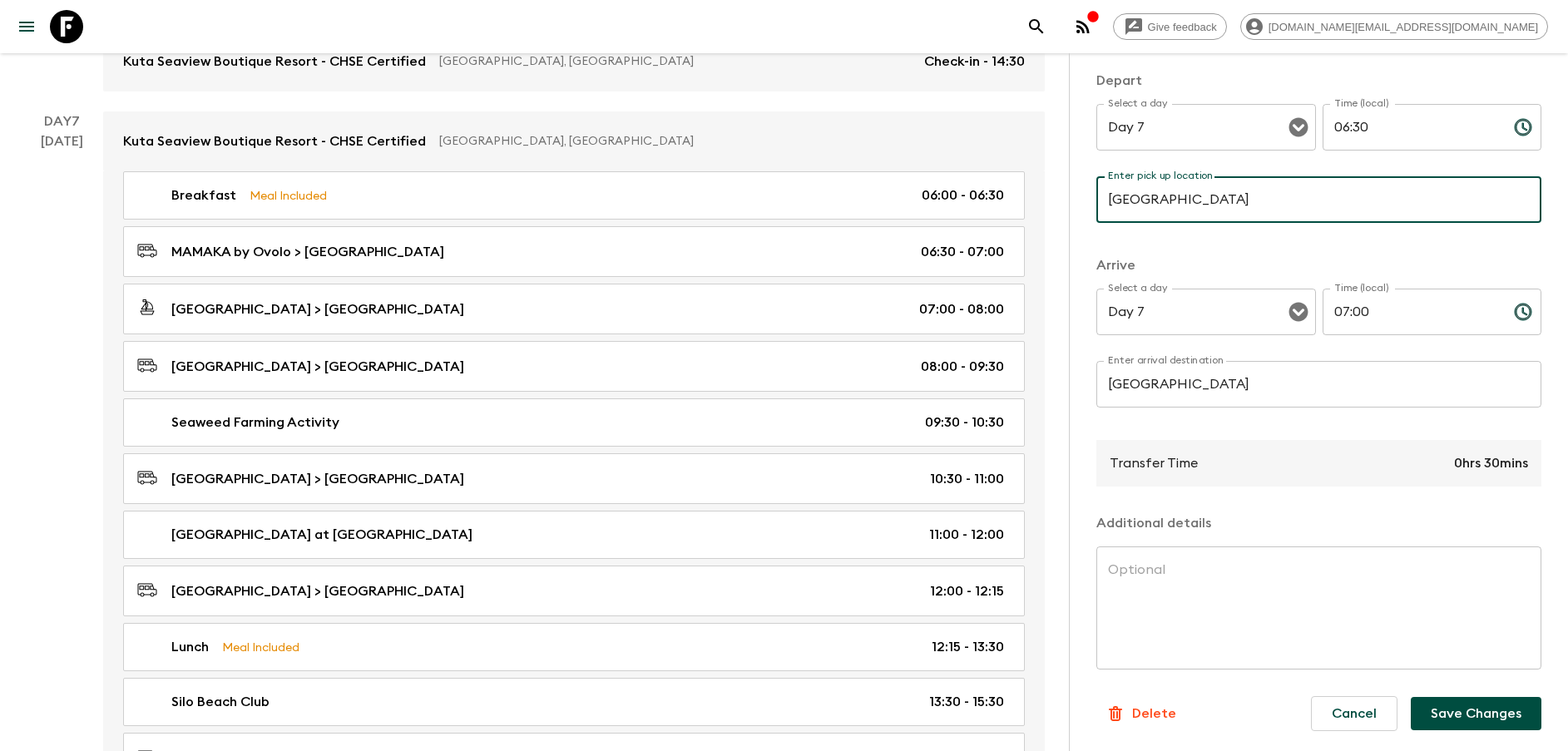
click at [1322, 206] on input "[GEOGRAPHIC_DATA]" at bounding box center [1319, 199] width 445 height 46
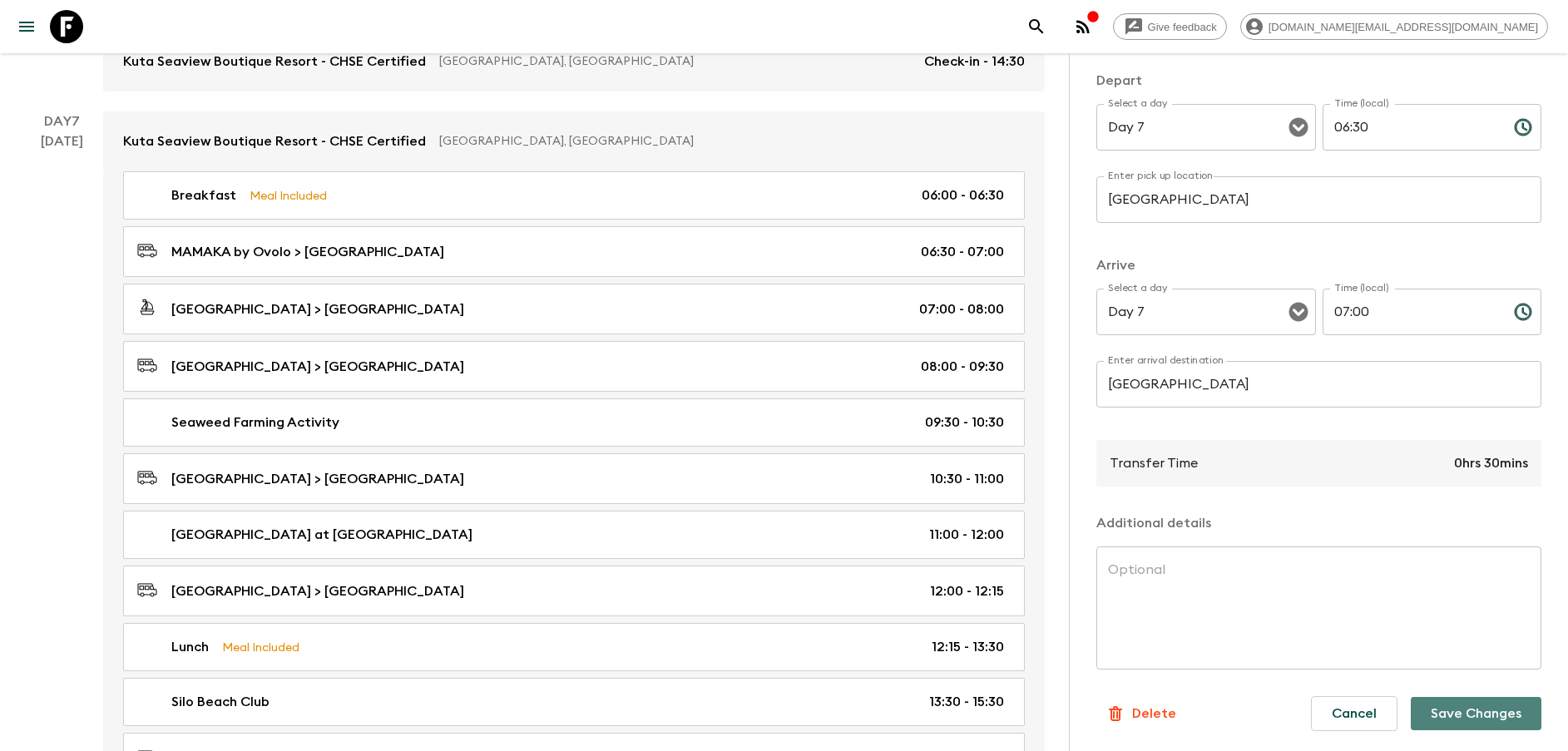
click at [1442, 706] on button "Save Changes" at bounding box center [1475, 713] width 131 height 33
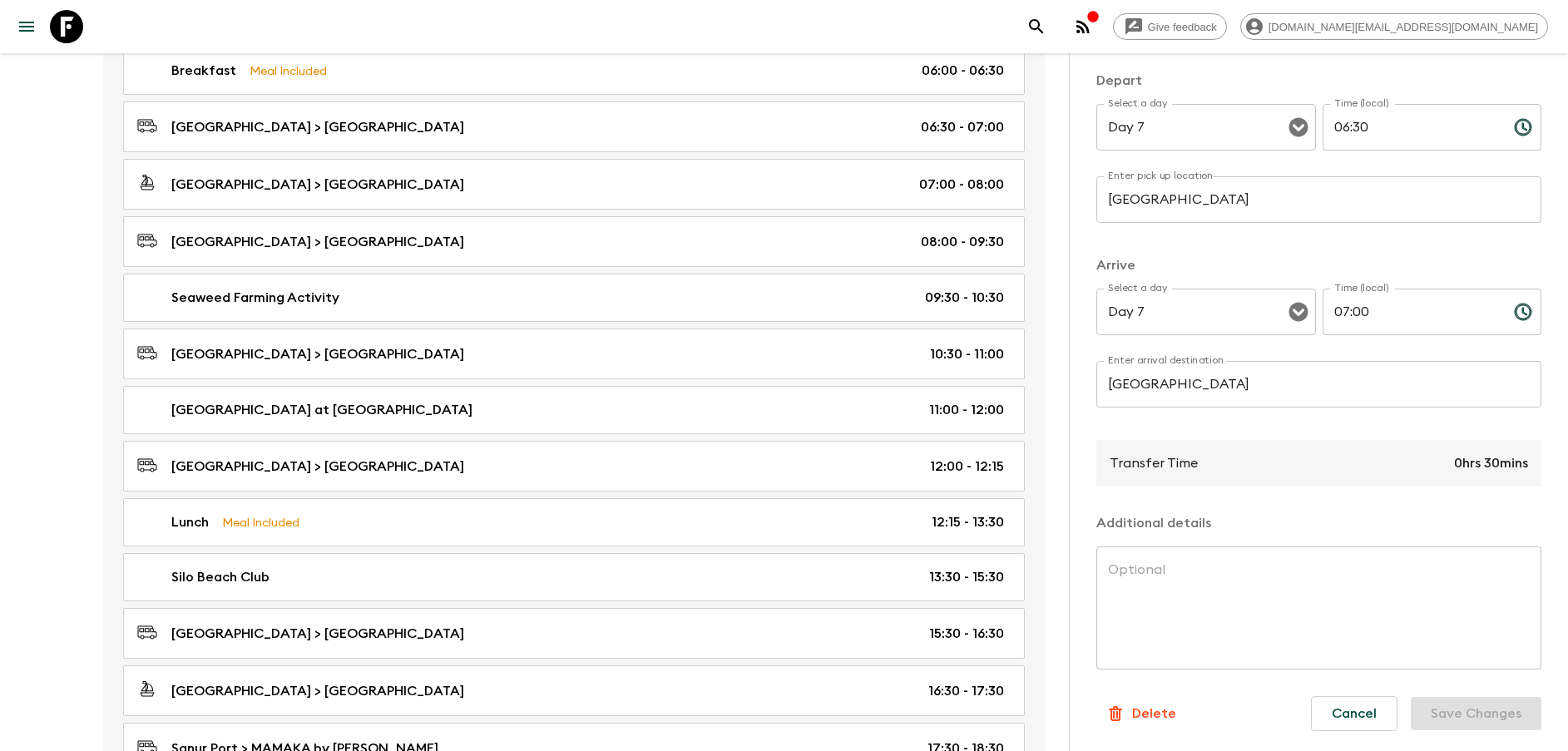
scroll to position [3370, 0]
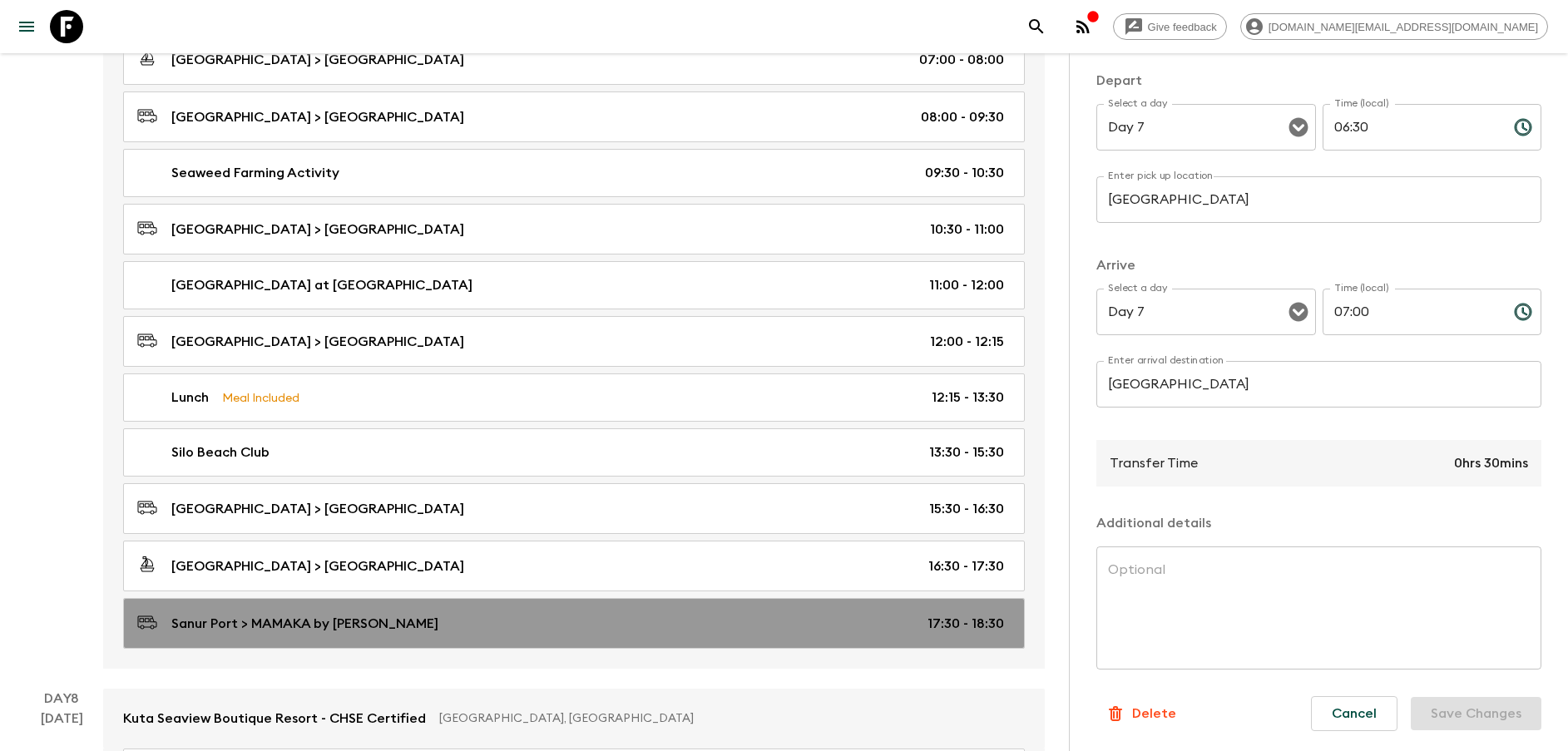
click at [405, 634] on div "Sanur Port > MAMAKA by Ovolo 17:30 - 18:30" at bounding box center [570, 624] width 867 height 23
type input "[GEOGRAPHIC_DATA]"
type input "MAMAKA by [PERSON_NAME]"
type input "17:30"
type input "18:30"
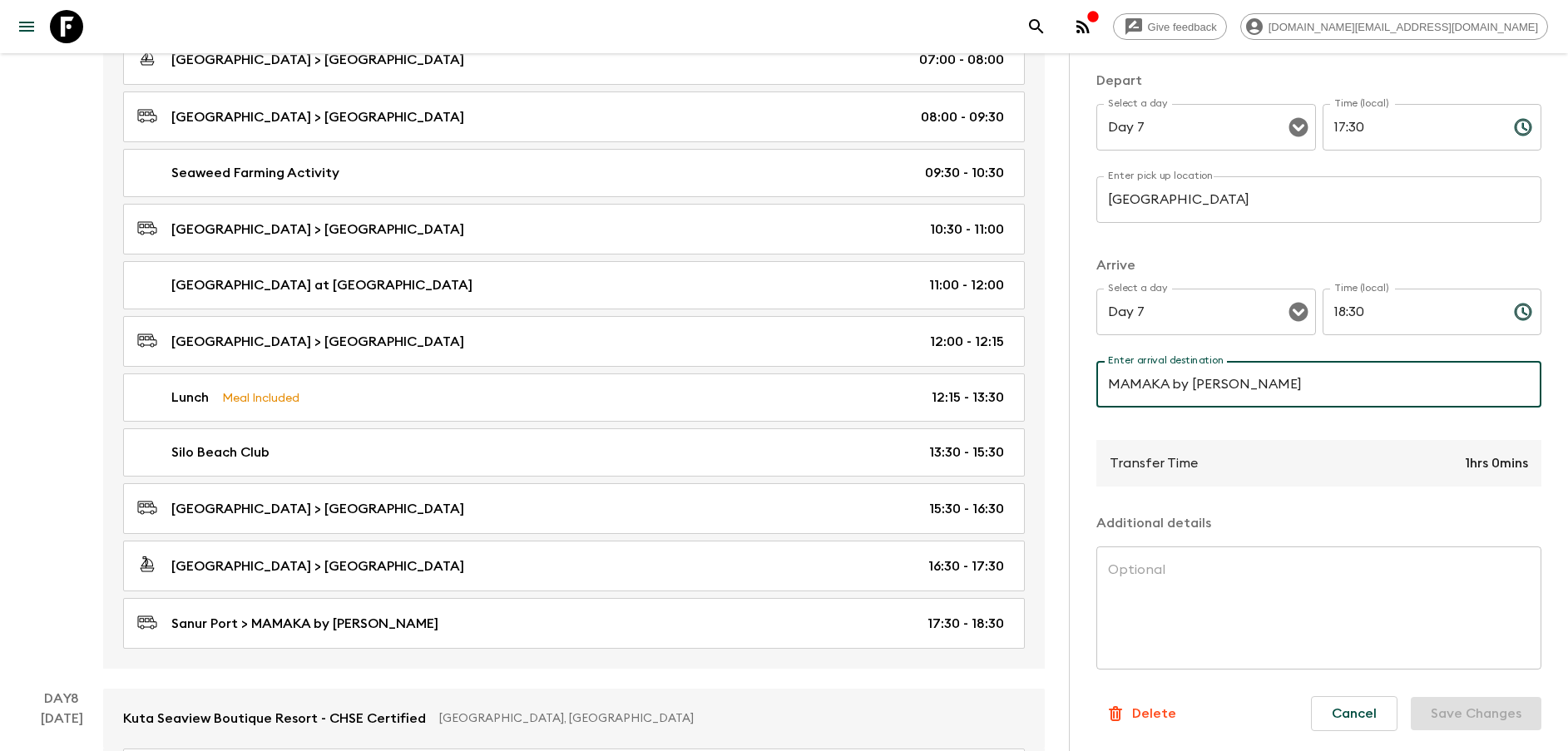
click at [1169, 390] on input "MAMAKA by [PERSON_NAME]" at bounding box center [1319, 384] width 445 height 46
paste input "[GEOGRAPHIC_DATA]"
type input "[GEOGRAPHIC_DATA]"
click at [1474, 711] on button "Save Changes" at bounding box center [1475, 713] width 131 height 33
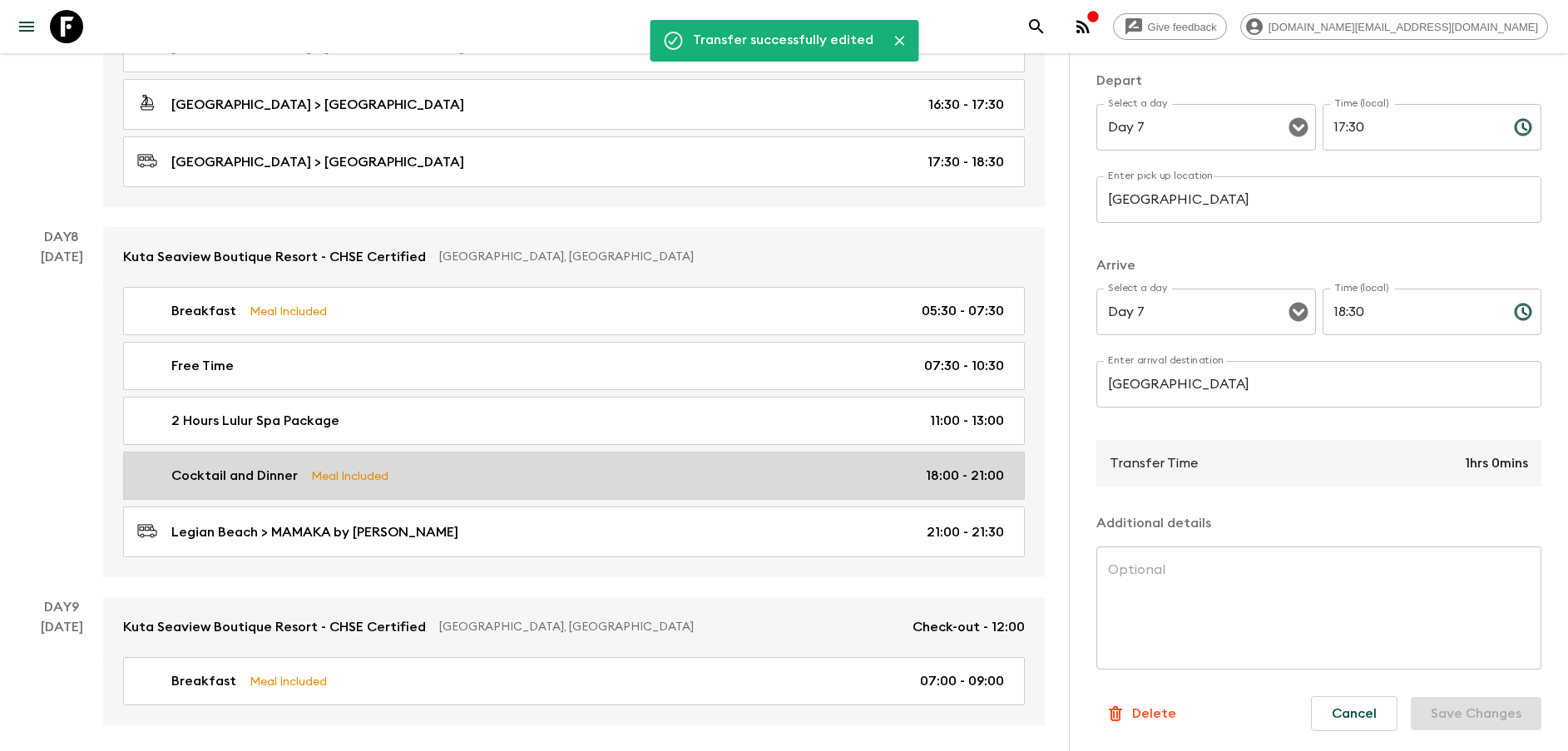
scroll to position [3897, 0]
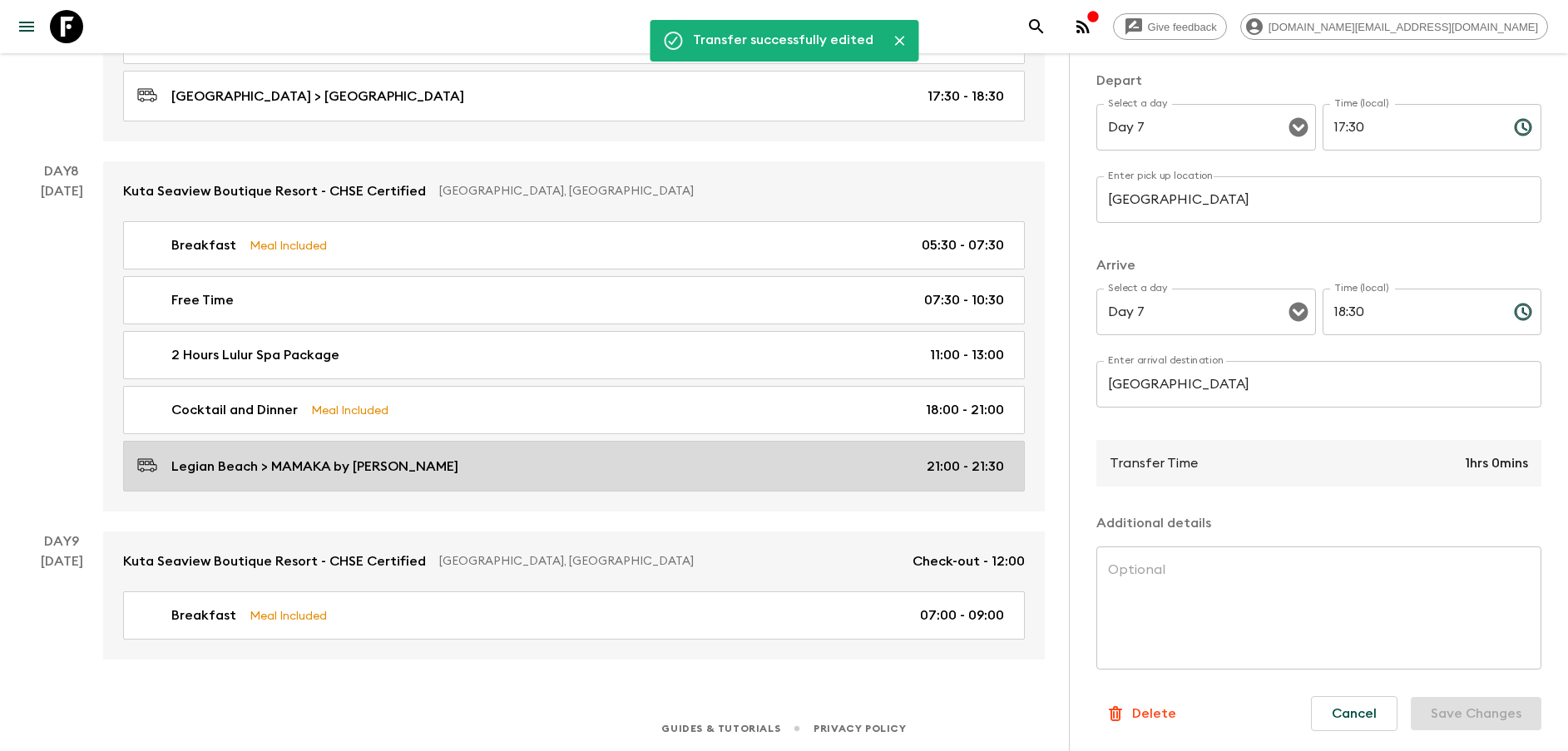
click at [338, 465] on p "Legian Beach > MAMAKA by [PERSON_NAME]" at bounding box center [314, 467] width 287 height 20
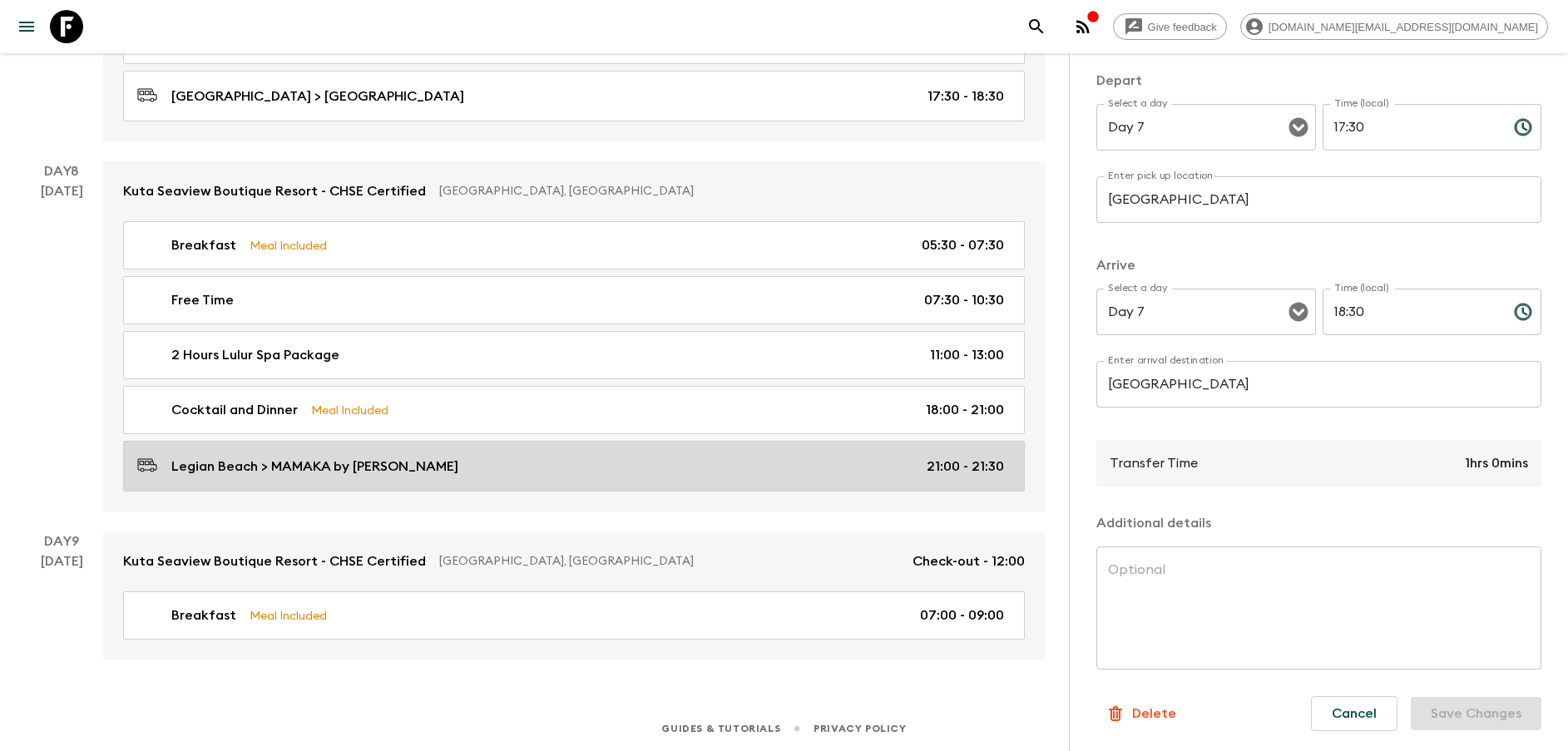
type input "[GEOGRAPHIC_DATA]"
type input "MAMAKA by [PERSON_NAME]"
type textarea "Say good bye to your group and we will drive you back to the hotel or better ye…"
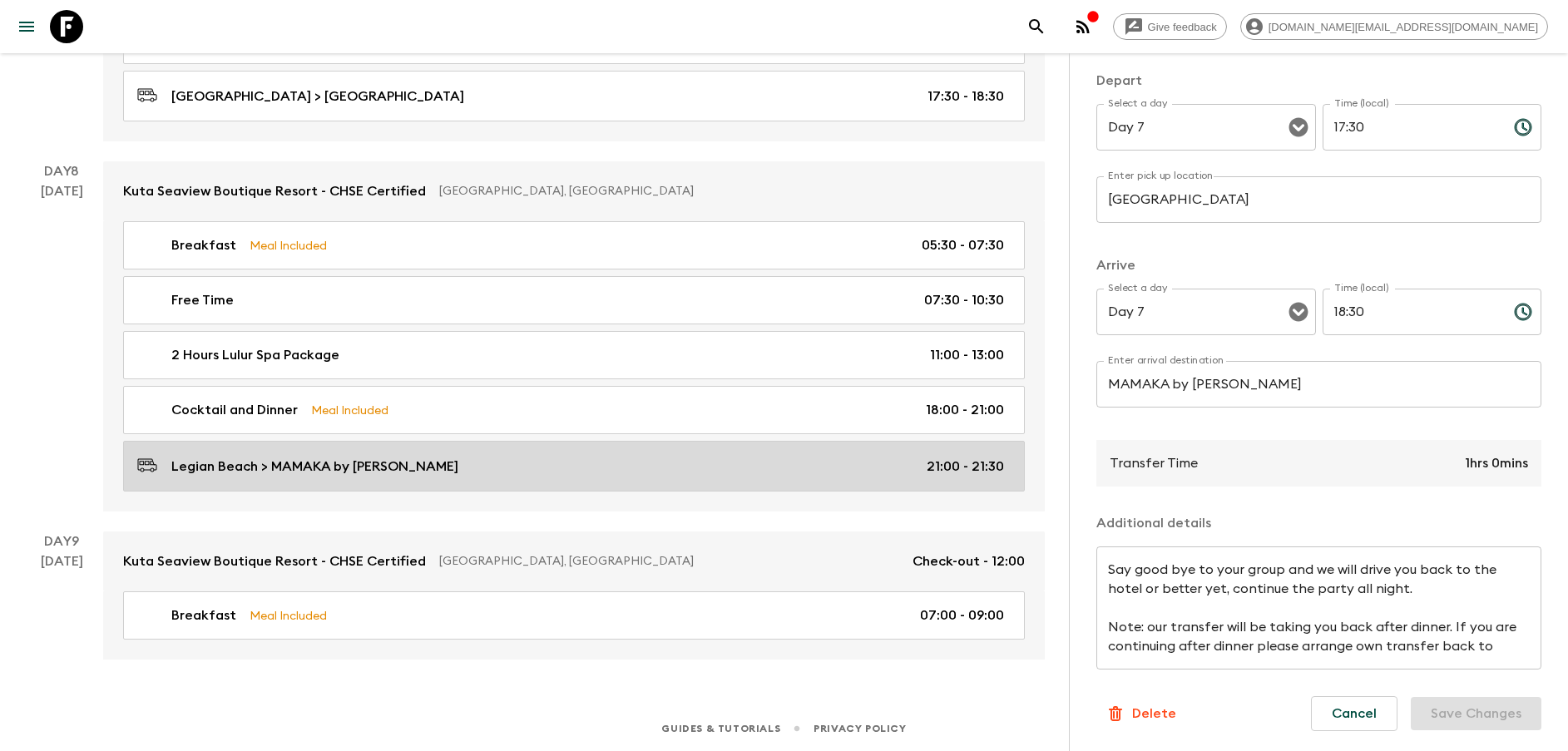
type input "Day 8"
type input "21:00"
type input "Day 8"
type input "21:30"
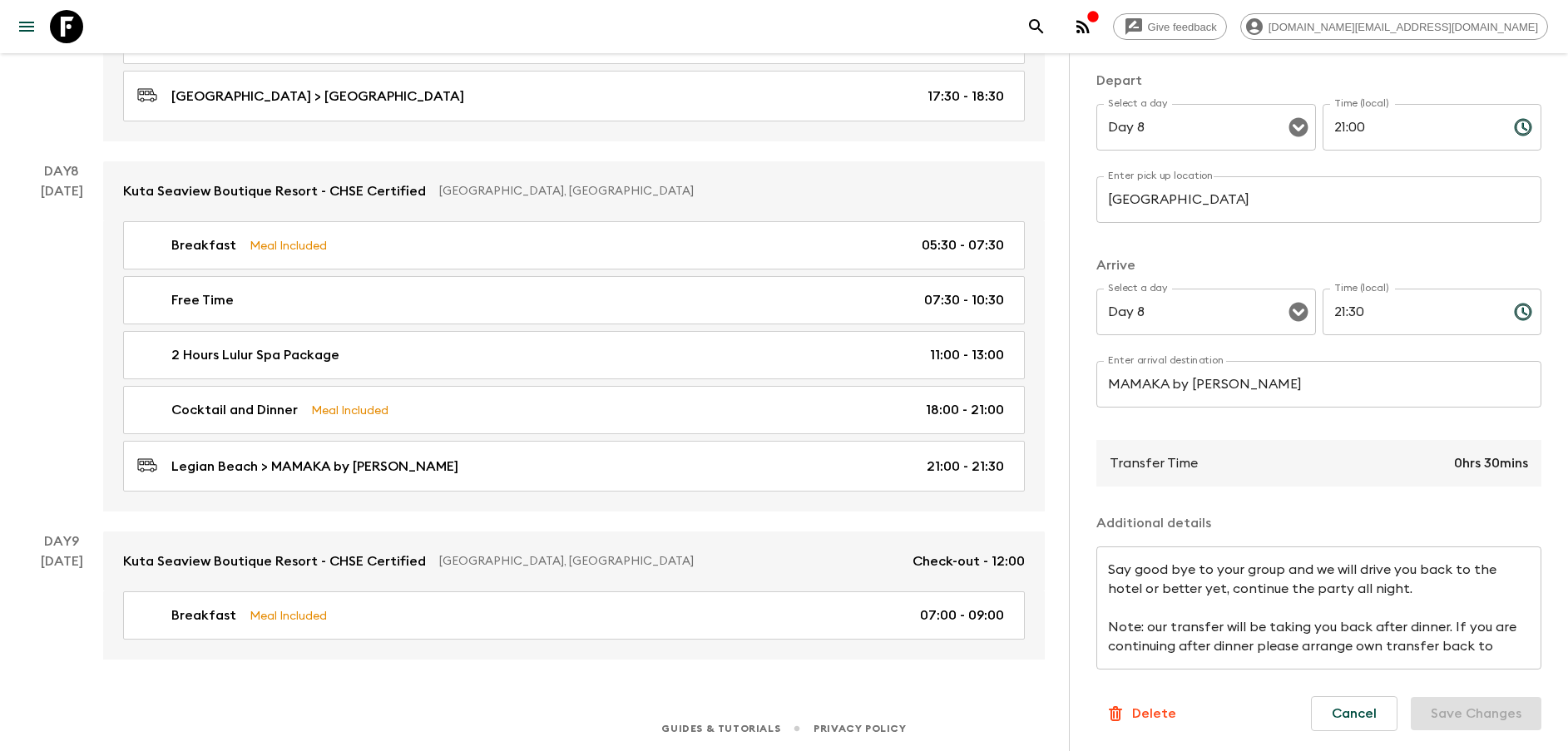
click at [1225, 408] on div "Enter arrival destination MAMAKA by Ovolo Enter arrival destination ​" at bounding box center [1319, 394] width 445 height 66
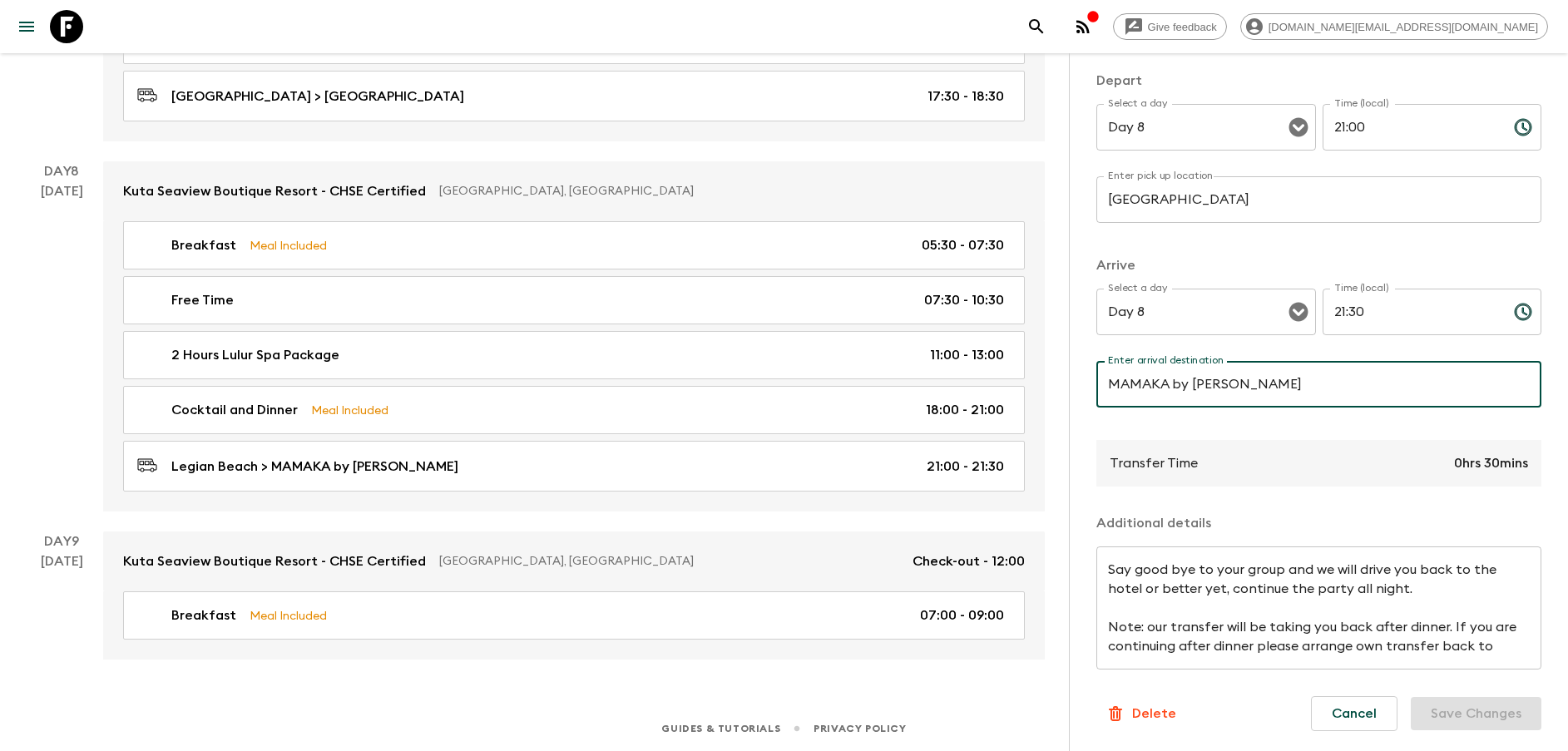
click at [1225, 395] on input "MAMAKA by [PERSON_NAME]" at bounding box center [1319, 384] width 445 height 46
paste input "[GEOGRAPHIC_DATA]"
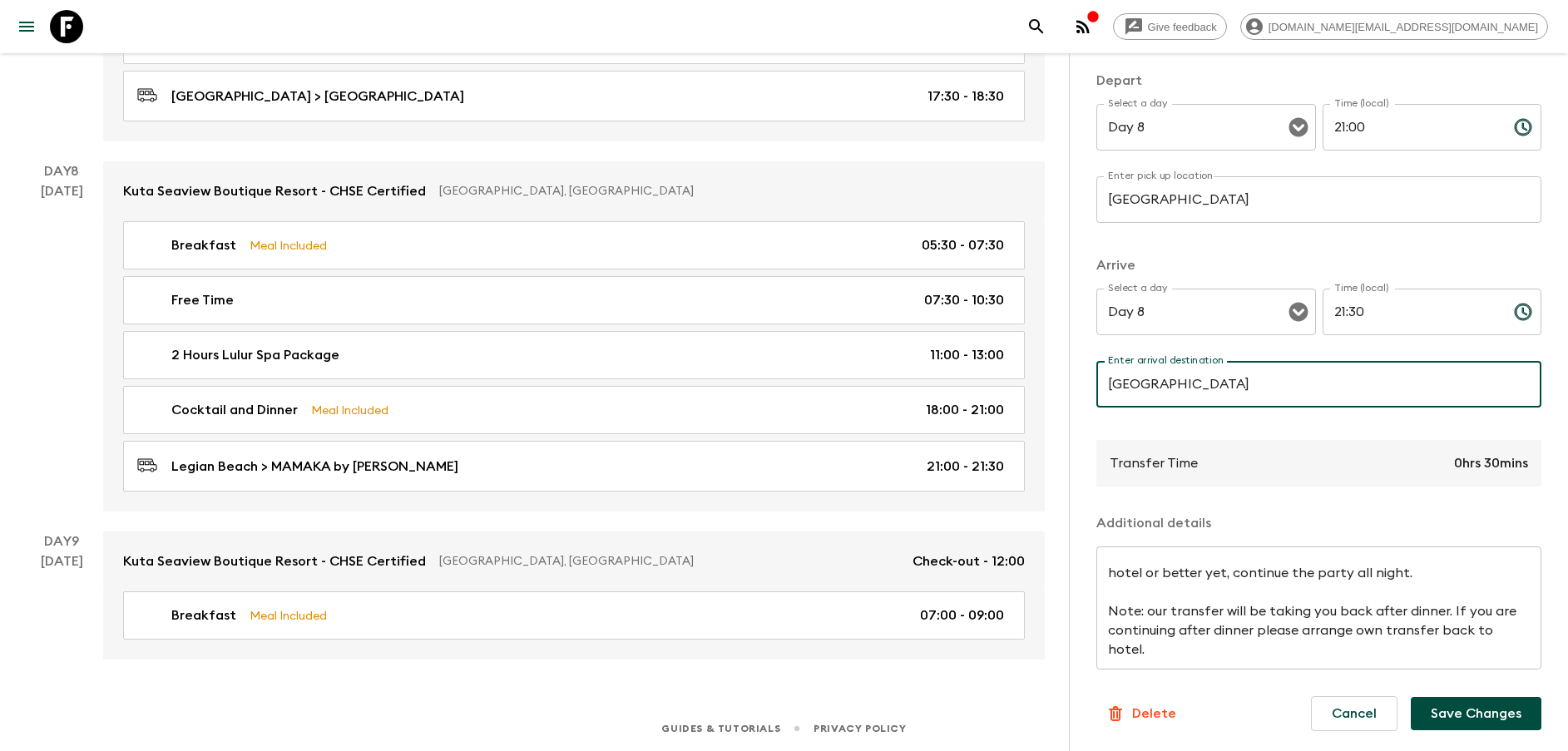
scroll to position [19, 0]
type input "[GEOGRAPHIC_DATA]"
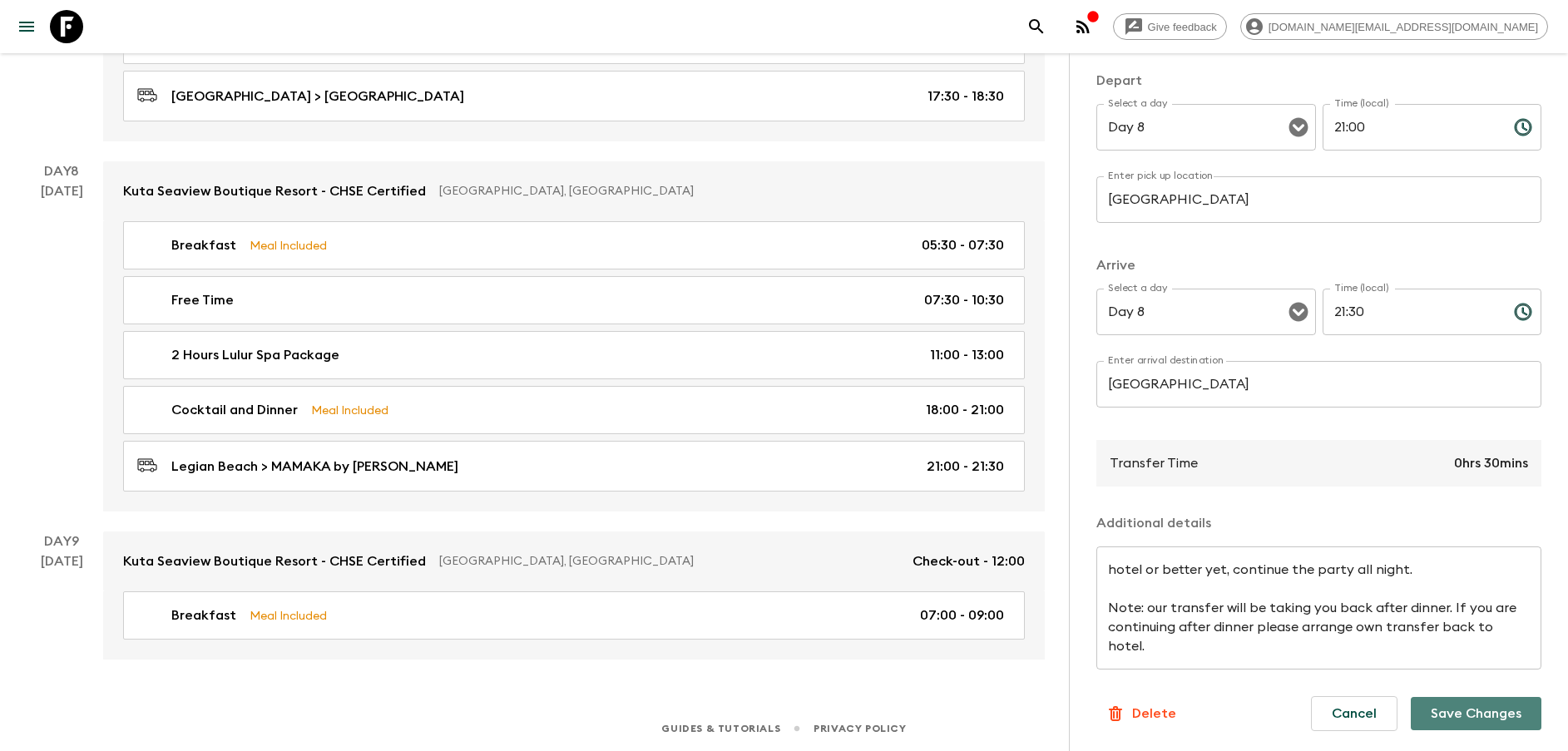
click at [1474, 719] on button "Save Changes" at bounding box center [1475, 713] width 131 height 33
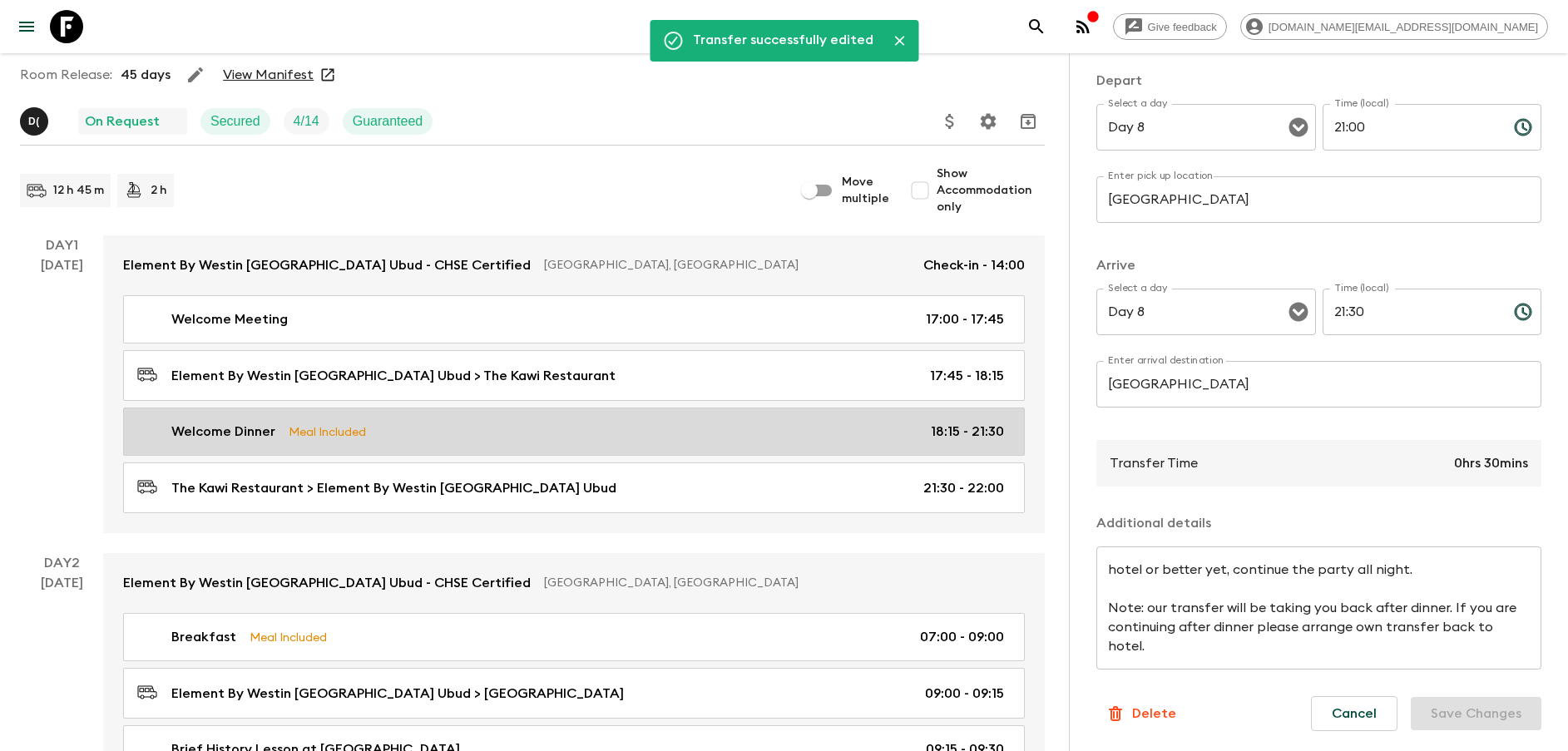
scroll to position [0, 0]
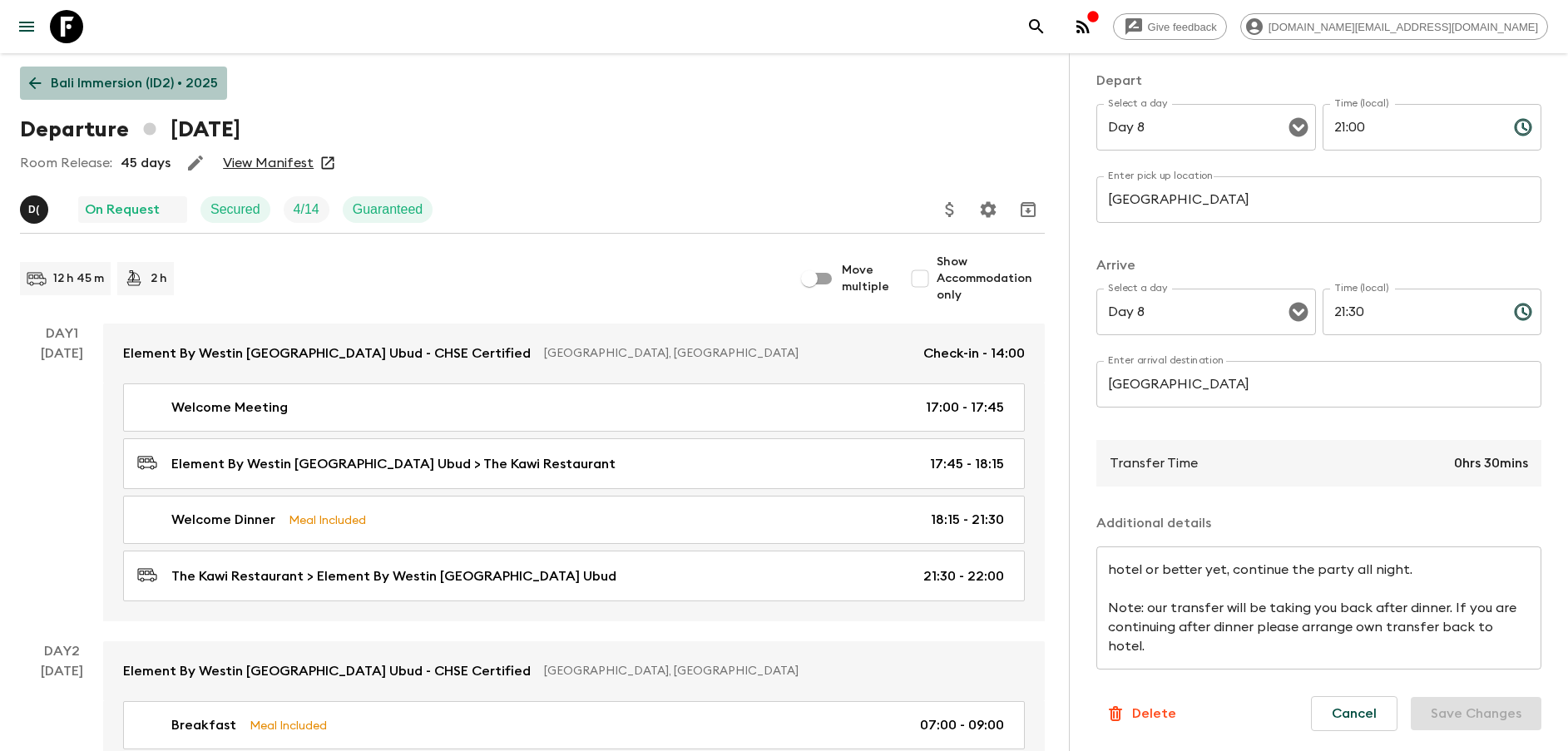
click at [133, 90] on p "Bali Immersion (ID2) • 2025" at bounding box center [134, 83] width 167 height 20
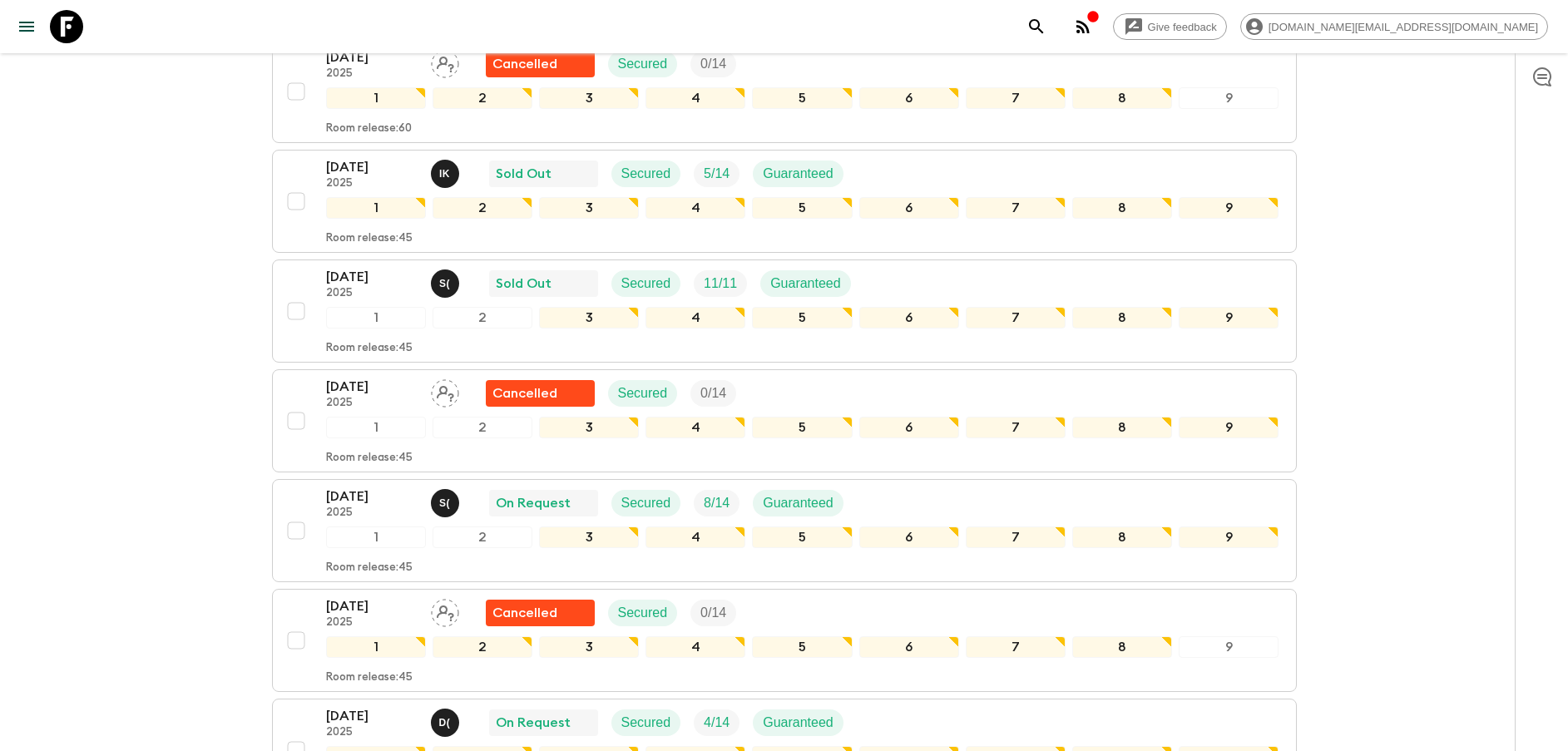
scroll to position [999, 0]
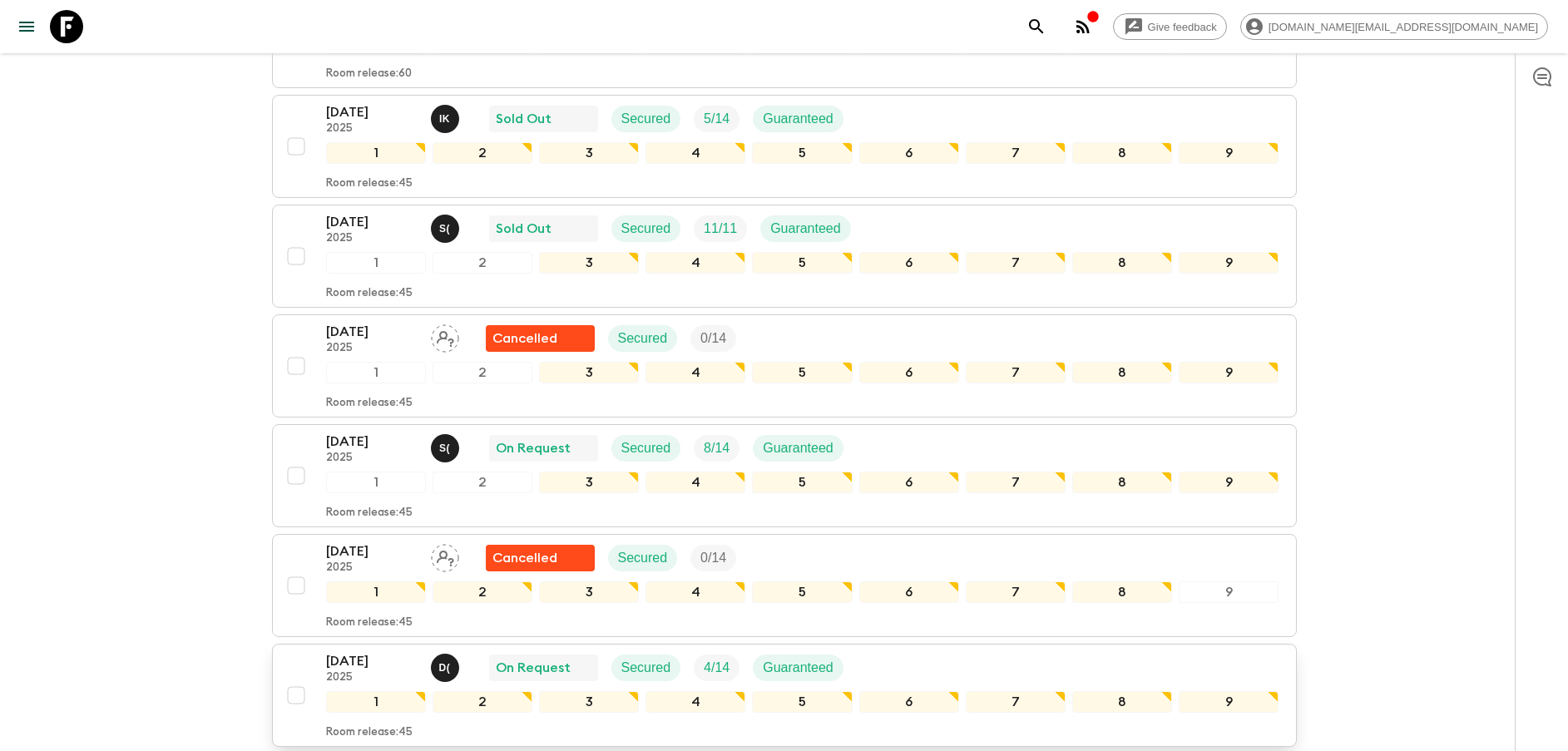
click at [944, 662] on div "[DATE] 2025 D ( On Request Secured 4 / 14 Guaranteed" at bounding box center [802, 668] width 953 height 33
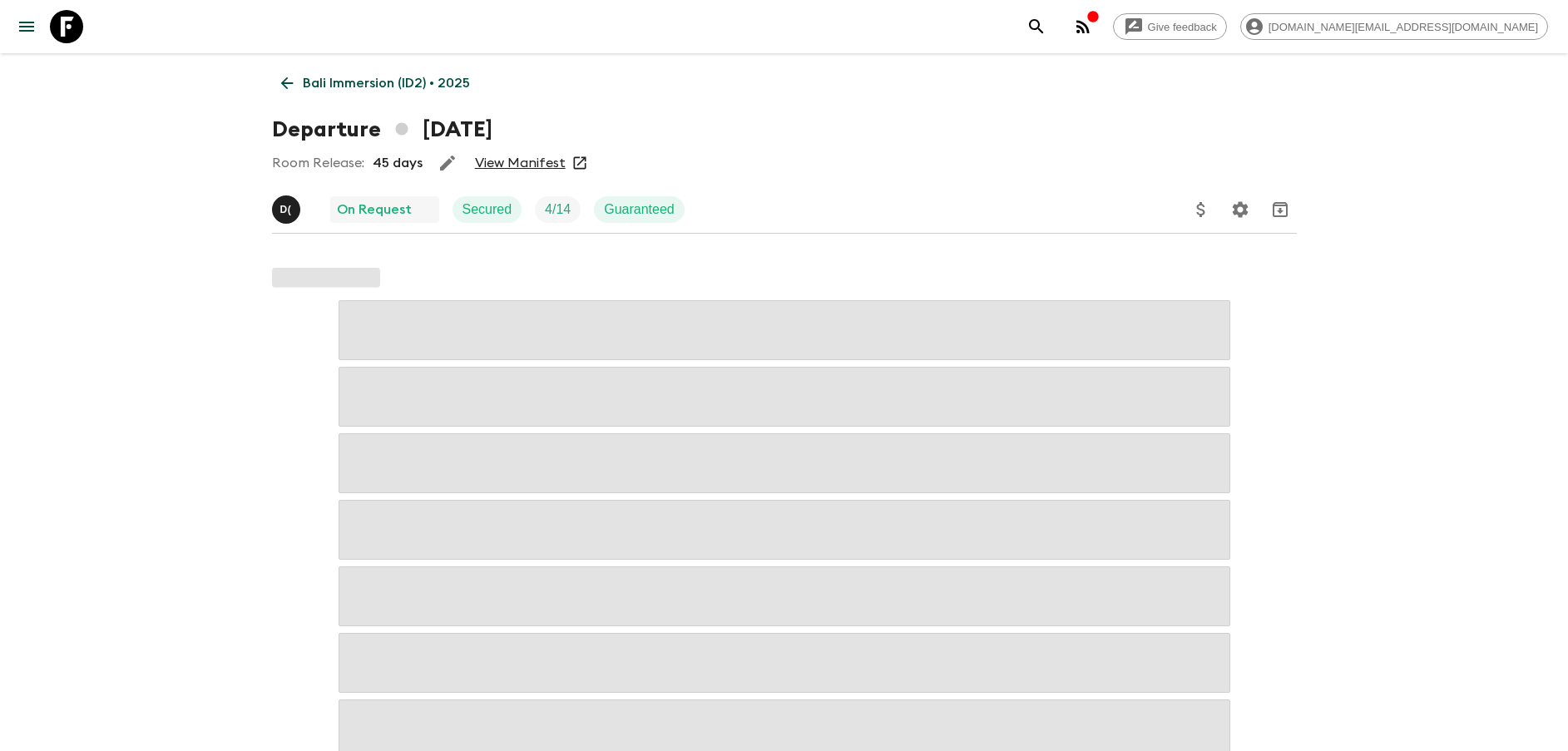
click at [516, 160] on link "View Manifest" at bounding box center [521, 164] width 91 height 17
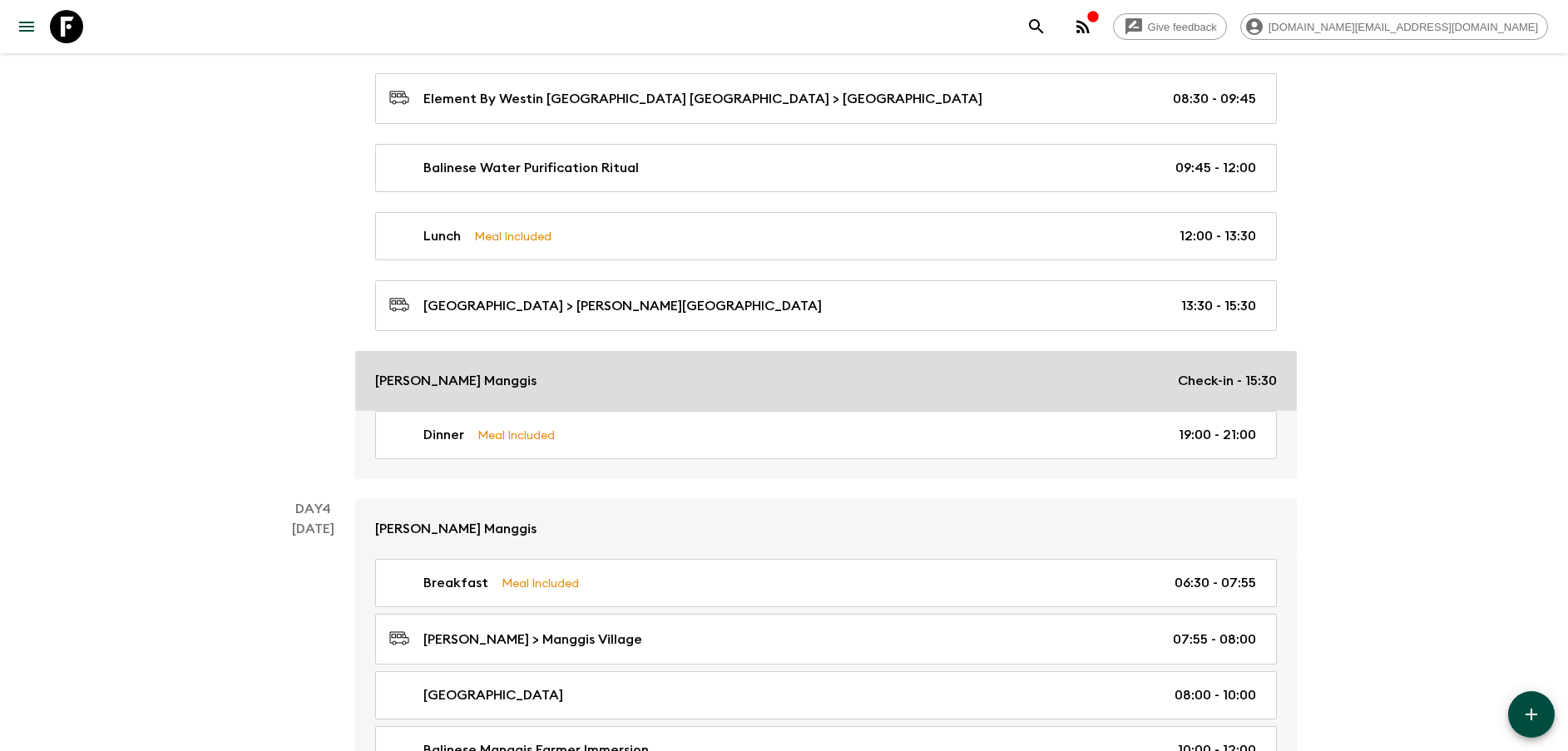
scroll to position [1623, 0]
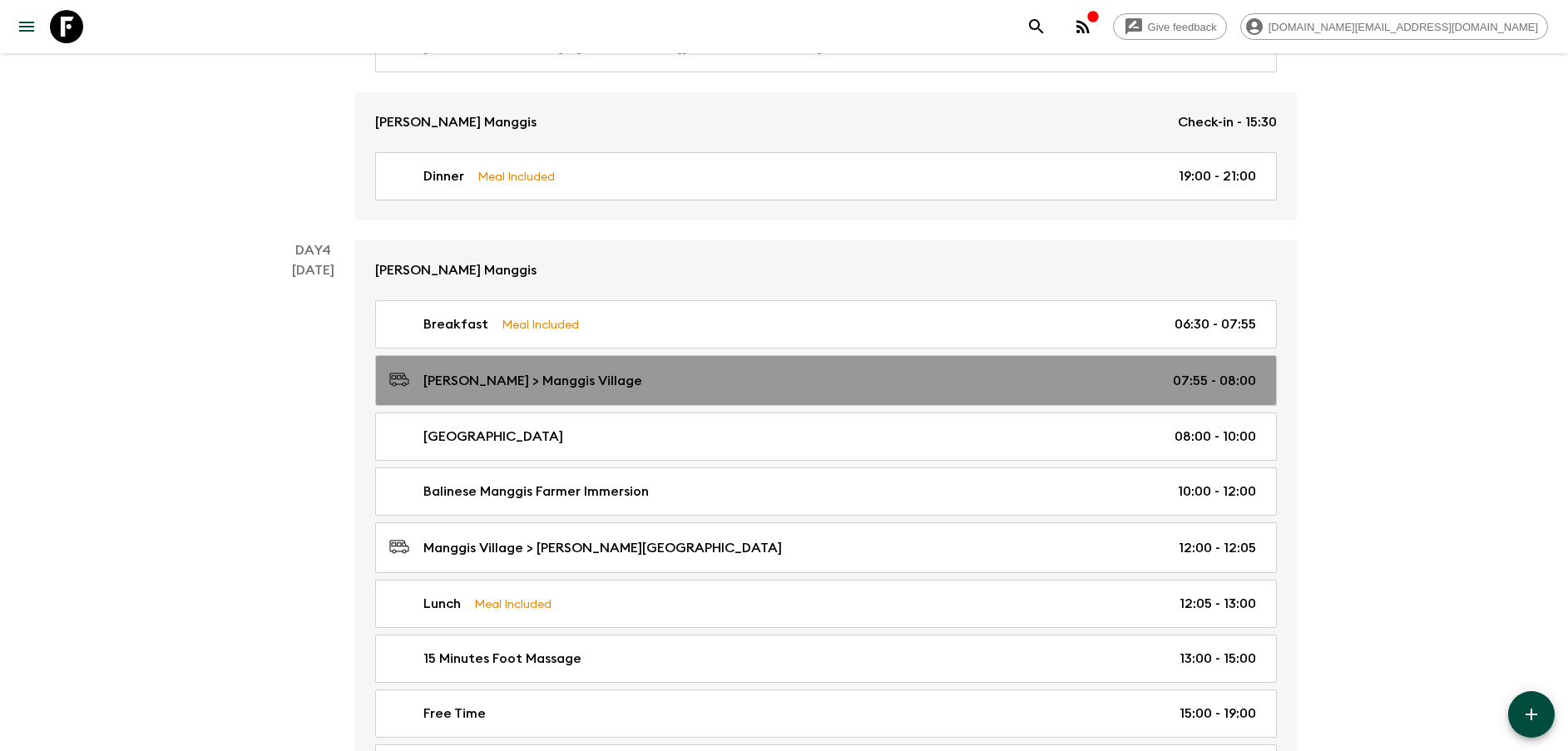
click at [503, 393] on link "[PERSON_NAME] > Manggis Village 07:55 - 08:00" at bounding box center [826, 381] width 902 height 51
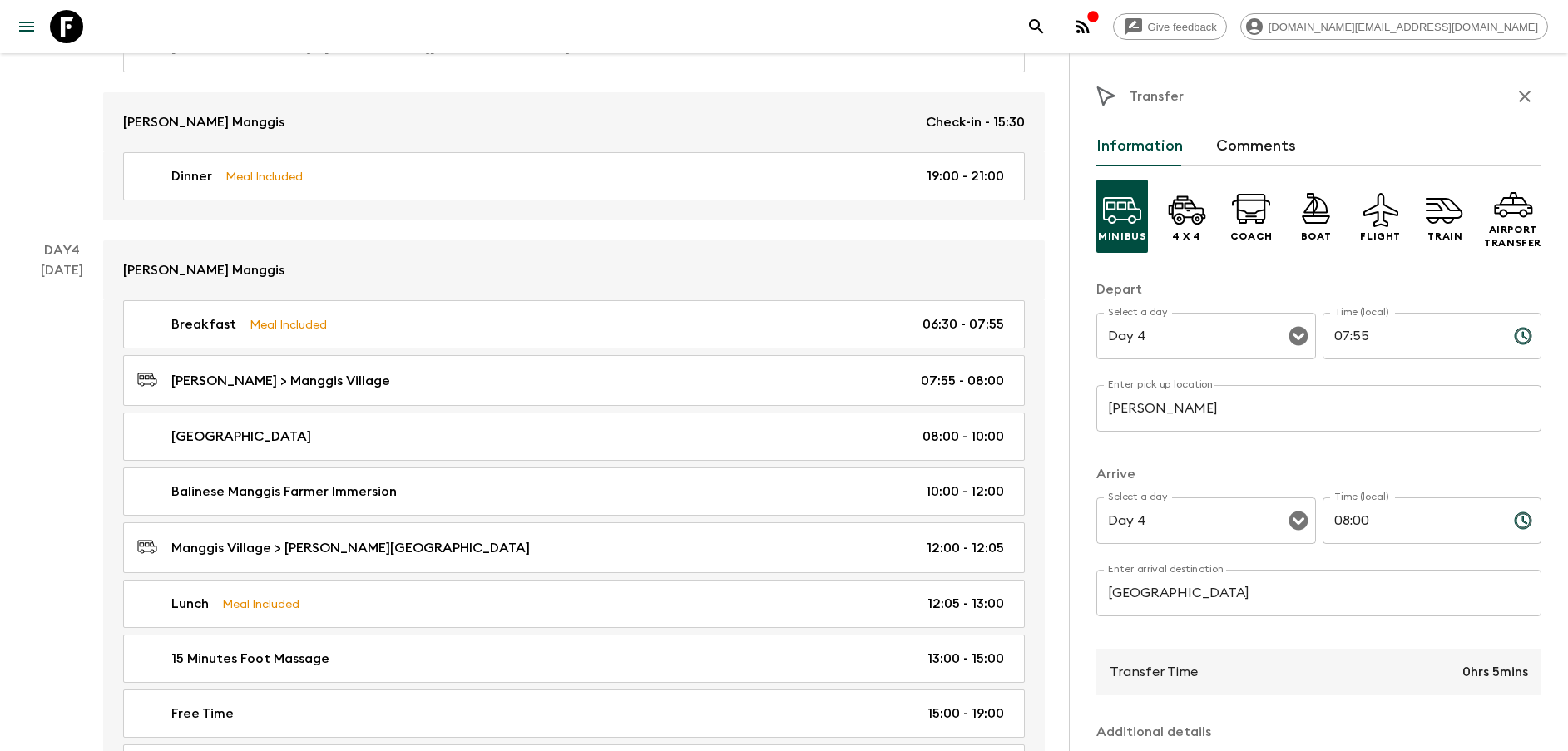
click at [1146, 400] on input "[PERSON_NAME]" at bounding box center [1319, 408] width 445 height 46
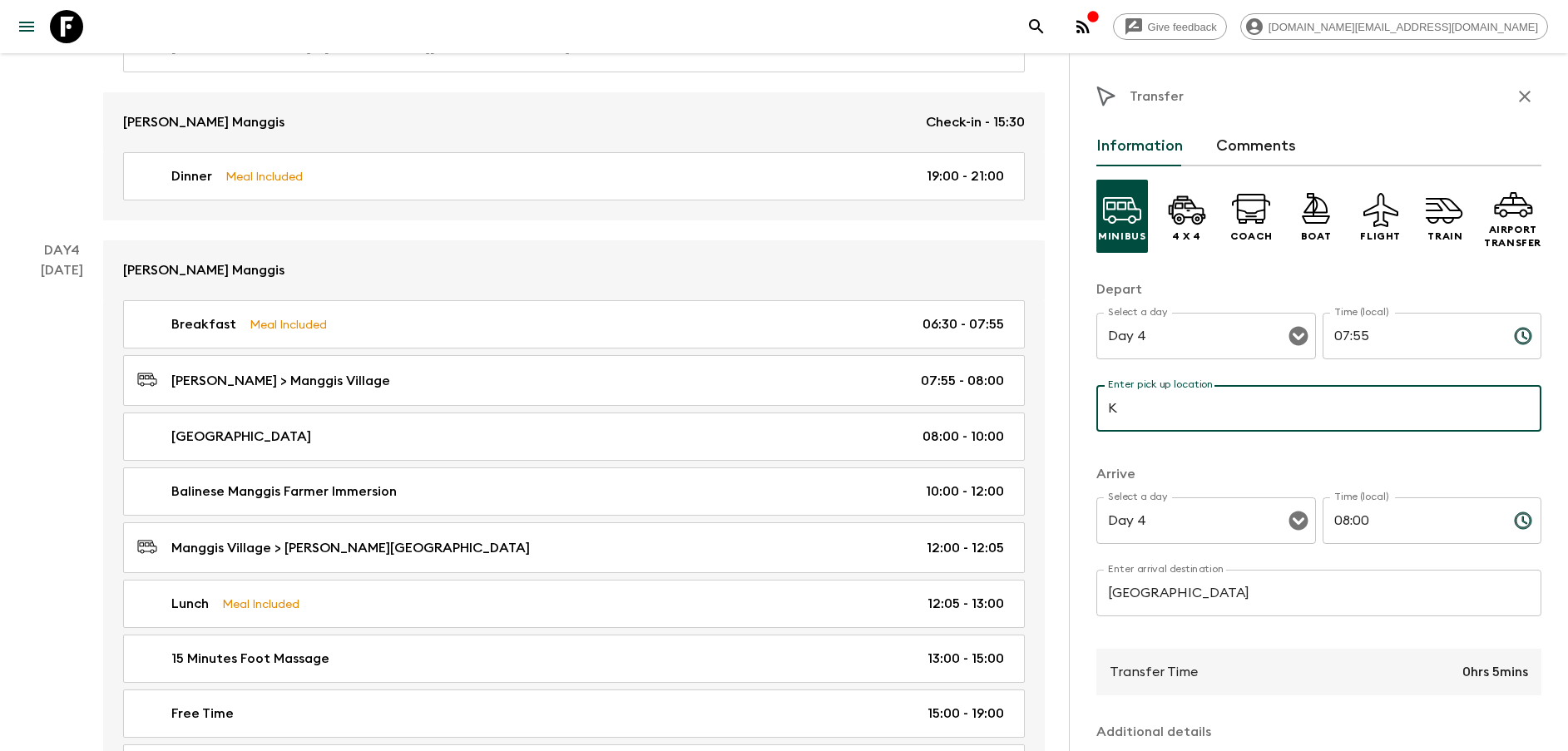
type input "[PERSON_NAME] Manggis"
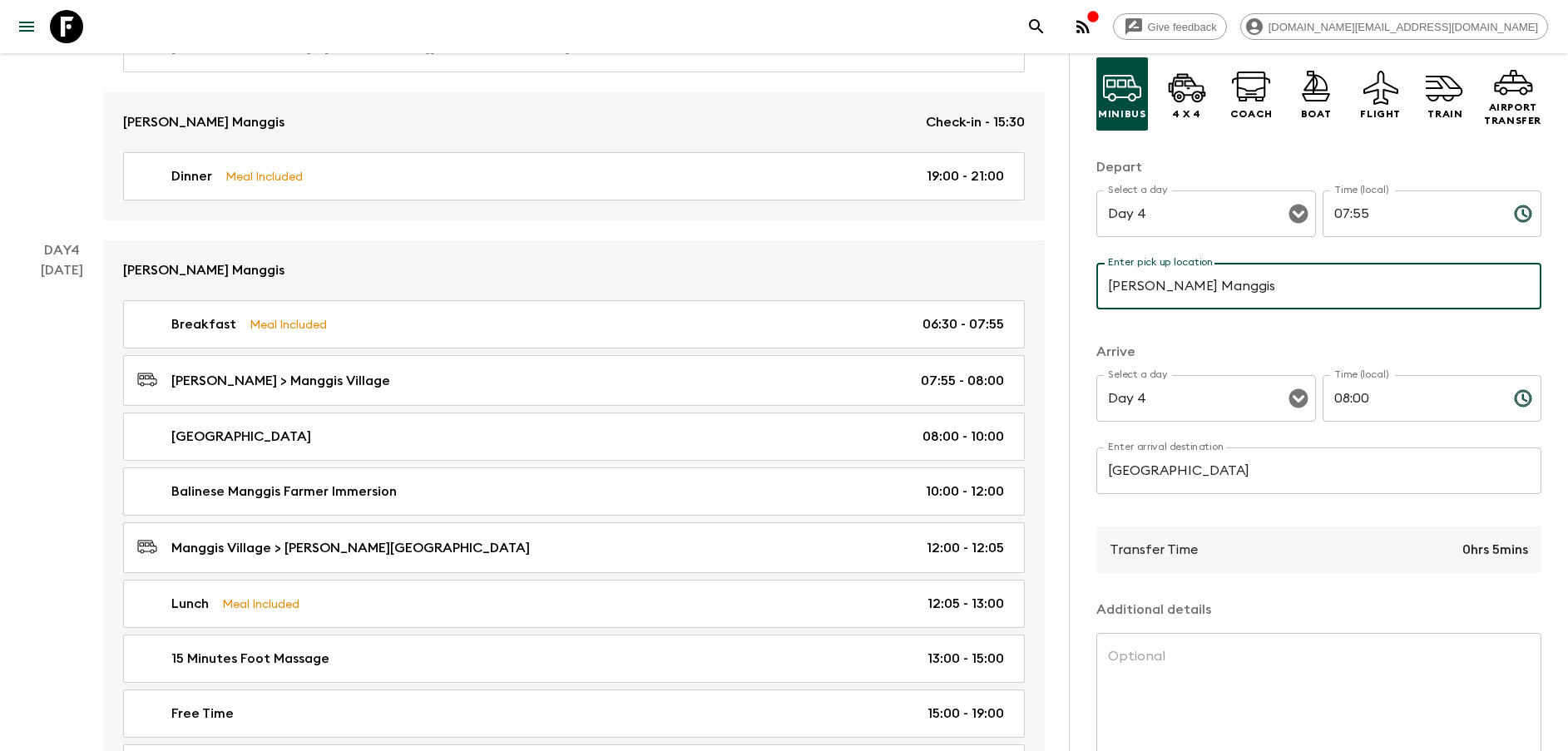
scroll to position [209, 0]
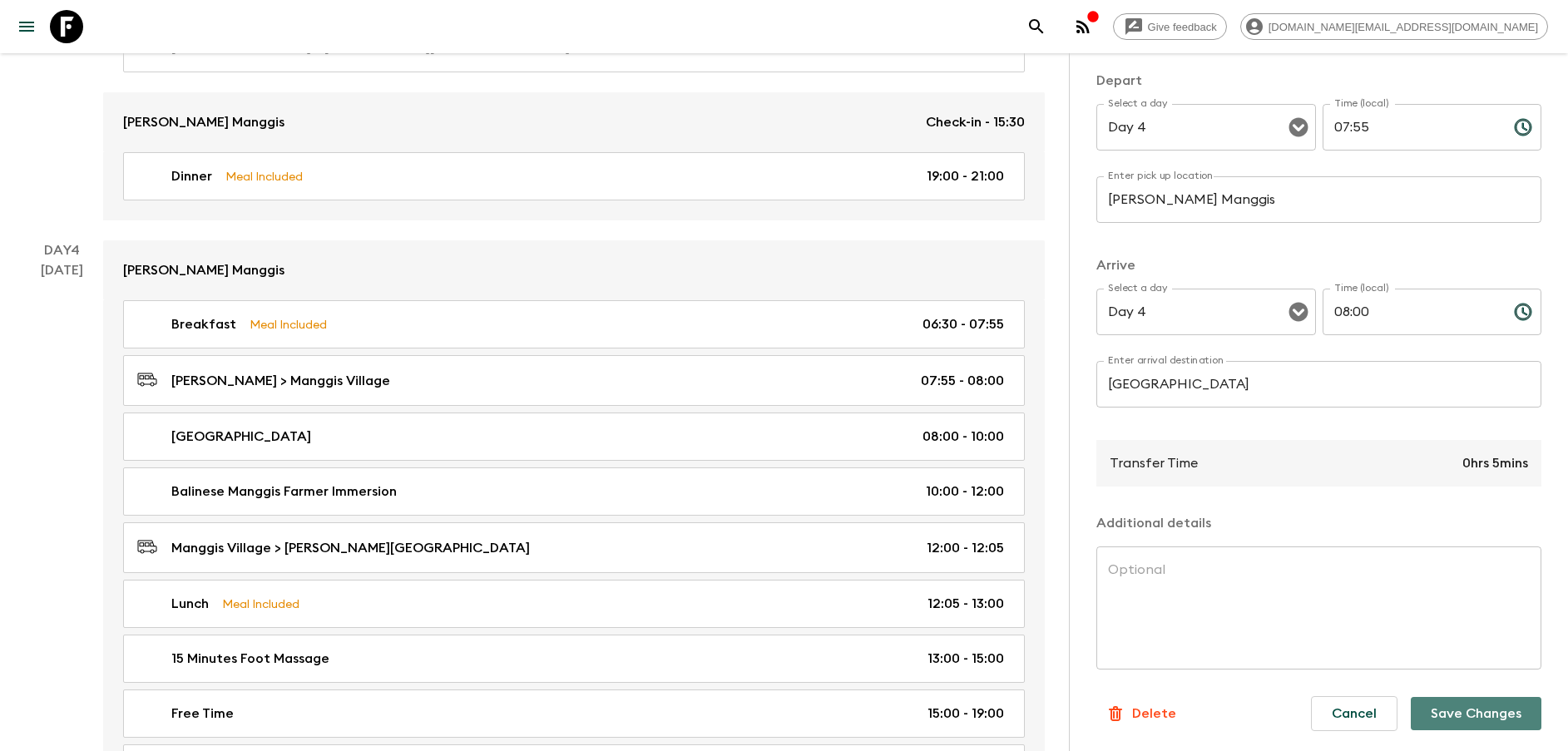
click at [1467, 716] on button "Save Changes" at bounding box center [1475, 713] width 131 height 33
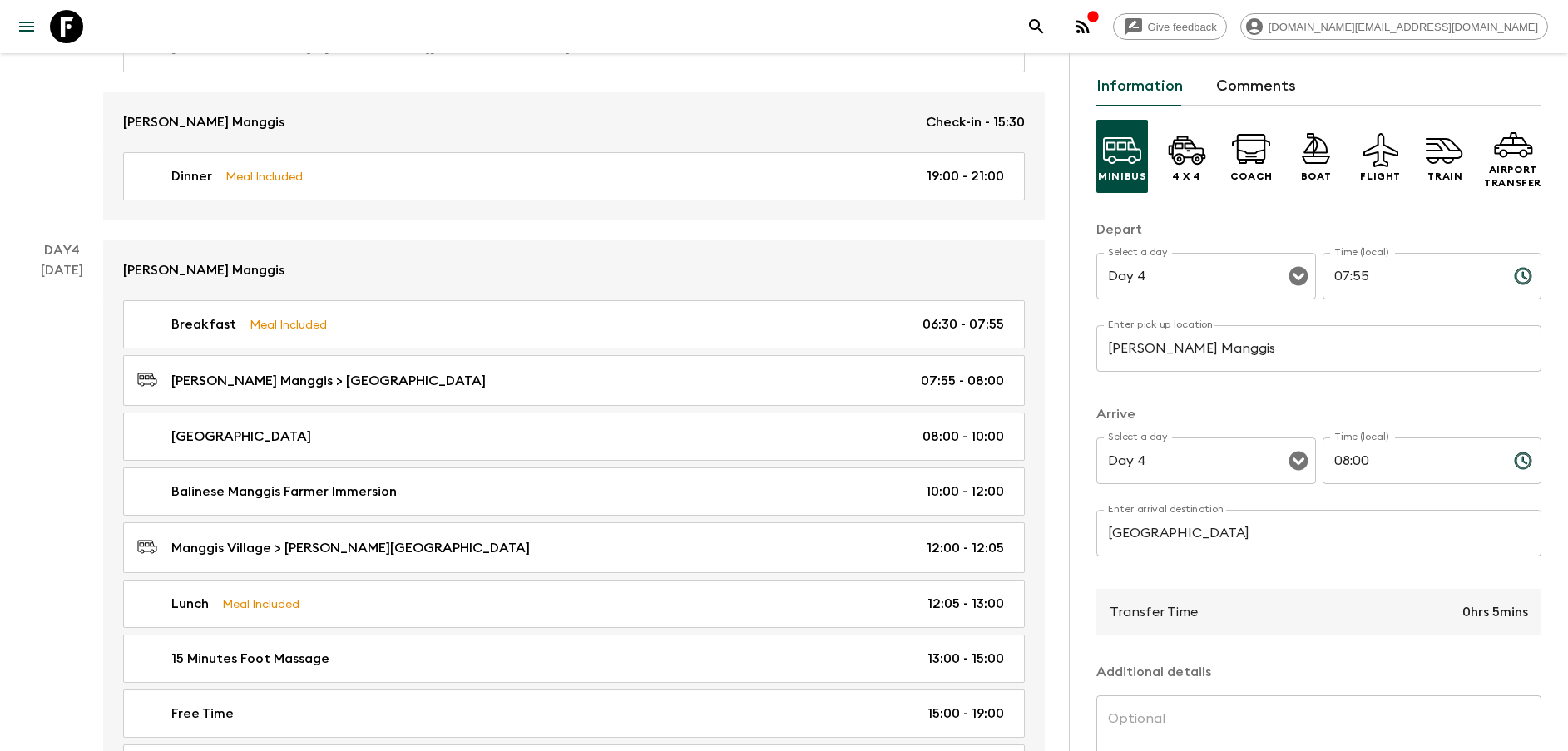
scroll to position [0, 0]
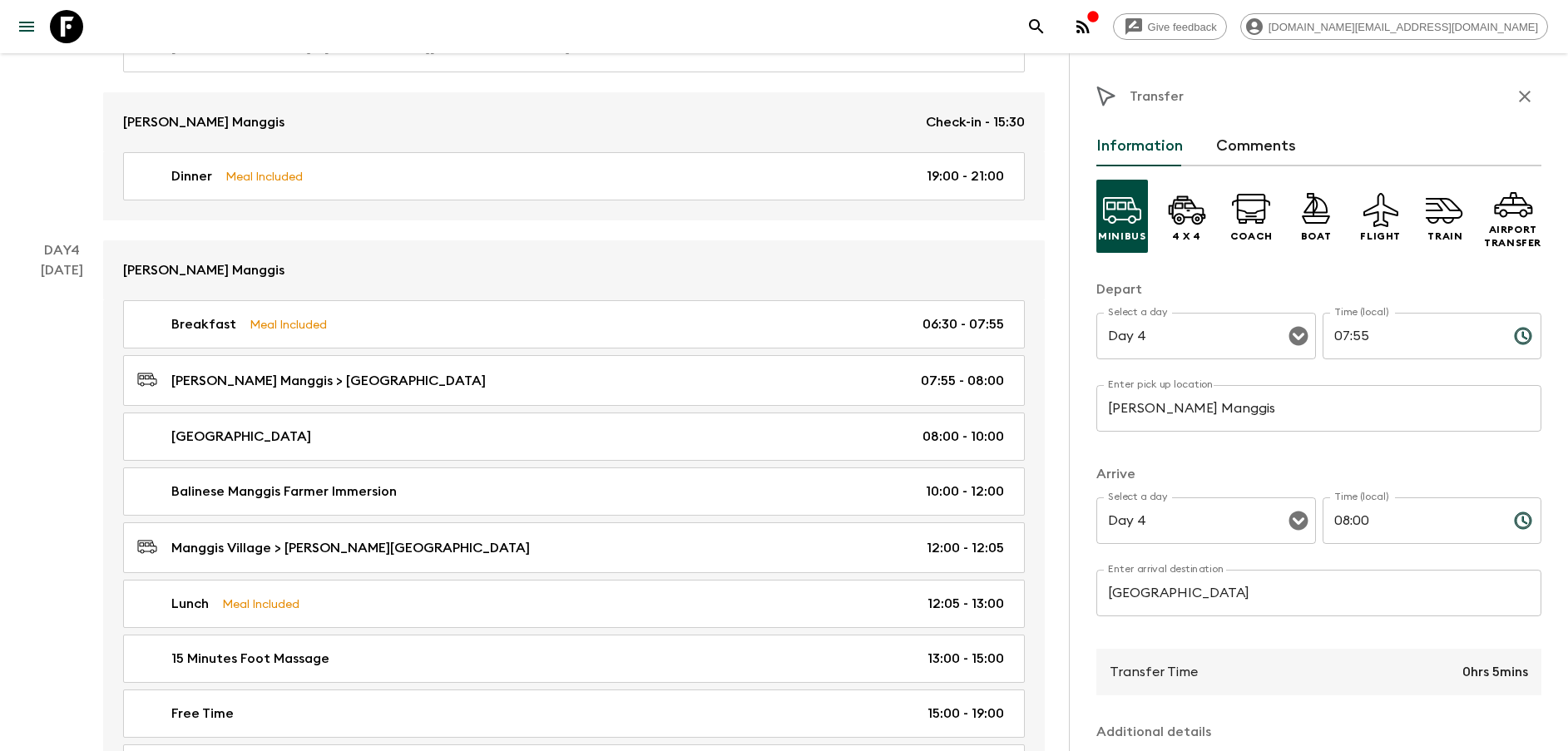
click at [1515, 99] on icon "button" at bounding box center [1525, 97] width 20 height 20
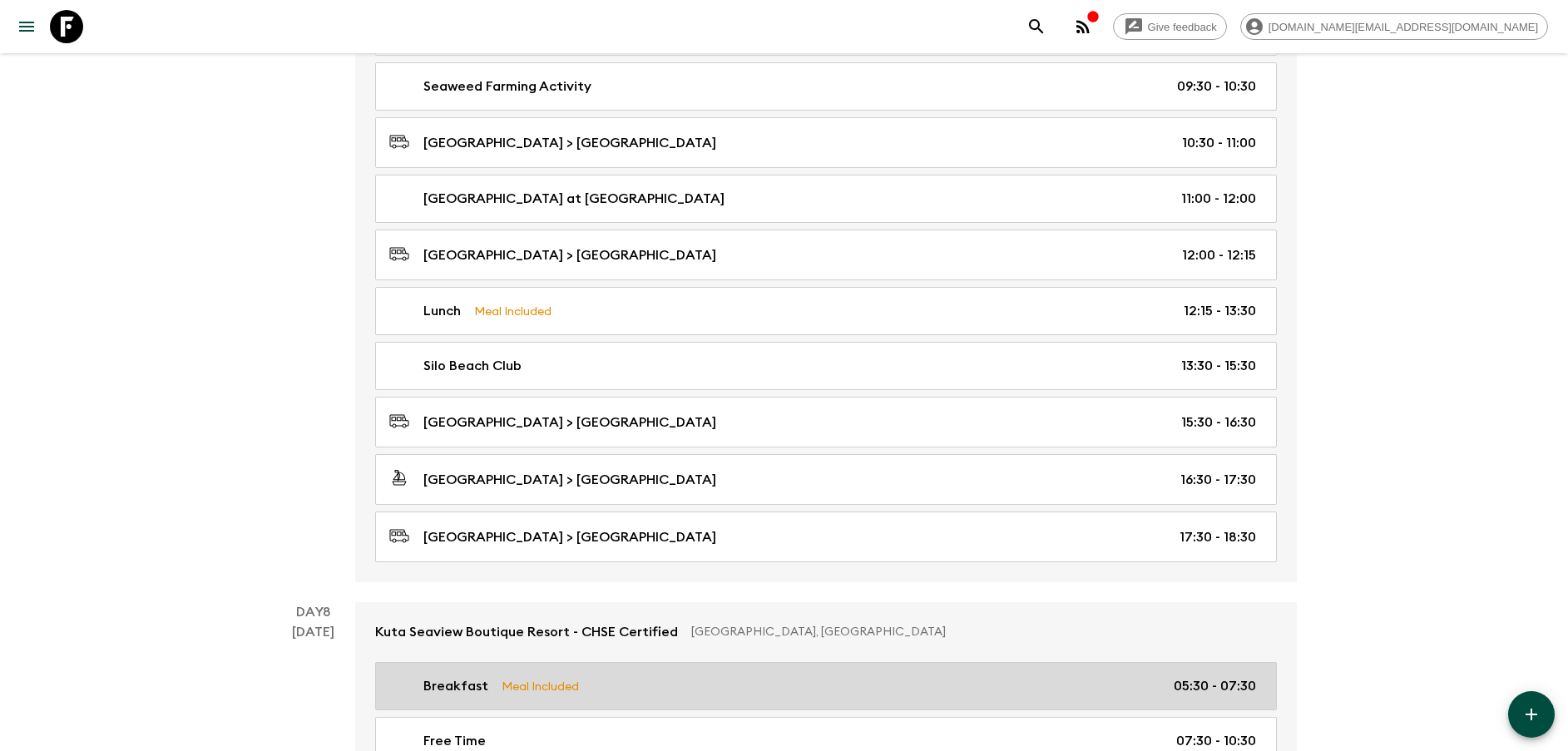
scroll to position [3744, 0]
